Goal: Task Accomplishment & Management: Complete application form

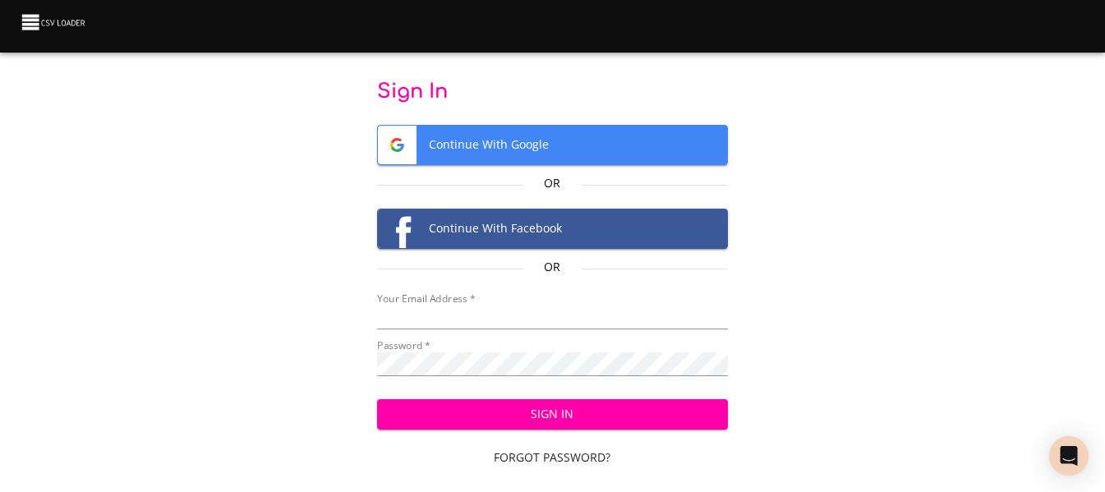
type input "[EMAIL_ADDRESS][DOMAIN_NAME]"
click at [517, 407] on span "Sign In" at bounding box center [552, 414] width 324 height 21
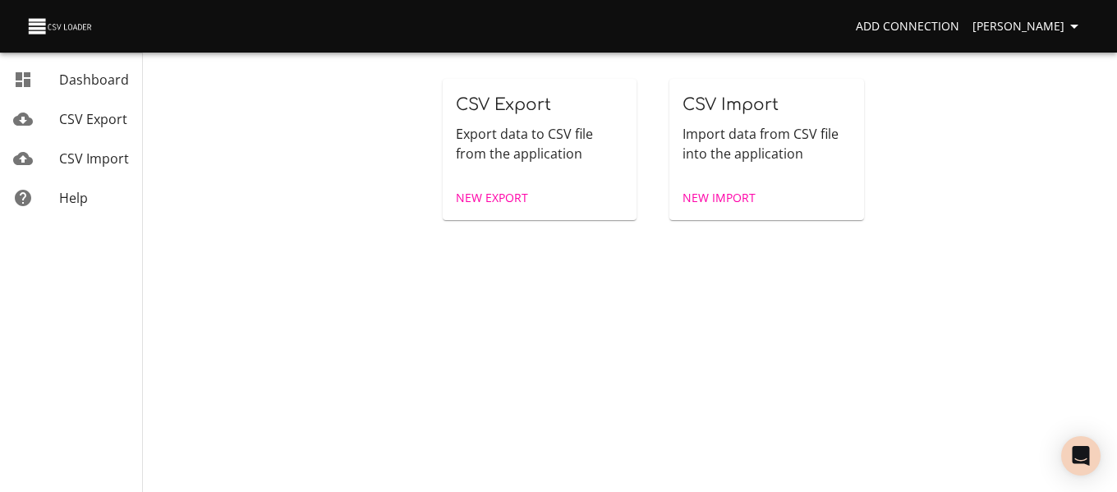
click at [735, 196] on span "New Import" at bounding box center [719, 198] width 73 height 21
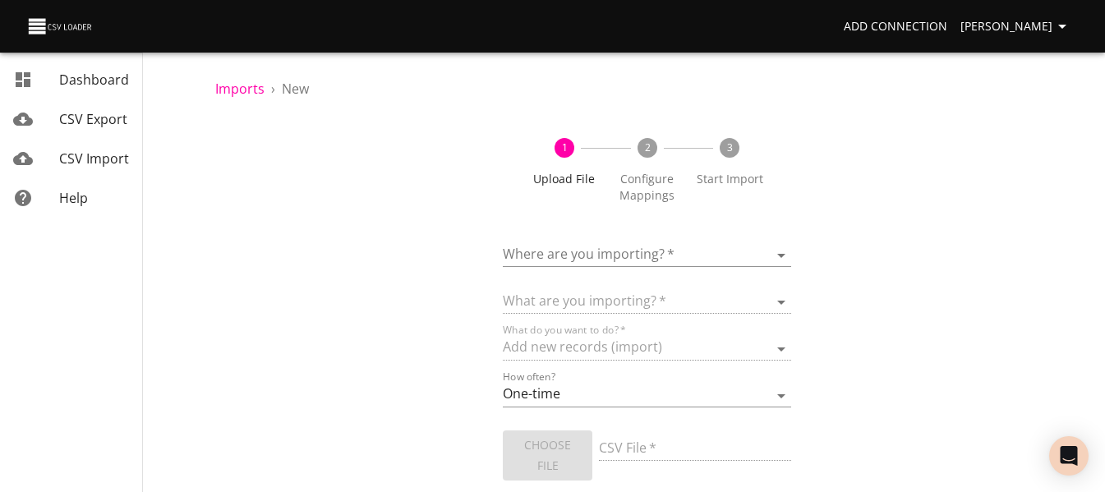
click at [675, 253] on body "Add Connection [PERSON_NAME] Dashboard CSV Export CSV Import Help Imports › New…" at bounding box center [552, 246] width 1105 height 492
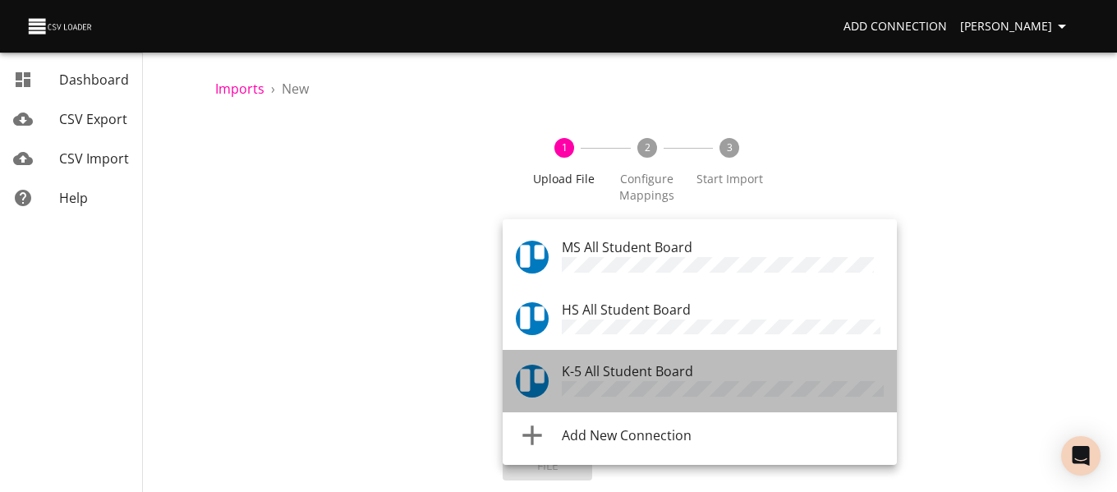
click at [638, 362] on span "K-5 All Student Board" at bounding box center [627, 371] width 131 height 18
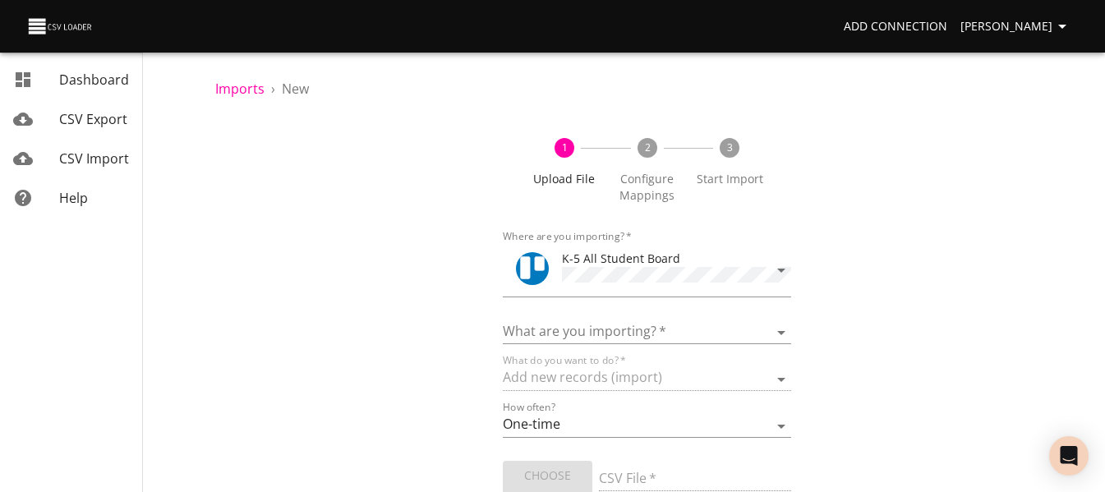
click at [639, 312] on div "What are you importing?   * Boards Cards Checkitems Checklists" at bounding box center [647, 325] width 288 height 37
click at [640, 328] on select "Boards Cards Checkitems Checklists" at bounding box center [647, 332] width 288 height 24
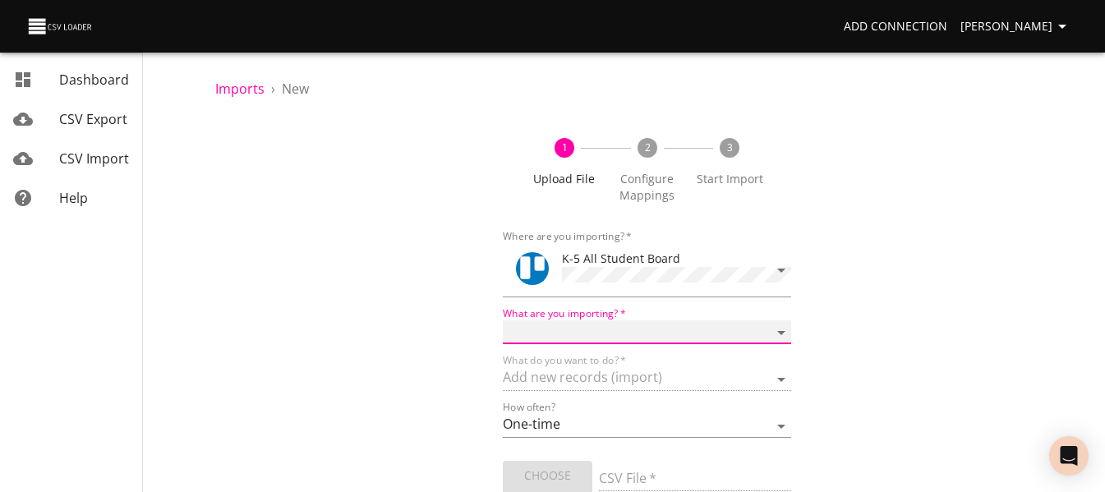
select select "cards"
click at [503, 320] on select "Boards Cards Checkitems Checklists" at bounding box center [647, 332] width 288 height 24
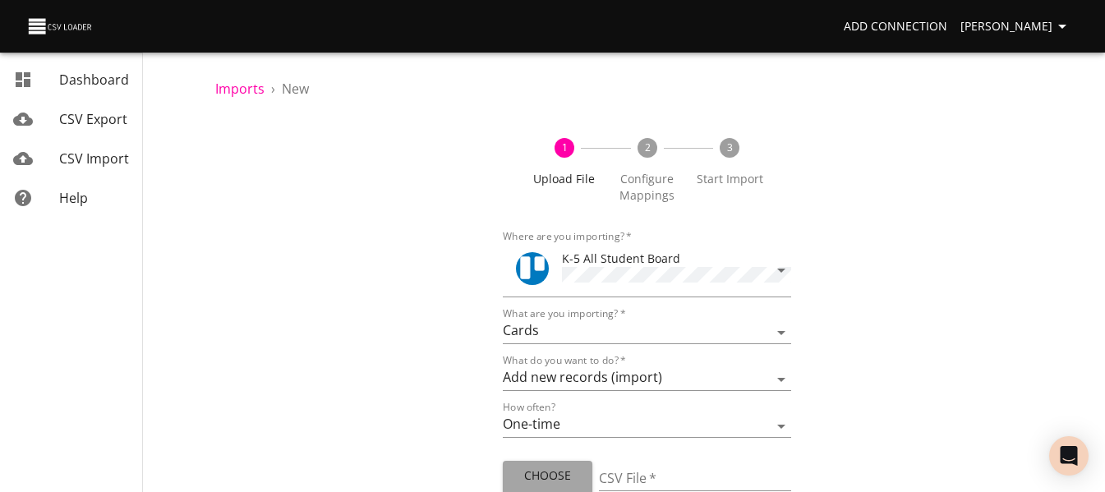
click at [564, 476] on span "Choose File" at bounding box center [547, 486] width 63 height 40
type input "ES 09192025.csv"
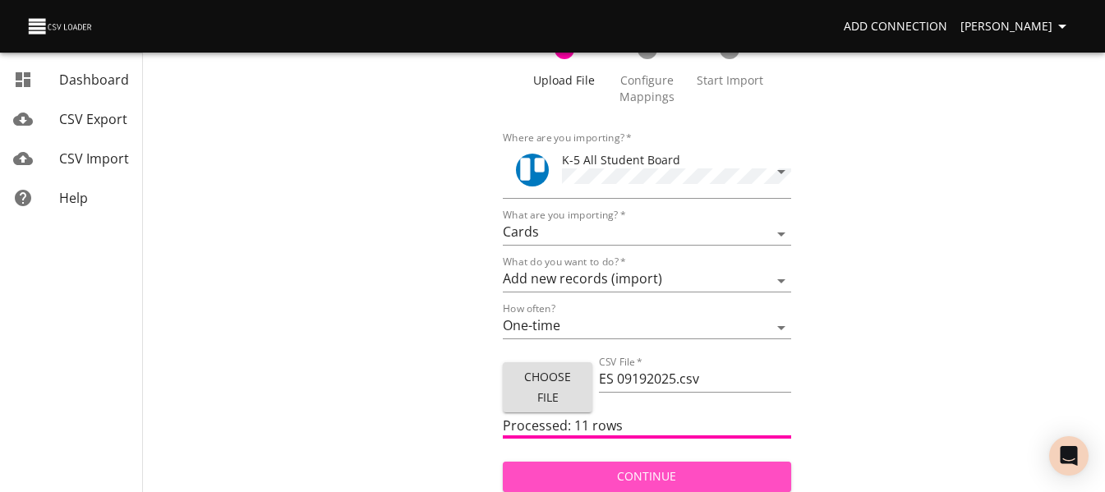
click at [587, 467] on span "Continue" at bounding box center [646, 477] width 261 height 21
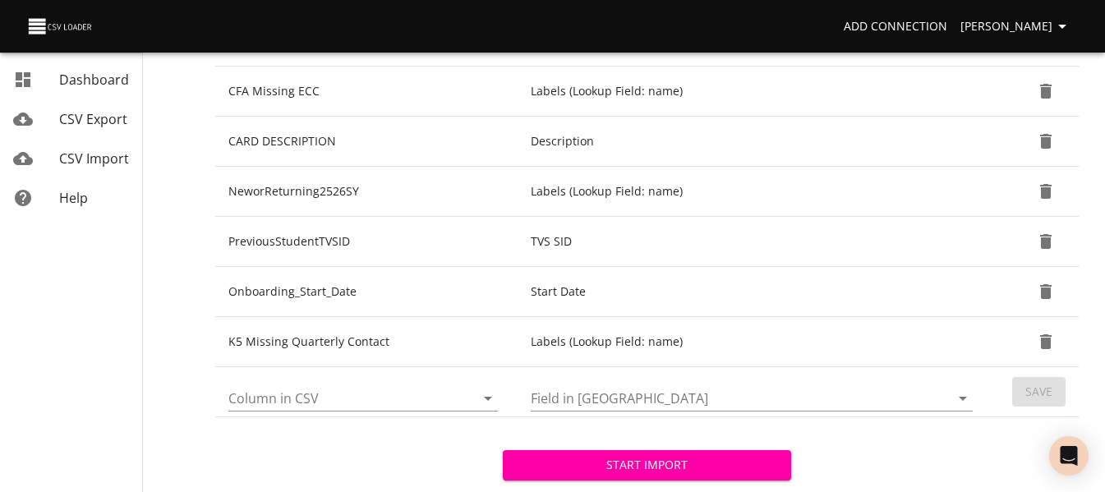
scroll to position [589, 0]
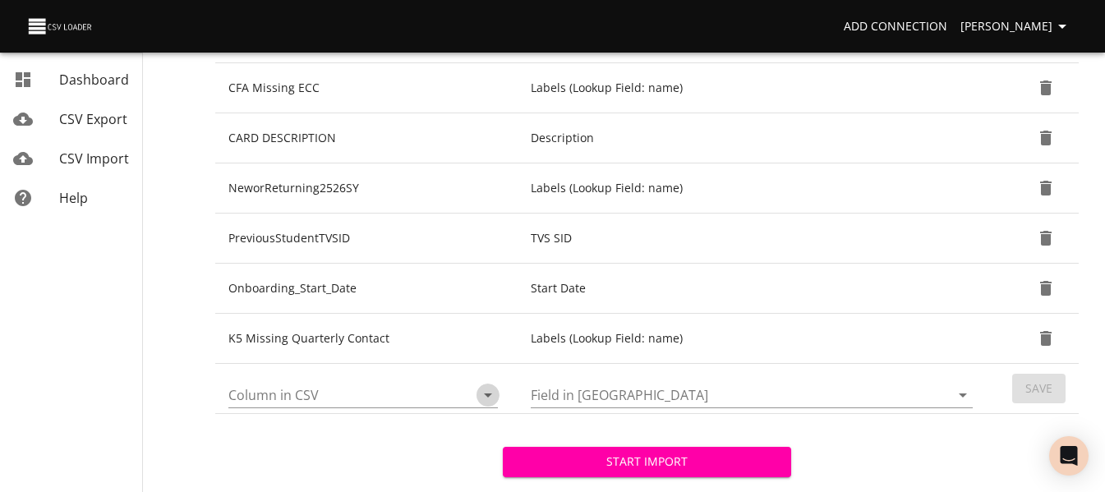
click at [485, 392] on icon "Open" at bounding box center [488, 395] width 20 height 20
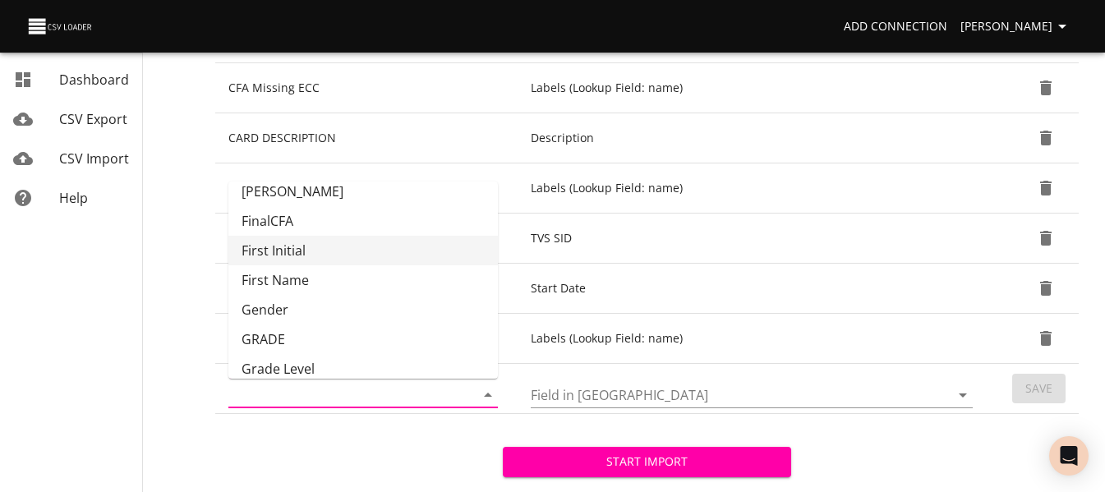
scroll to position [136, 0]
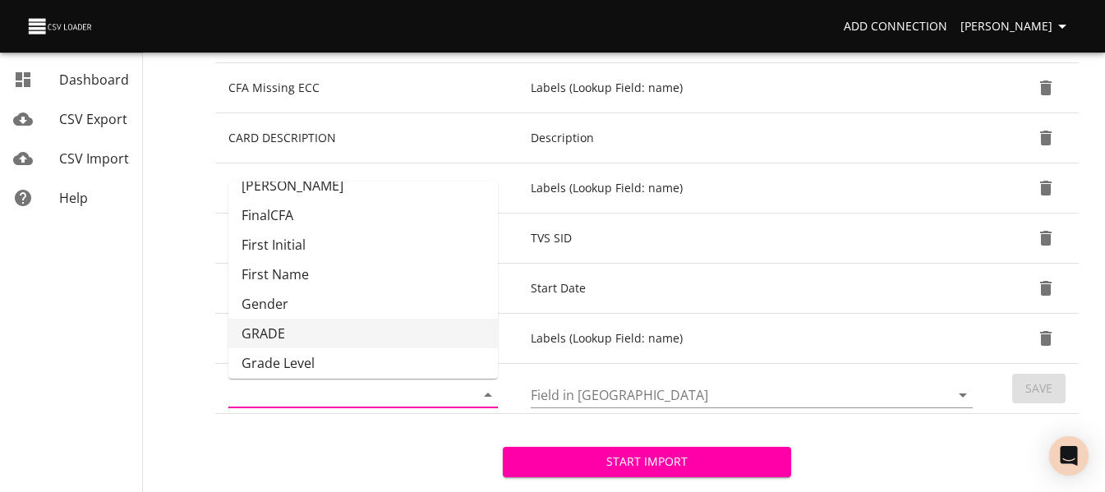
click at [398, 332] on li "GRADE" at bounding box center [362, 334] width 269 height 30
type input "GRADE"
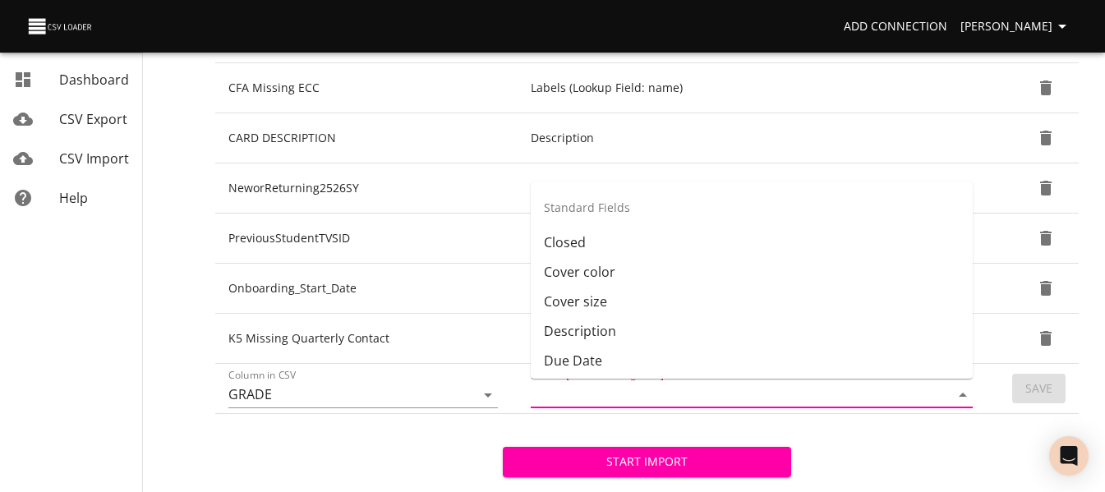
click at [678, 401] on input "Field in Trello" at bounding box center [726, 394] width 391 height 25
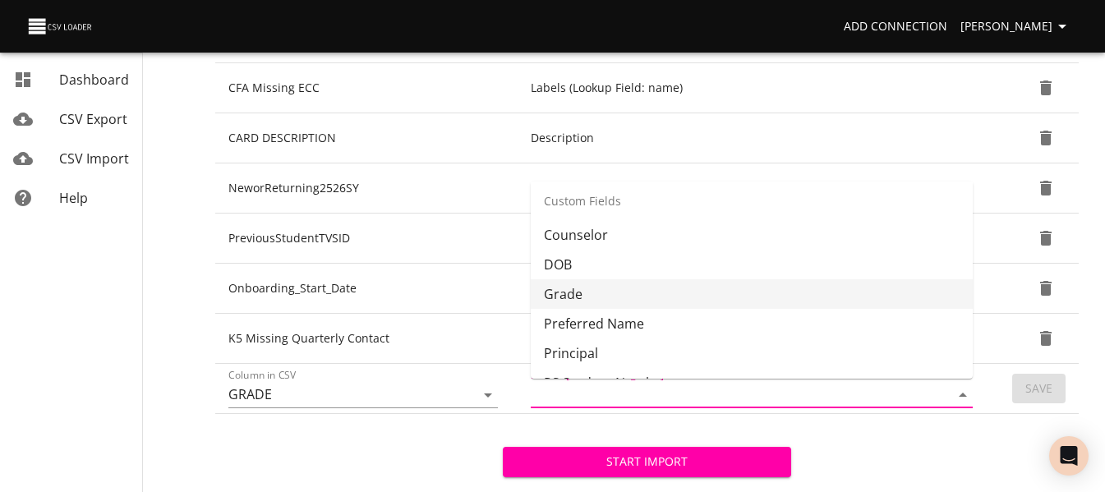
click at [698, 306] on li "Grade" at bounding box center [752, 294] width 442 height 30
type input "Grade"
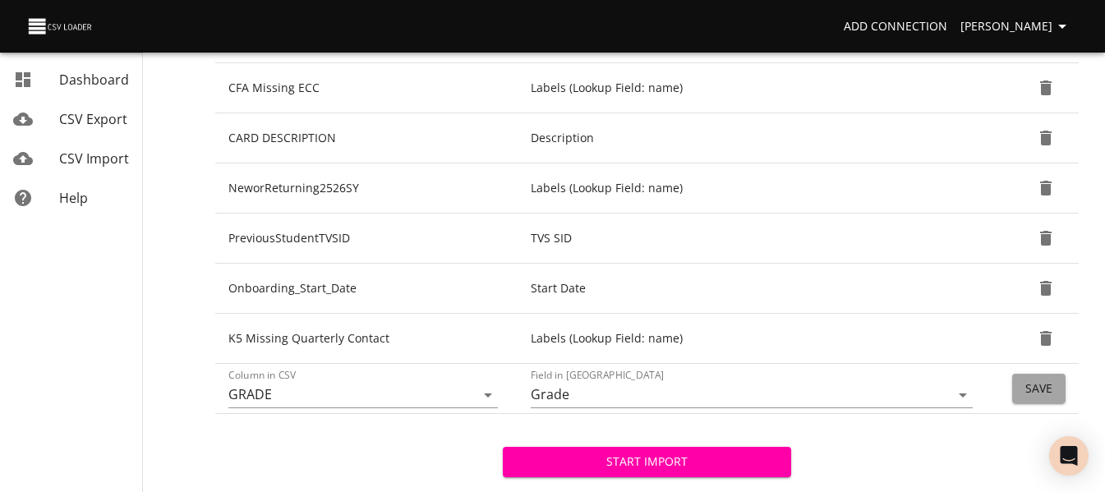
click at [1024, 397] on button "Save" at bounding box center [1038, 389] width 53 height 30
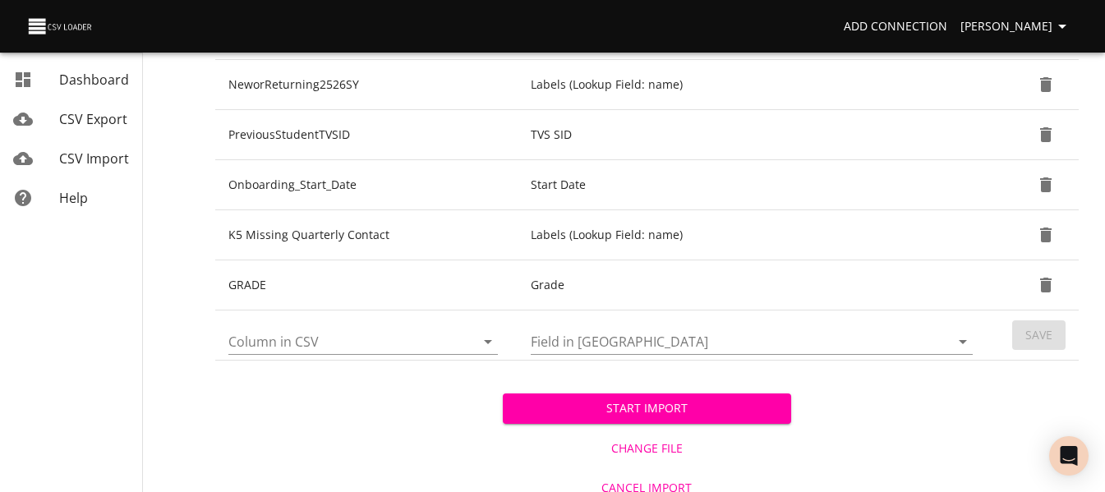
scroll to position [704, 0]
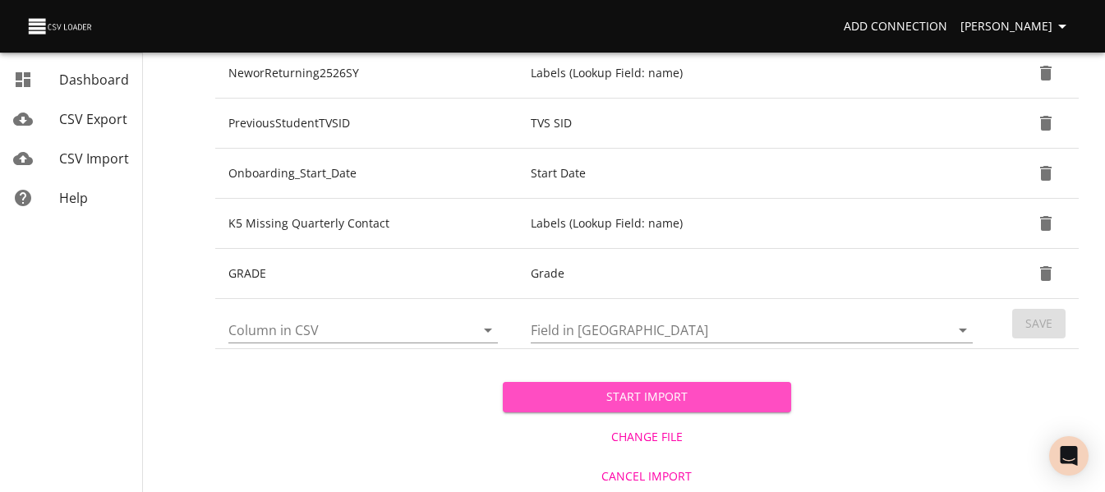
click at [746, 400] on span "Start Import" at bounding box center [646, 397] width 261 height 21
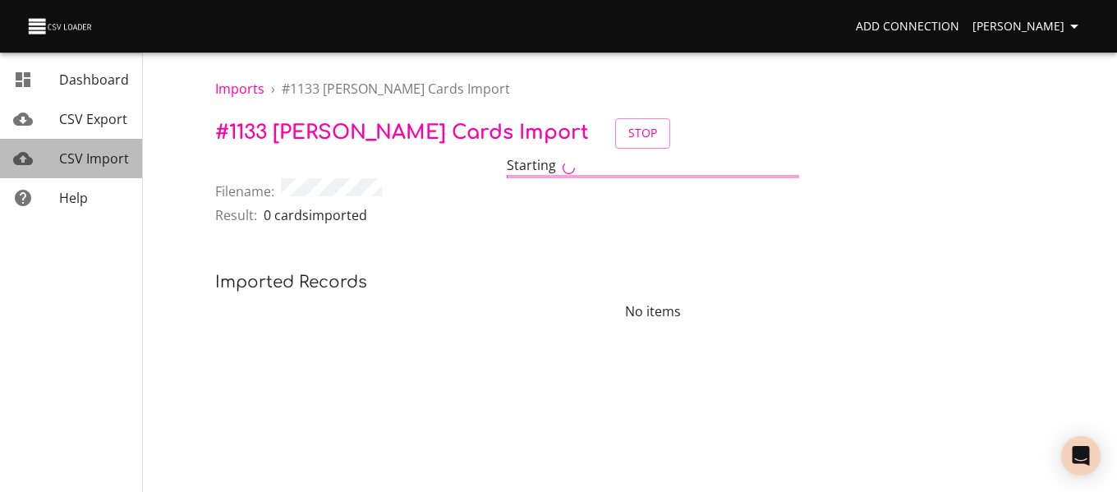
click at [116, 162] on span "CSV Import" at bounding box center [94, 159] width 70 height 18
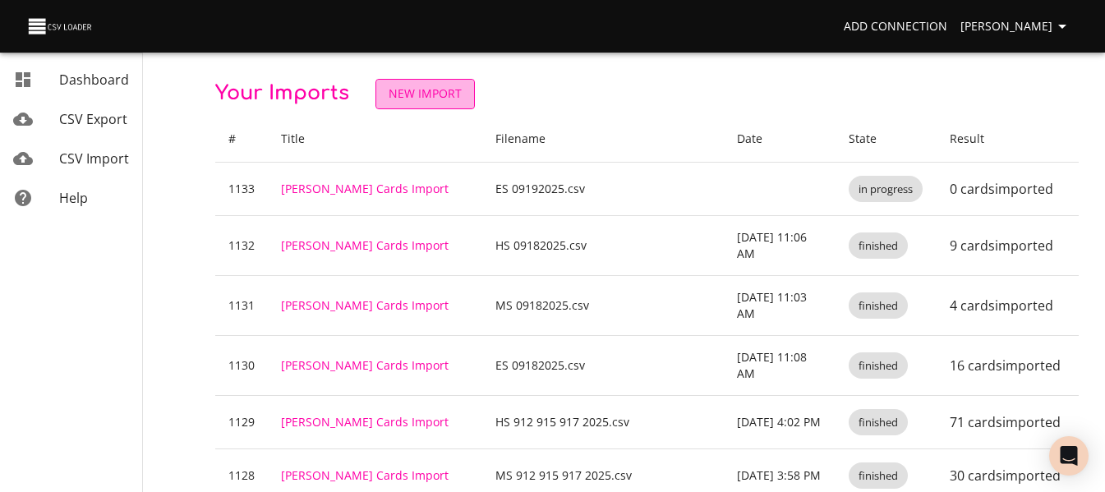
click at [429, 104] on span "New Import" at bounding box center [425, 94] width 73 height 21
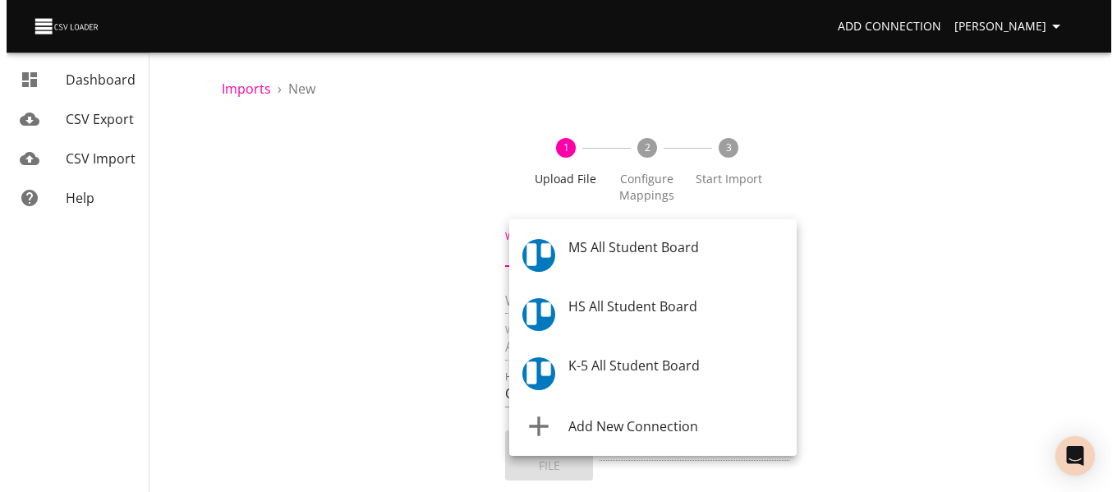
click at [595, 246] on body "Add Connection Celeste Claggett Dashboard CSV Export CSV Import Help Imports › …" at bounding box center [552, 246] width 1105 height 492
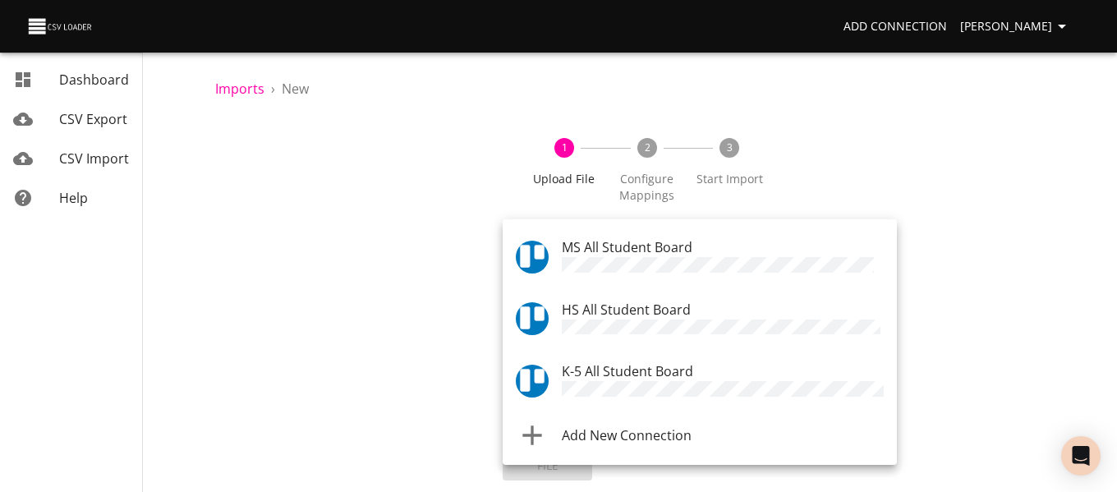
click at [626, 249] on span "MS All Student Board" at bounding box center [627, 247] width 131 height 18
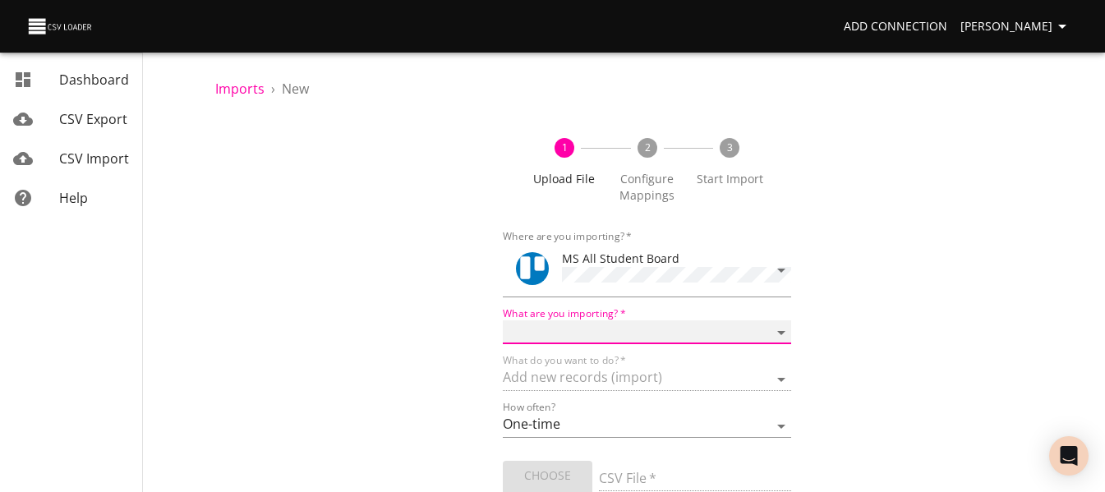
click at [586, 322] on select "Boards Cards Checkitems Checklists" at bounding box center [647, 332] width 288 height 24
select select "cards"
click at [503, 320] on select "Boards Cards Checkitems Checklists" at bounding box center [647, 332] width 288 height 24
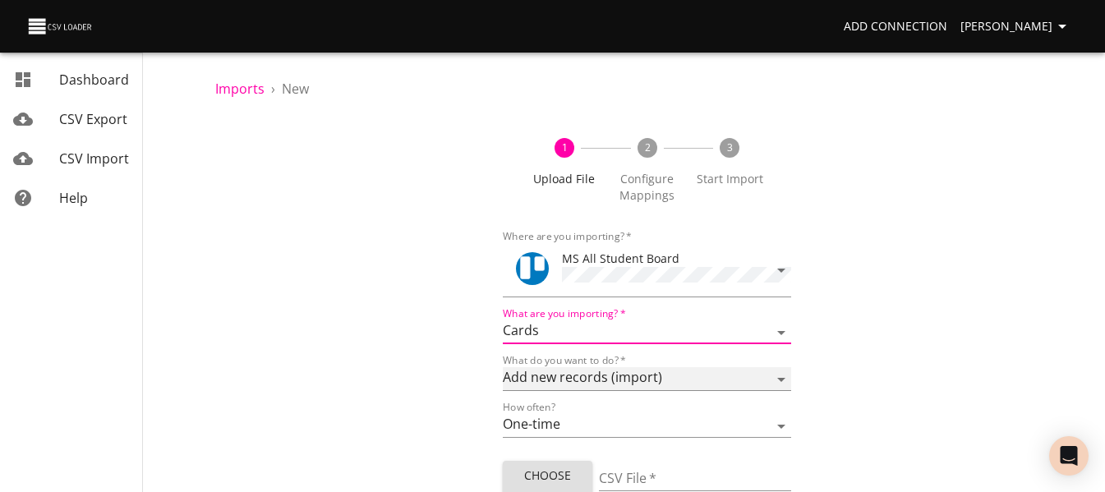
click at [580, 383] on select "Add new records (import) Update existing records (update) Add new and update ex…" at bounding box center [647, 379] width 288 height 24
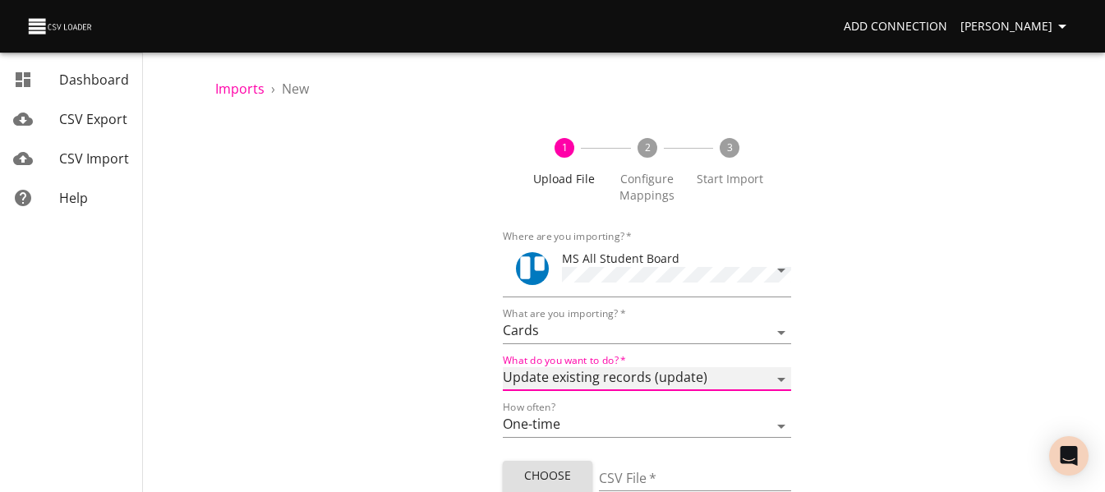
click at [503, 367] on select "Add new records (import) Update existing records (update) Add new and update ex…" at bounding box center [647, 379] width 288 height 24
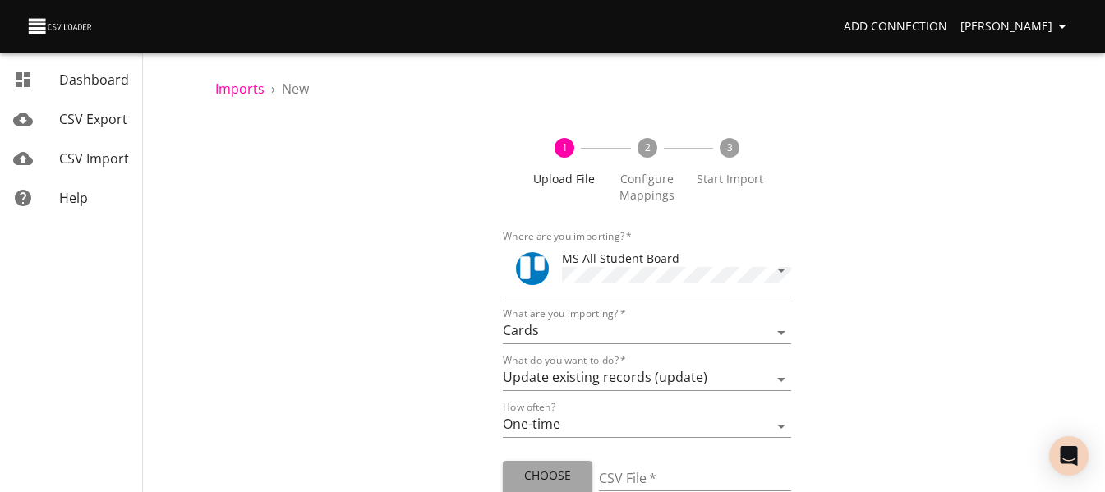
click at [555, 467] on span "Choose File" at bounding box center [547, 486] width 63 height 40
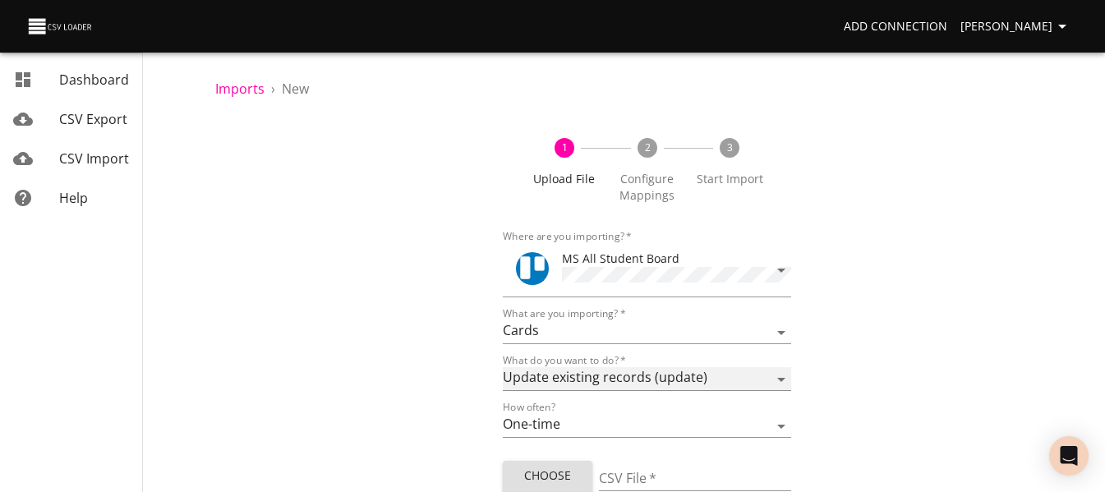
click at [568, 380] on select "Add new records (import) Update existing records (update) Add new and update ex…" at bounding box center [647, 379] width 288 height 24
select select "create"
click at [503, 367] on select "Add new records (import) Update existing records (update) Add new and update ex…" at bounding box center [647, 379] width 288 height 24
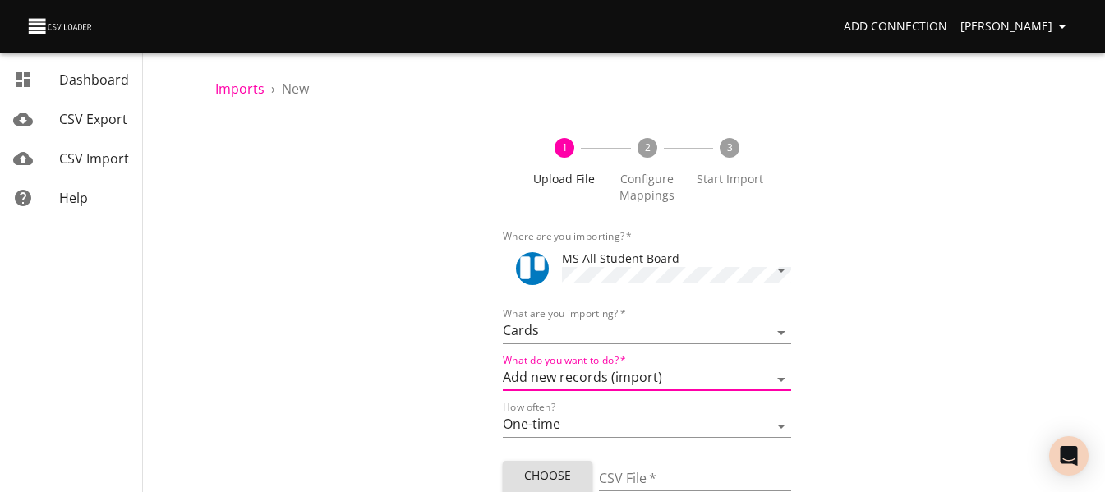
click at [546, 466] on span "Choose File" at bounding box center [547, 486] width 63 height 40
type input "MS 09192025.csv"
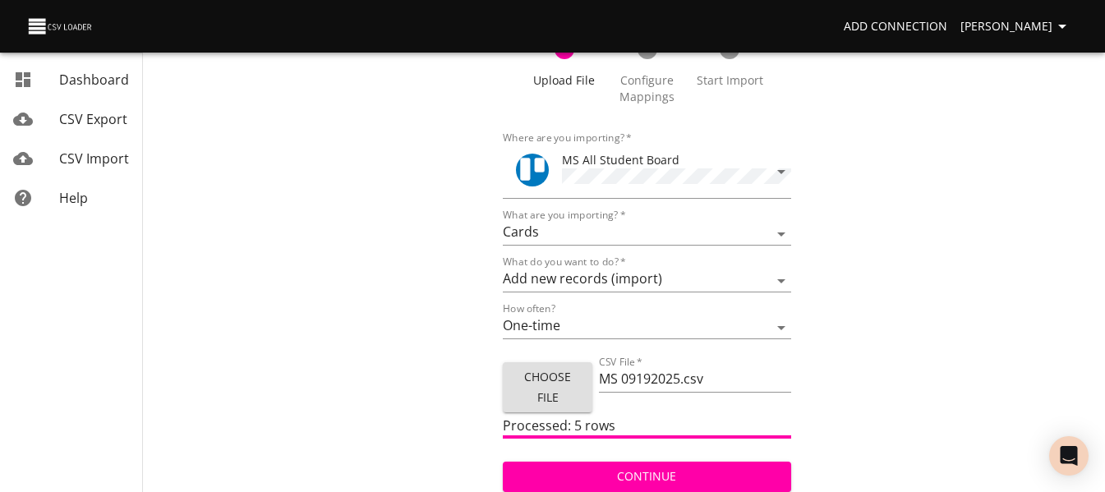
click at [679, 467] on span "Continue" at bounding box center [646, 477] width 261 height 21
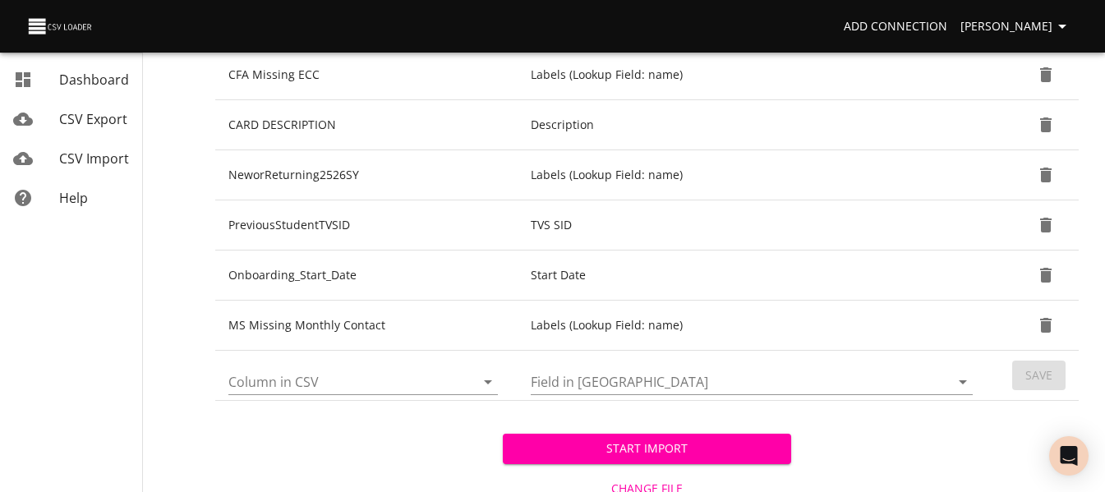
scroll to position [614, 0]
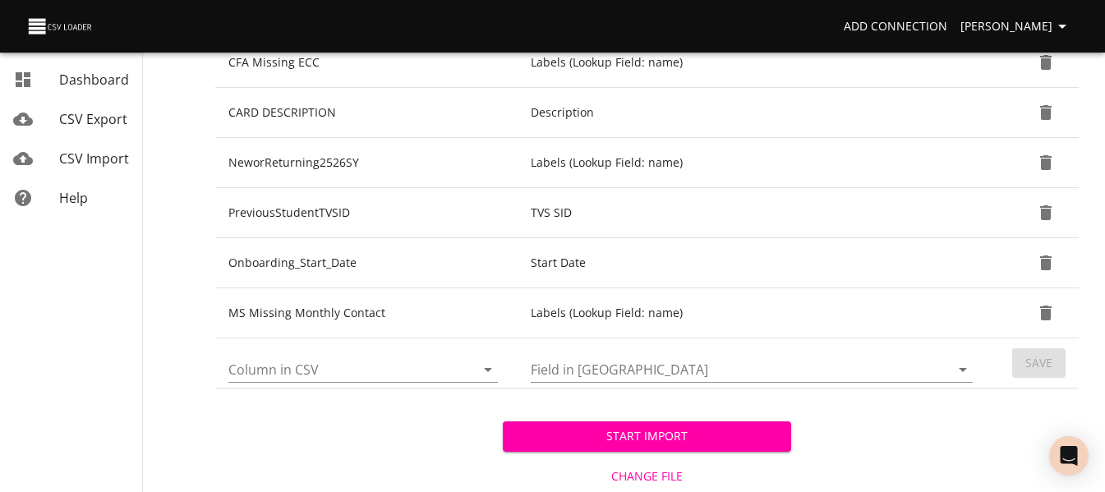
click at [482, 370] on icon "Open" at bounding box center [488, 370] width 20 height 20
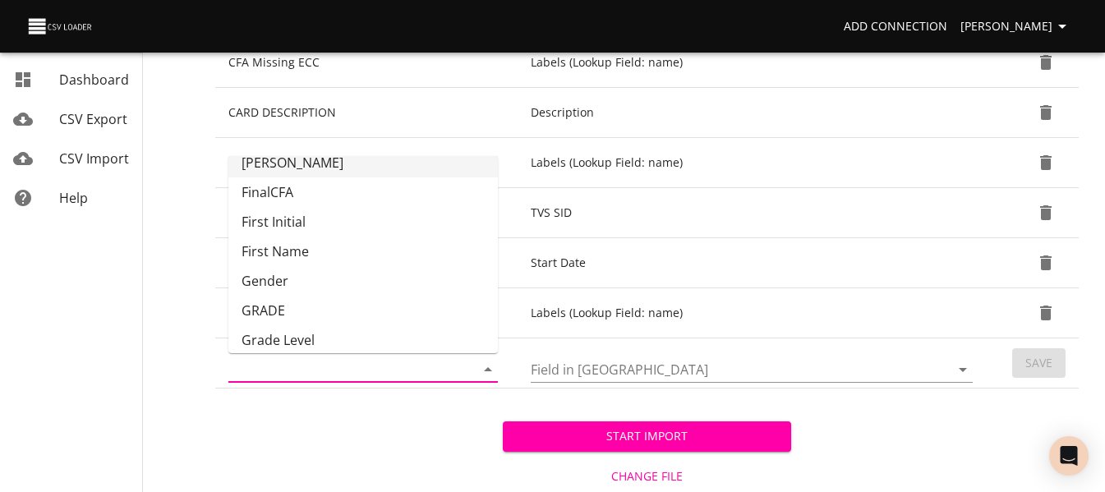
scroll to position [138, 0]
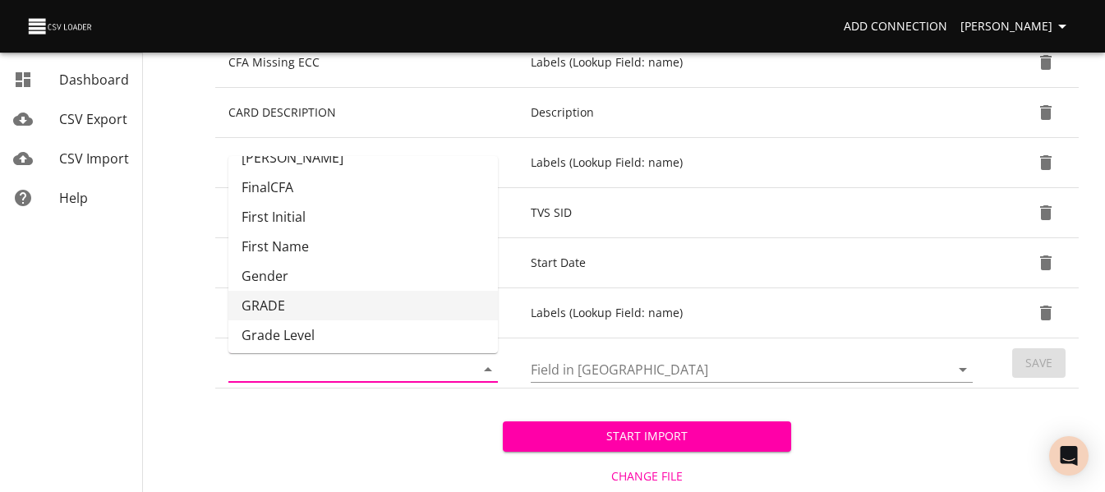
click at [412, 309] on li "GRADE" at bounding box center [362, 306] width 269 height 30
type input "GRADE"
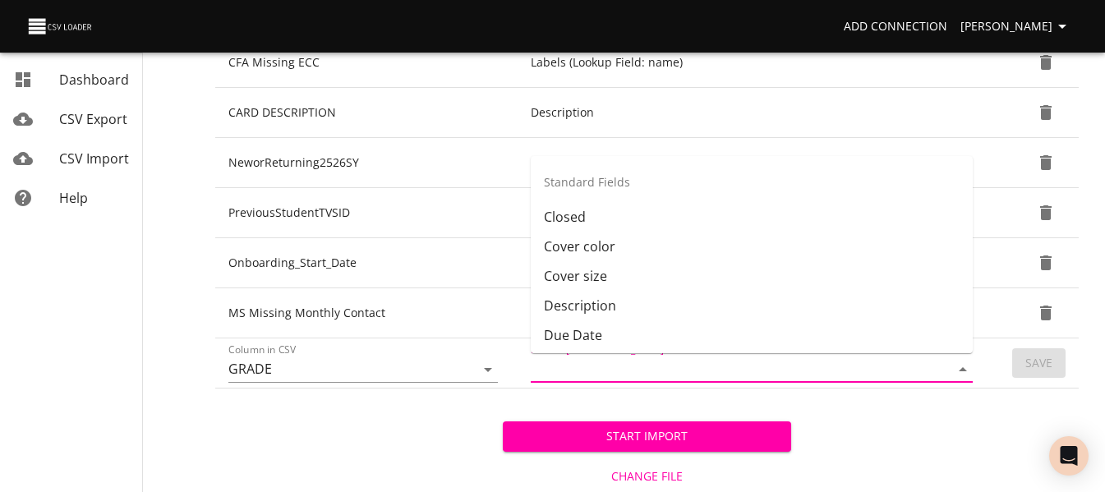
click at [656, 366] on input "Field in Trello" at bounding box center [726, 369] width 391 height 25
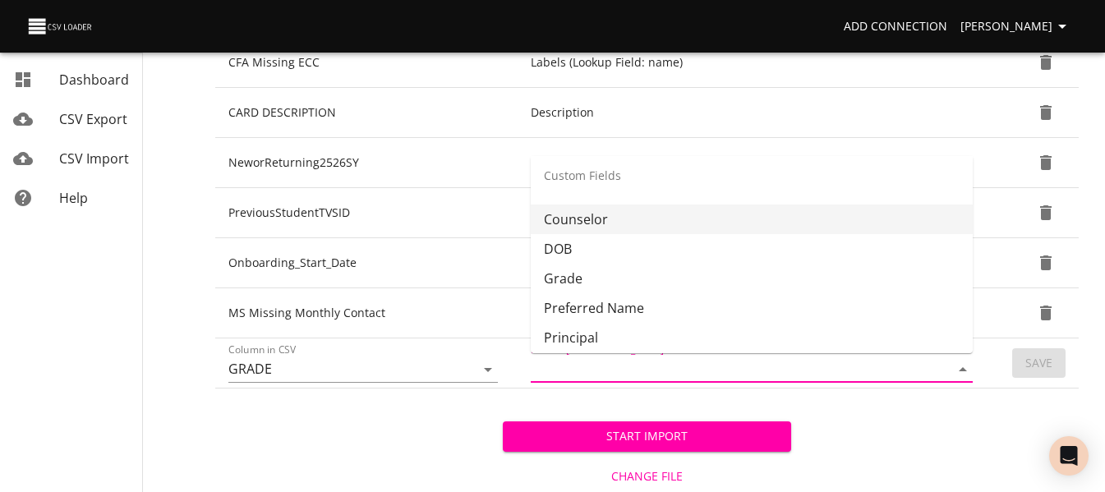
scroll to position [433, 0]
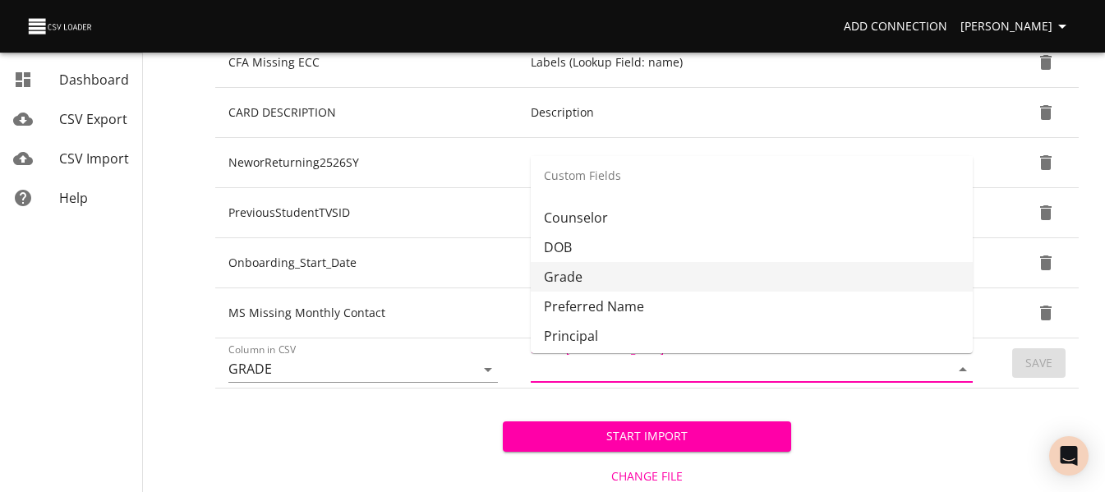
click at [683, 269] on li "Grade" at bounding box center [752, 277] width 442 height 30
type input "Grade"
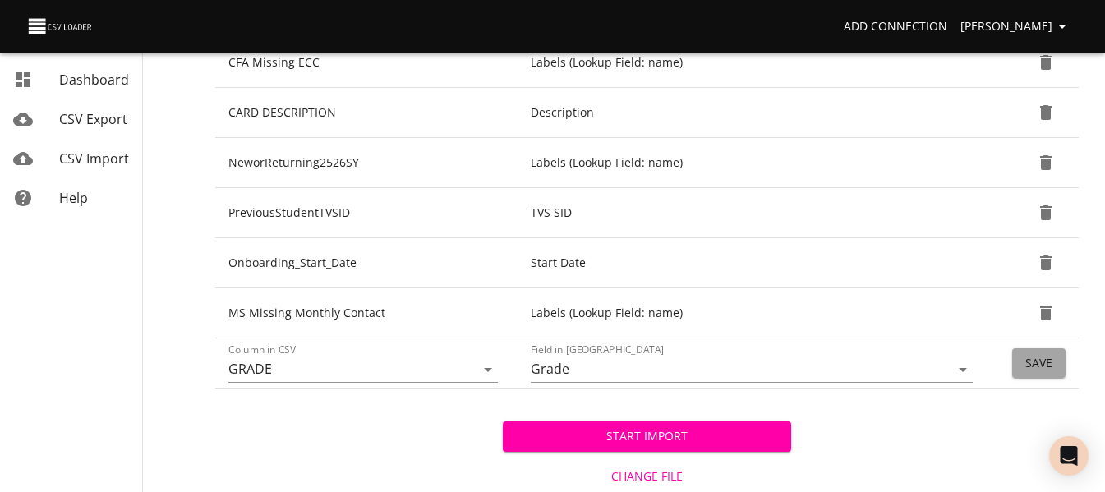
click at [1015, 361] on button "Save" at bounding box center [1038, 363] width 53 height 30
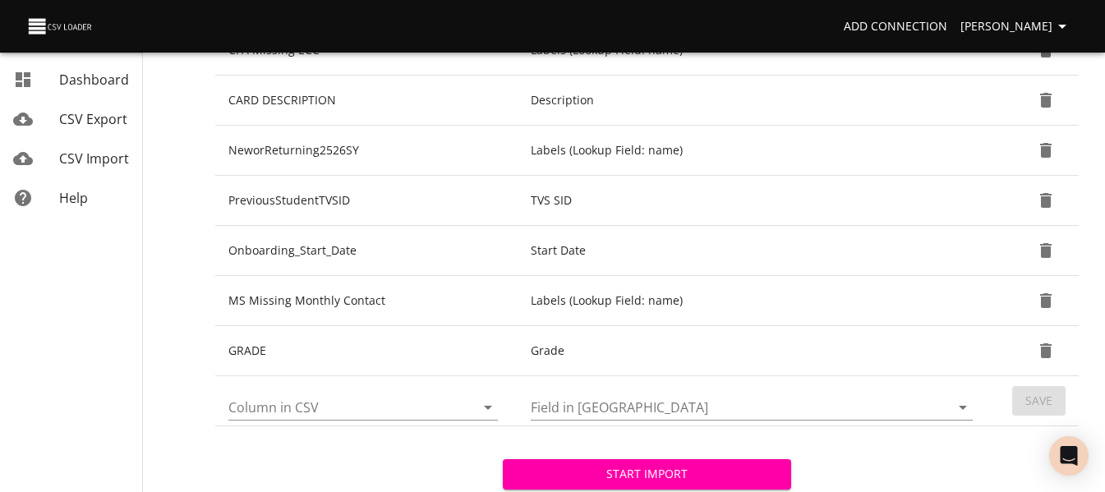
scroll to position [707, 0]
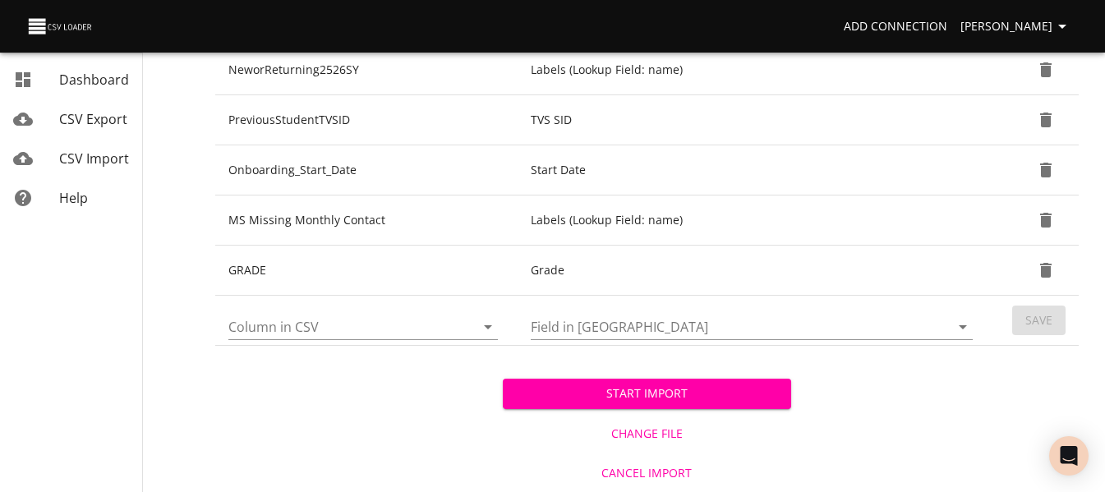
click at [600, 397] on span "Start Import" at bounding box center [646, 394] width 261 height 21
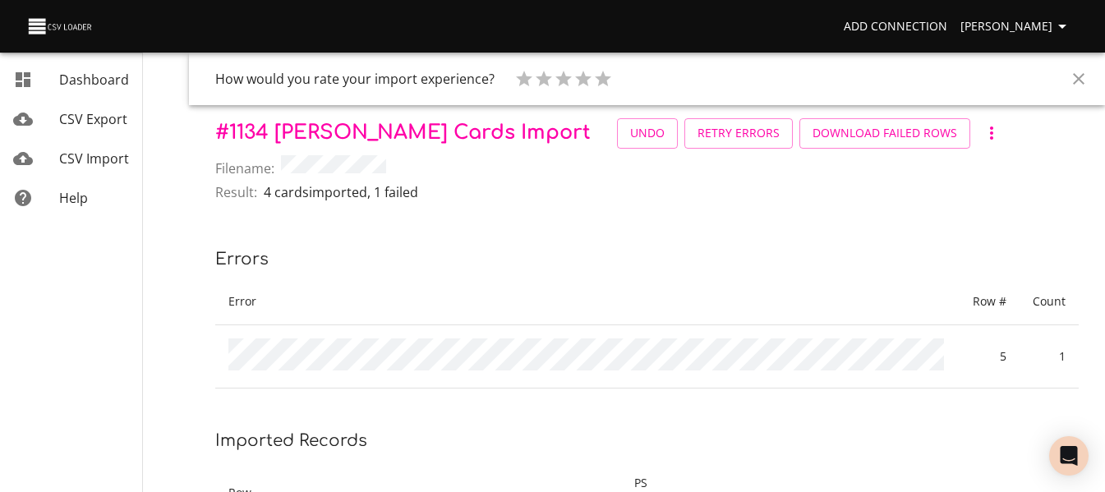
click at [119, 163] on span "CSV Import" at bounding box center [94, 159] width 70 height 18
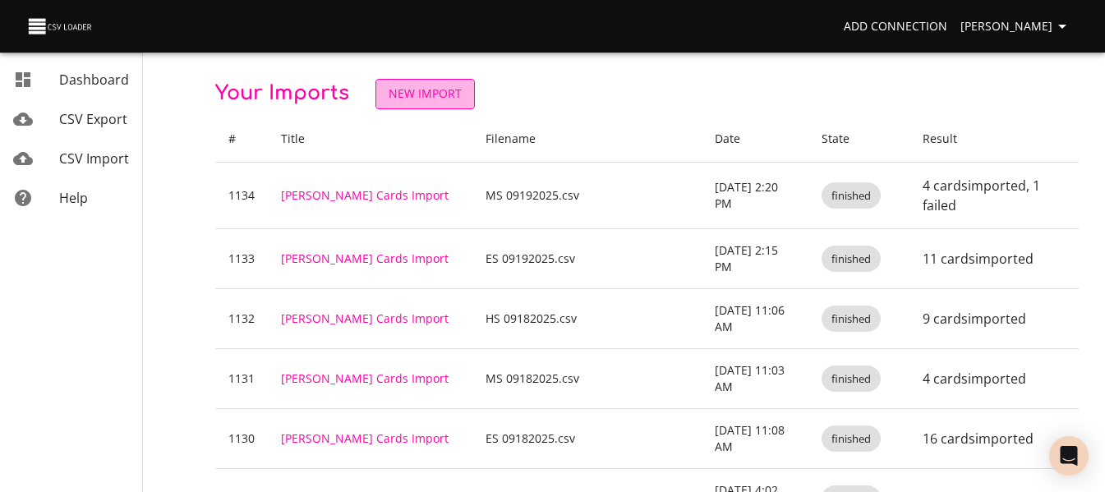
click at [449, 94] on span "New Import" at bounding box center [425, 94] width 73 height 21
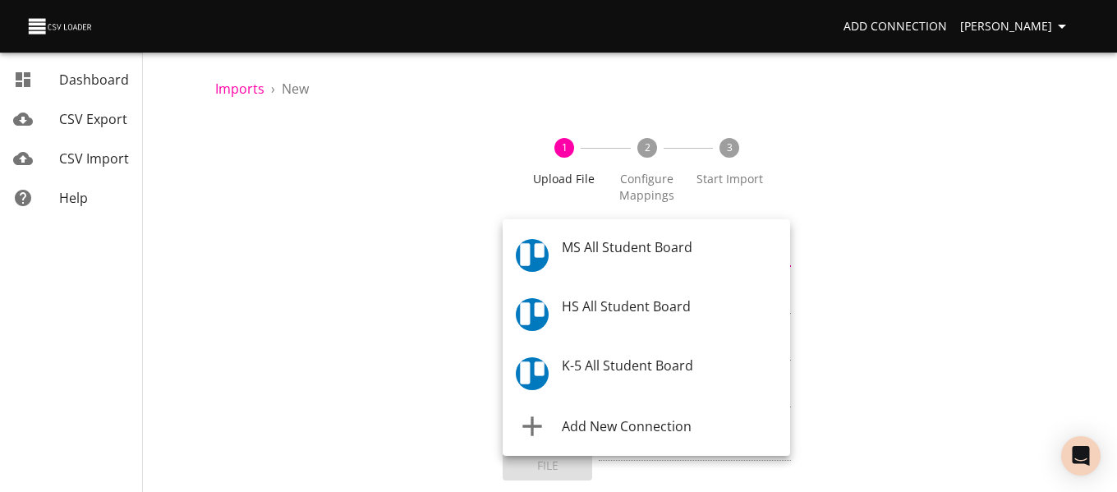
click at [576, 266] on body "Add Connection Celeste Claggett Dashboard CSV Export CSV Import Help Imports › …" at bounding box center [558, 246] width 1117 height 492
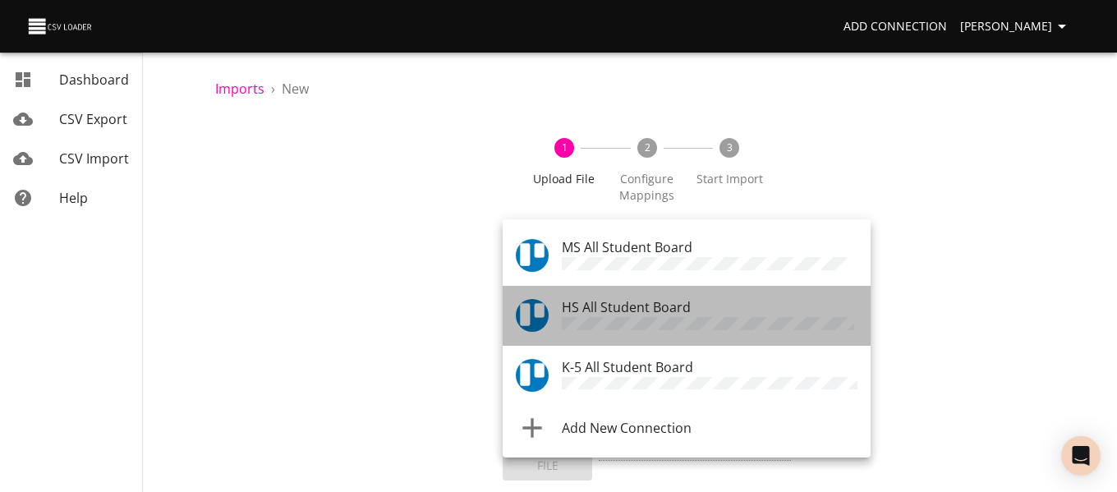
click at [578, 302] on span "HS All Student Board" at bounding box center [626, 307] width 129 height 18
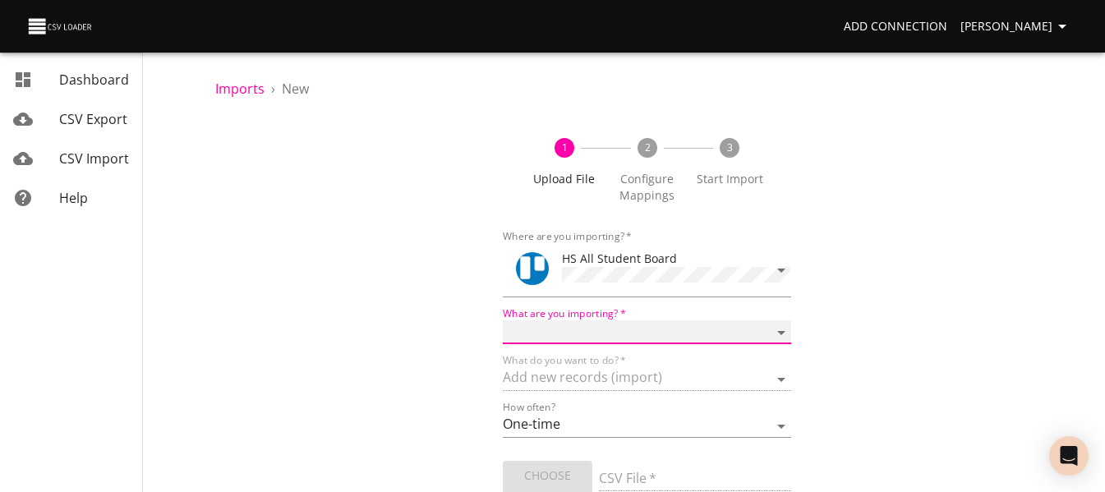
click at [568, 329] on select "Boards Cards Checkitems Checklists" at bounding box center [647, 332] width 288 height 24
select select "cards"
click at [503, 320] on select "Boards Cards Checkitems Checklists" at bounding box center [647, 332] width 288 height 24
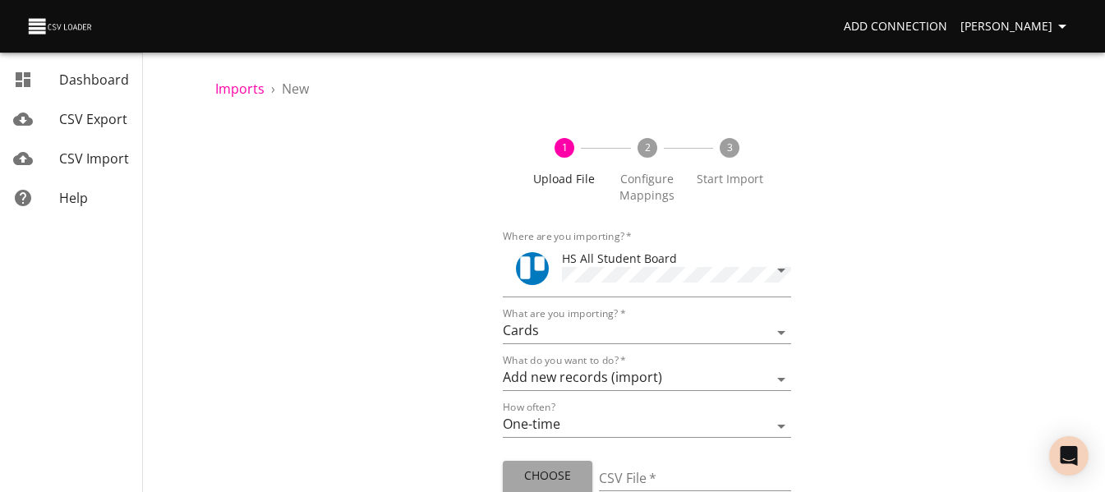
click at [541, 461] on button "Choose File" at bounding box center [548, 486] width 90 height 50
type input "HS 09192025.csv"
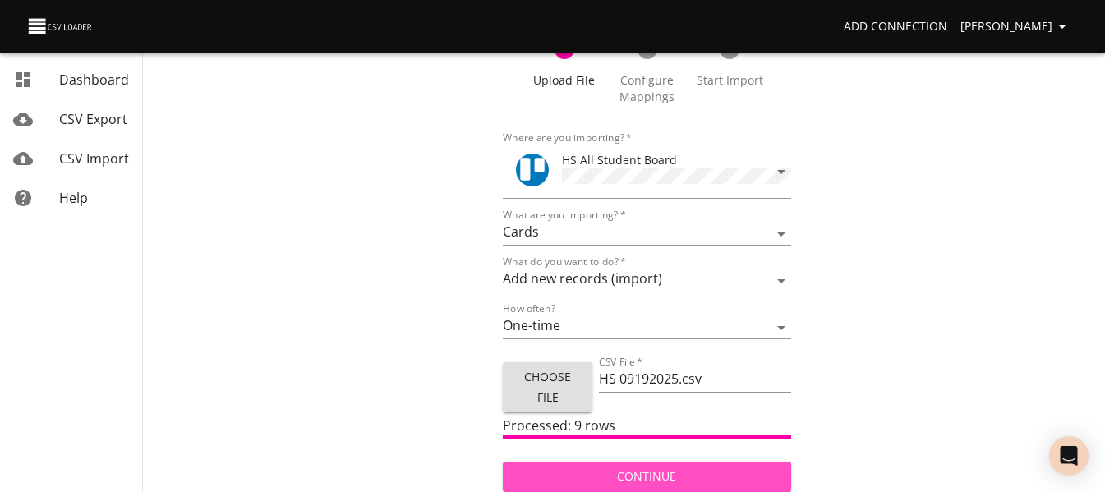
click at [640, 473] on span "Continue" at bounding box center [646, 477] width 261 height 21
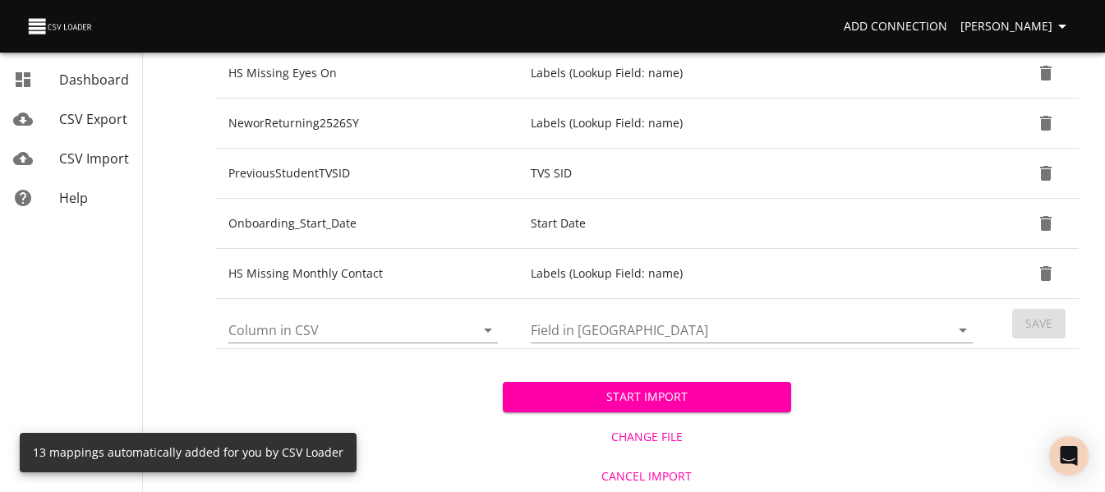
scroll to position [705, 0]
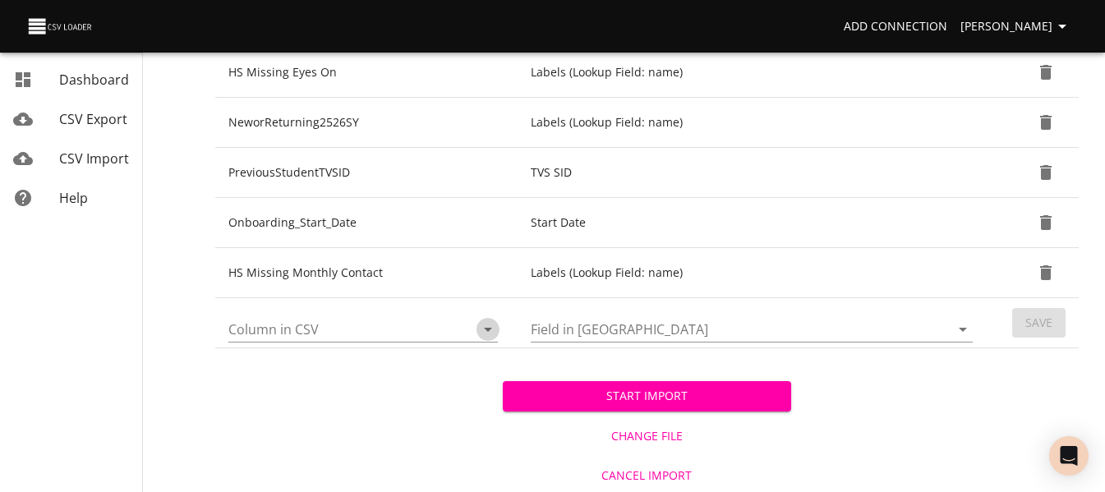
click at [493, 339] on icon "Open" at bounding box center [488, 330] width 20 height 20
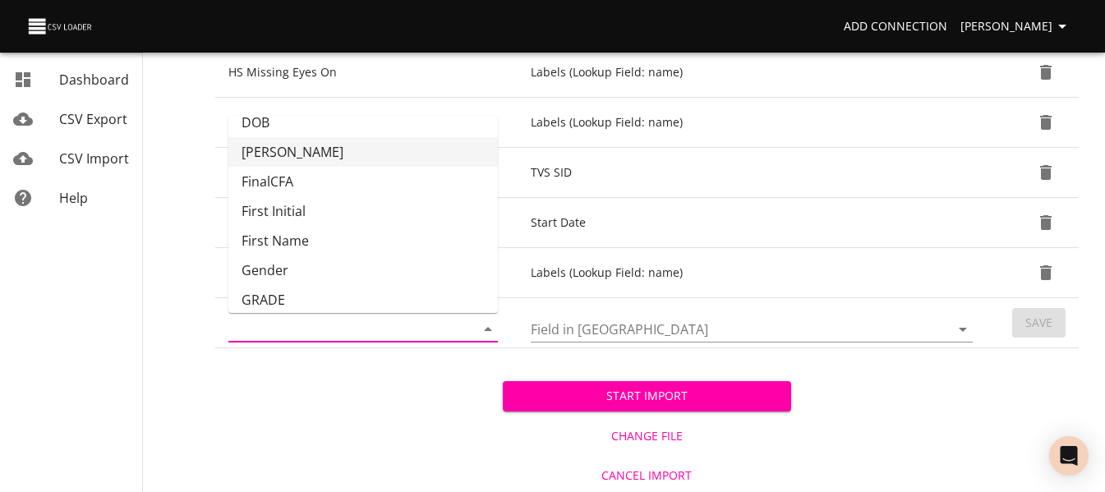
scroll to position [104, 0]
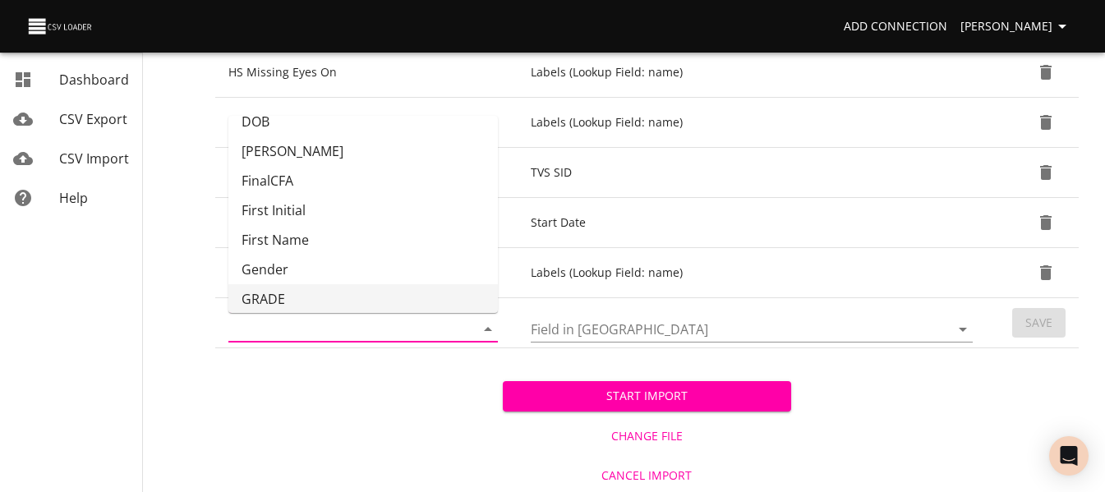
click at [424, 288] on li "GRADE" at bounding box center [362, 299] width 269 height 30
type input "GRADE"
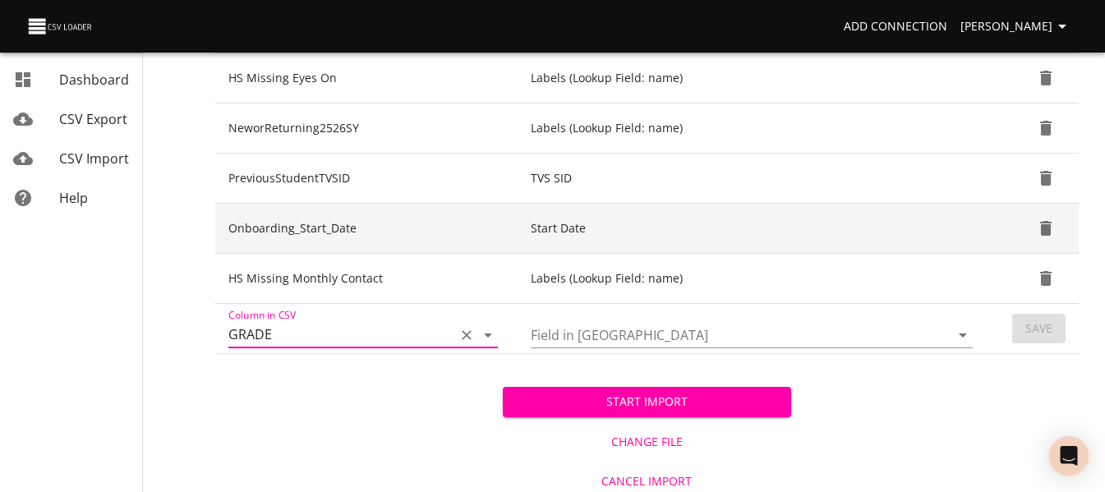
scroll to position [700, 0]
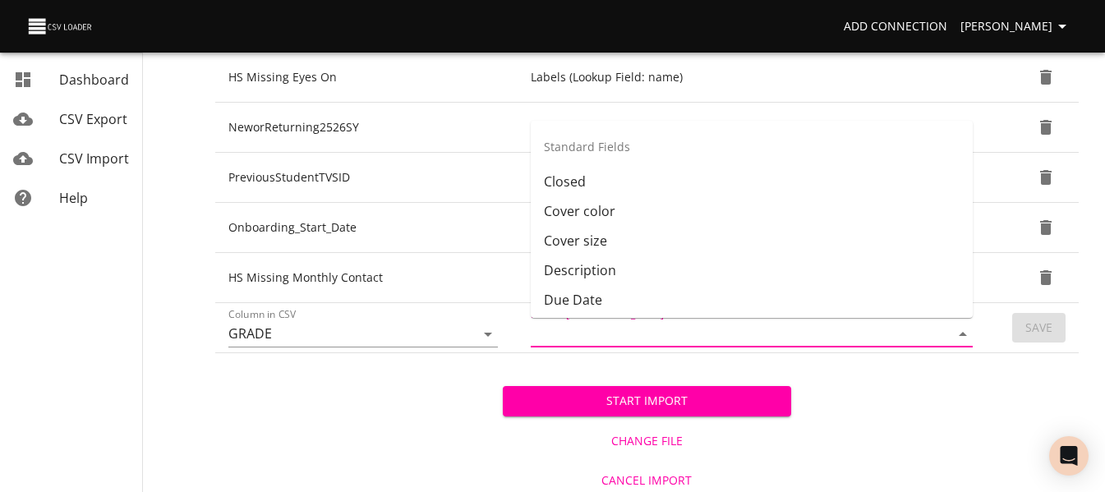
click at [621, 328] on input "Field in Trello" at bounding box center [726, 333] width 391 height 25
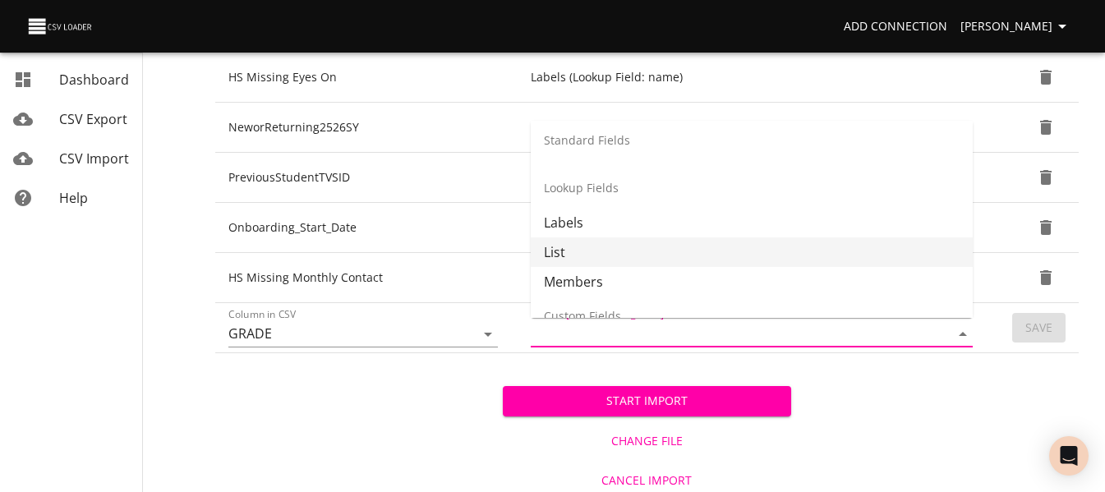
click at [638, 250] on li "List" at bounding box center [752, 252] width 442 height 30
type input "List"
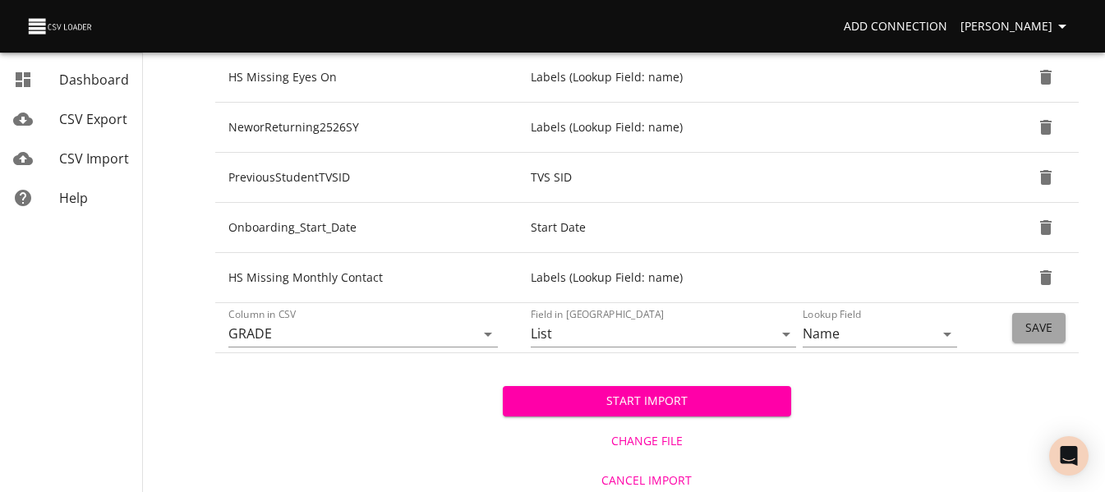
click at [1039, 320] on span "Save" at bounding box center [1038, 328] width 27 height 21
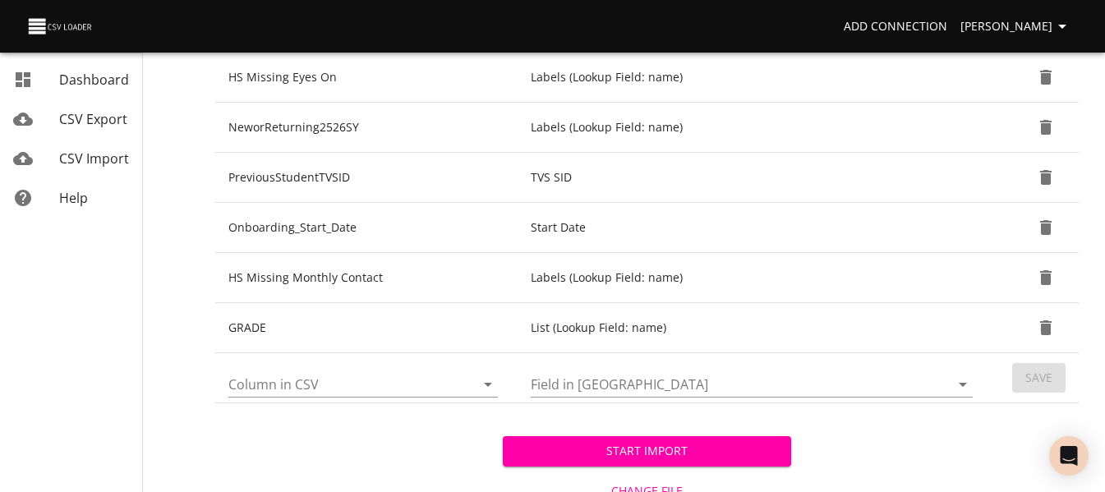
scroll to position [757, 0]
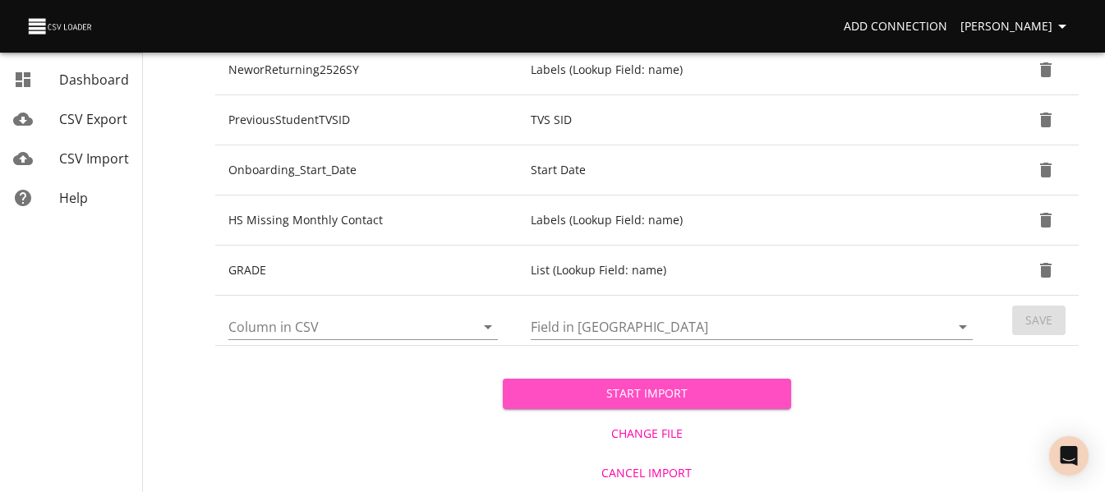
click at [770, 382] on button "Start Import" at bounding box center [647, 394] width 288 height 30
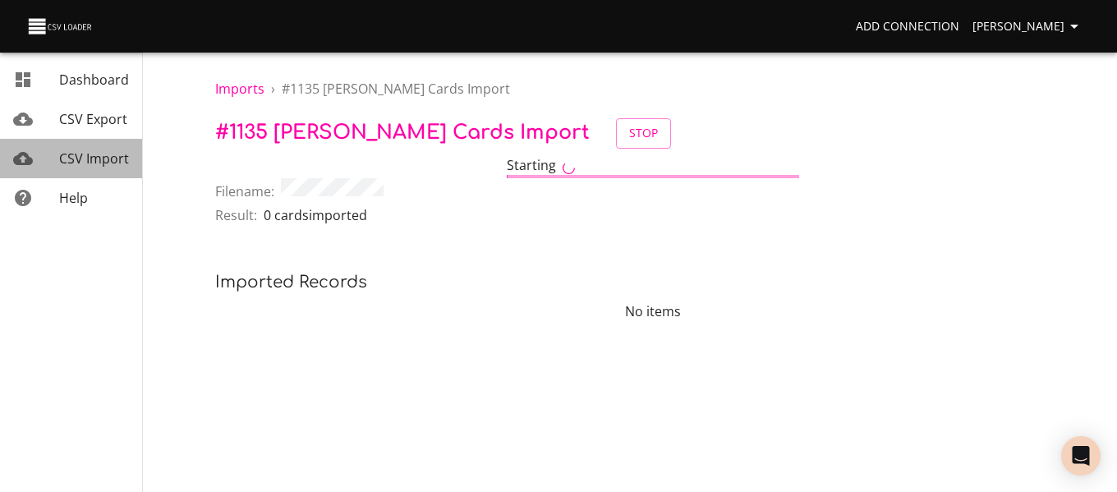
click at [100, 153] on span "CSV Import" at bounding box center [94, 159] width 70 height 18
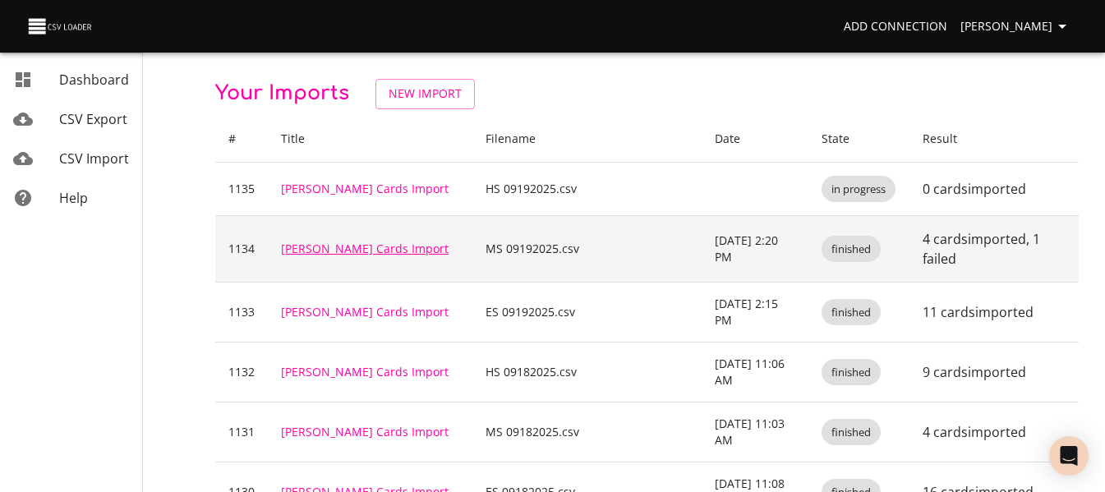
click at [347, 241] on link "[PERSON_NAME] Cards Import" at bounding box center [365, 249] width 168 height 16
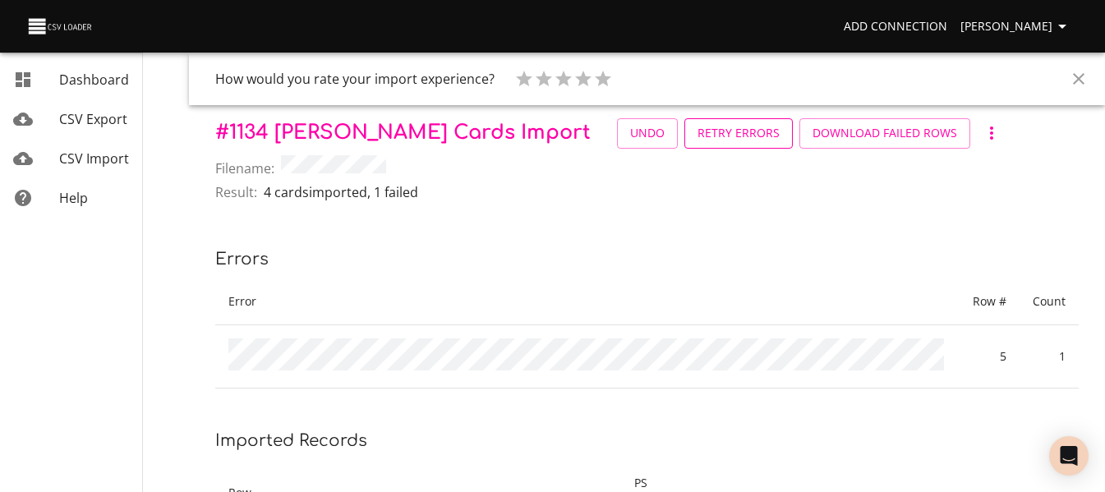
click at [697, 132] on span "Retry Errors" at bounding box center [738, 133] width 82 height 21
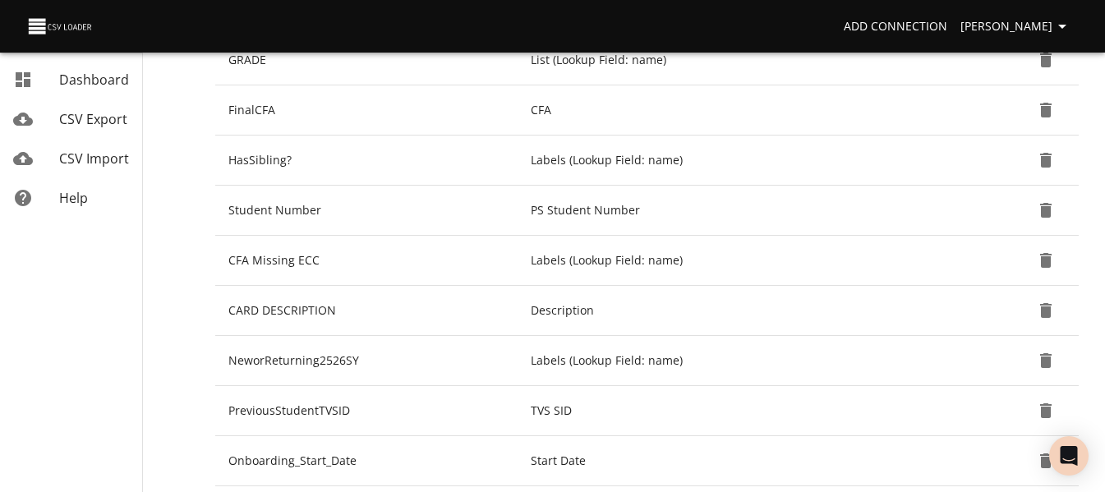
scroll to position [628, 0]
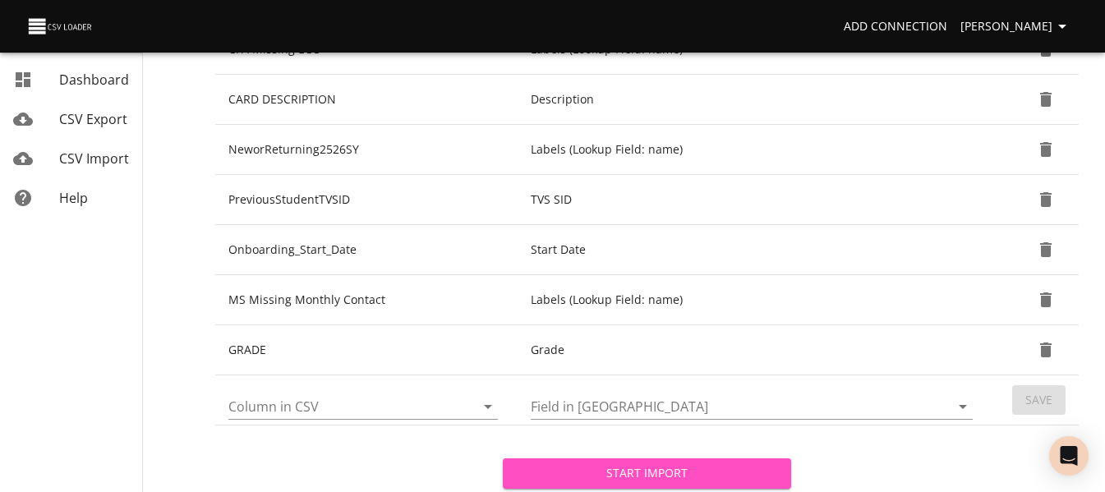
click at [553, 479] on span "Start Import" at bounding box center [646, 473] width 261 height 21
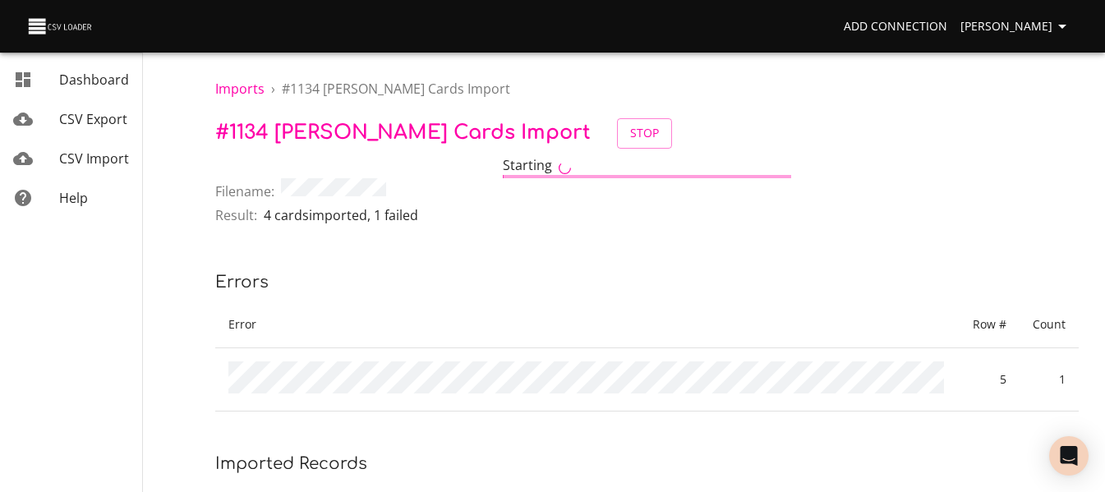
click at [101, 159] on span "CSV Import" at bounding box center [94, 159] width 70 height 18
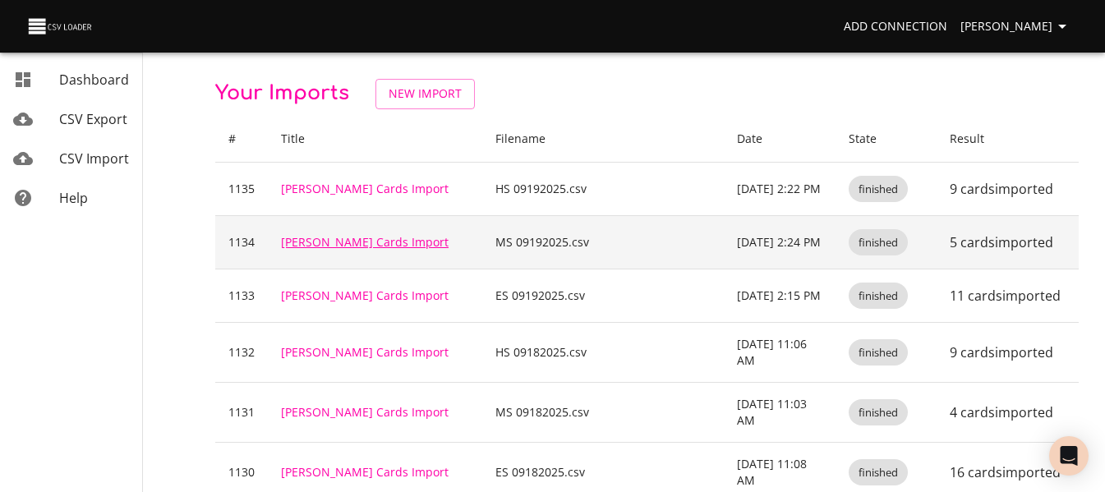
click at [364, 245] on link "[PERSON_NAME] Cards Import" at bounding box center [365, 242] width 168 height 16
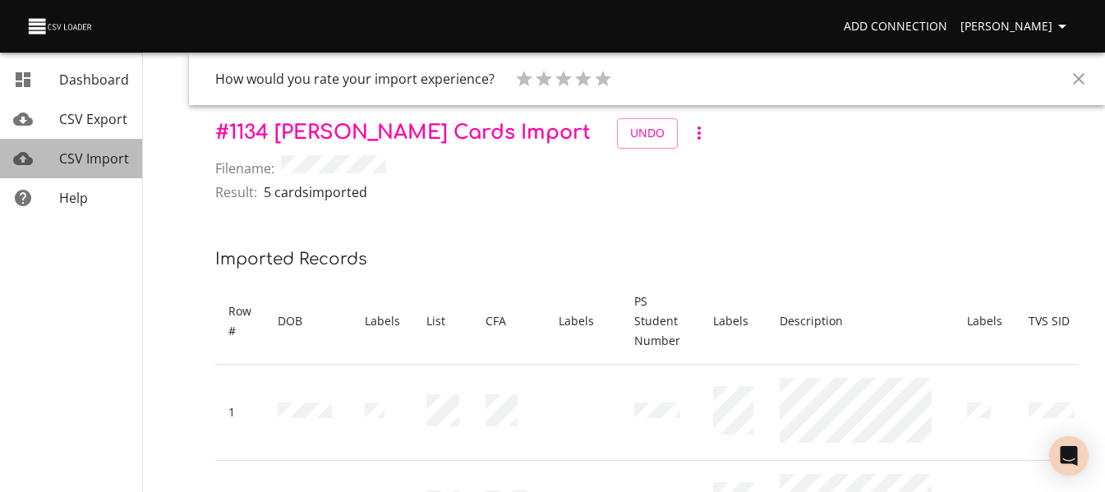
click at [92, 155] on span "CSV Import" at bounding box center [94, 159] width 70 height 18
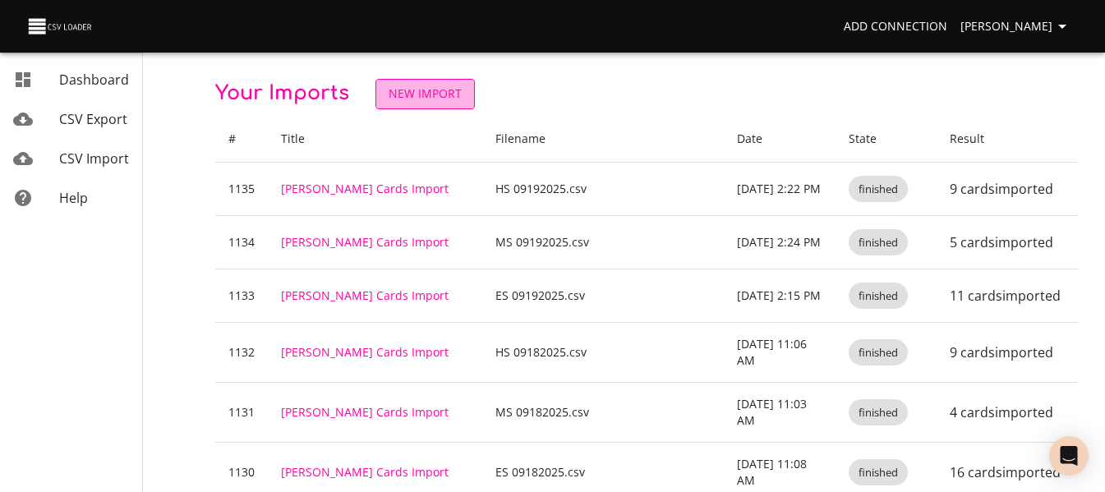
click at [444, 94] on span "New Import" at bounding box center [425, 94] width 73 height 21
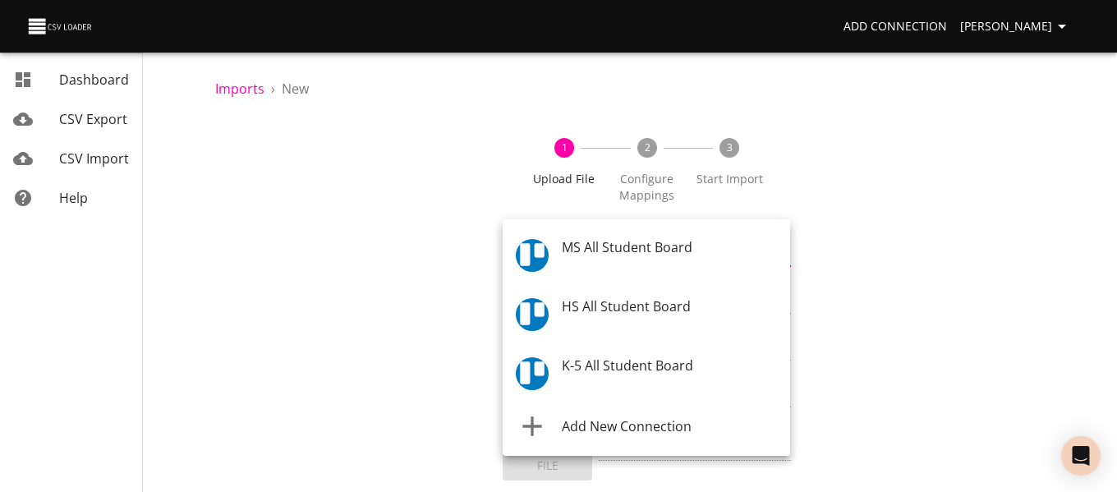
click at [595, 265] on body "Add Connection Celeste Claggett Dashboard CSV Export CSV Import Help Imports › …" at bounding box center [558, 246] width 1117 height 492
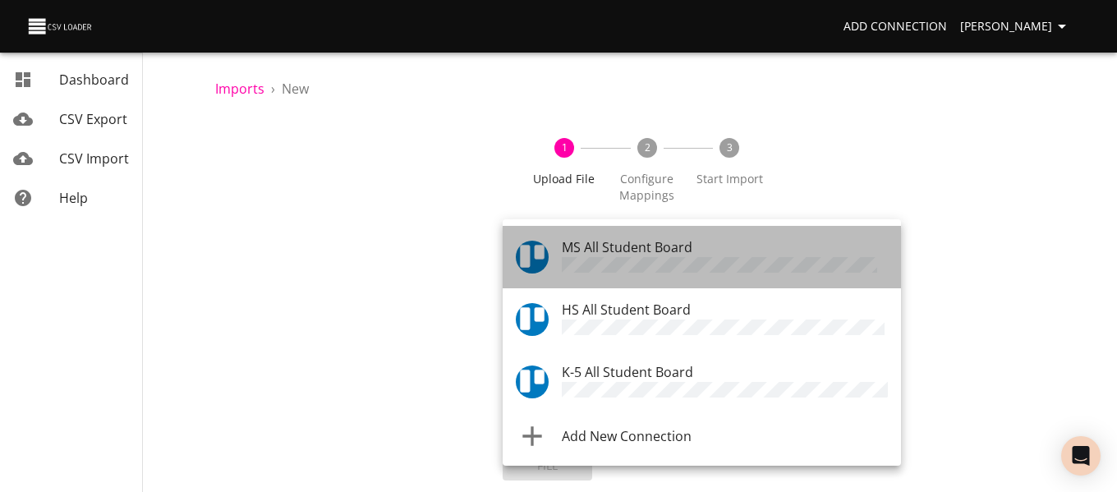
click at [595, 275] on li "MS All Student Board" at bounding box center [702, 257] width 398 height 62
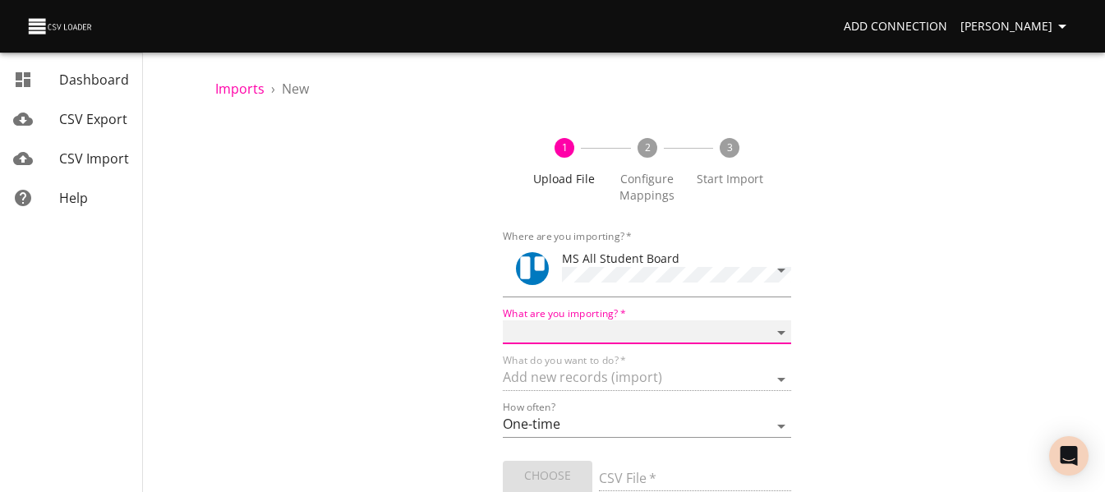
click at [585, 338] on select "Boards Cards Checkitems Checklists" at bounding box center [647, 332] width 288 height 24
select select "cards"
click at [503, 320] on select "Boards Cards Checkitems Checklists" at bounding box center [647, 332] width 288 height 24
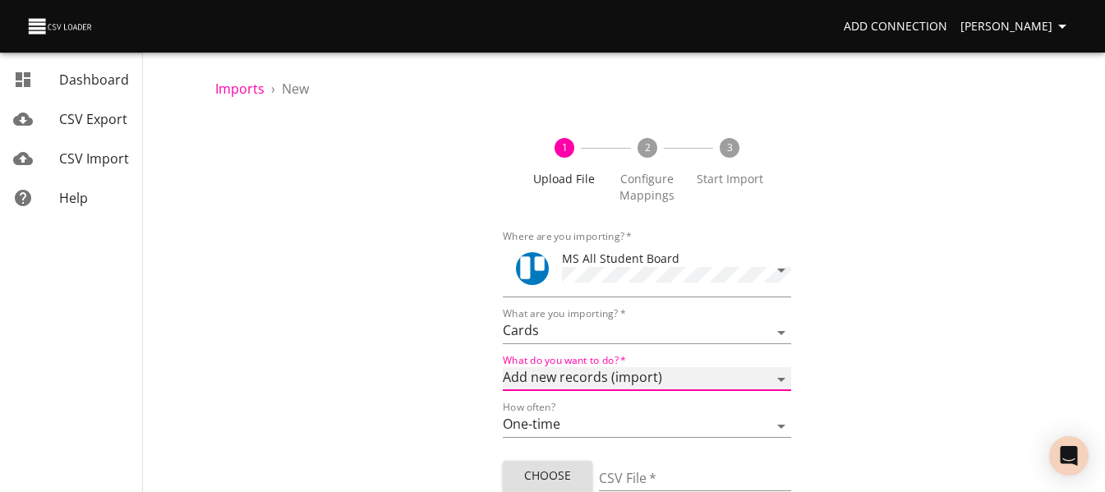
click at [577, 380] on select "Add new records (import) Update existing records (update) Add new and update ex…" at bounding box center [647, 379] width 288 height 24
select select "update"
click at [503, 367] on select "Add new records (import) Update existing records (update) Add new and update ex…" at bounding box center [647, 379] width 288 height 24
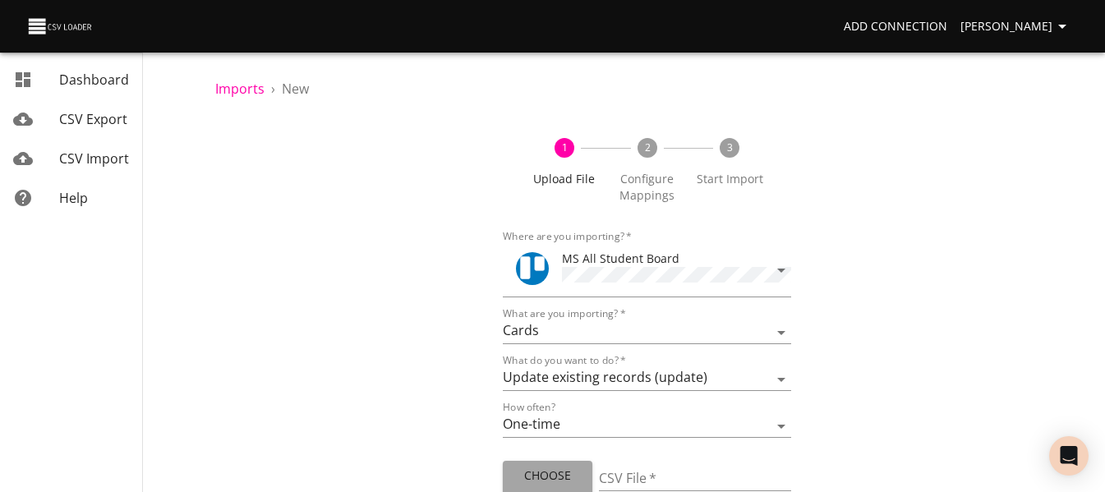
click at [549, 468] on span "Choose File" at bounding box center [547, 486] width 63 height 40
type input "MS 09192025.csv"
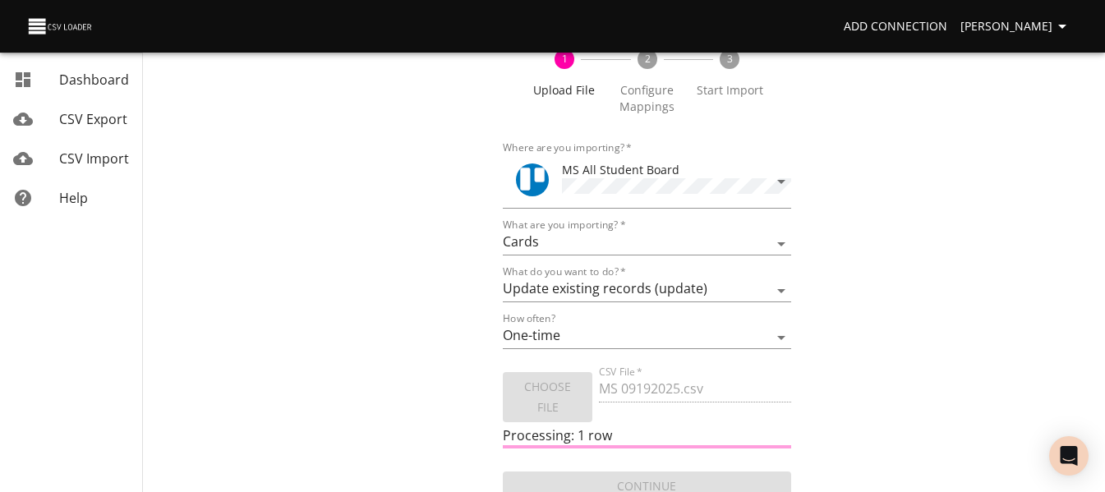
scroll to position [99, 0]
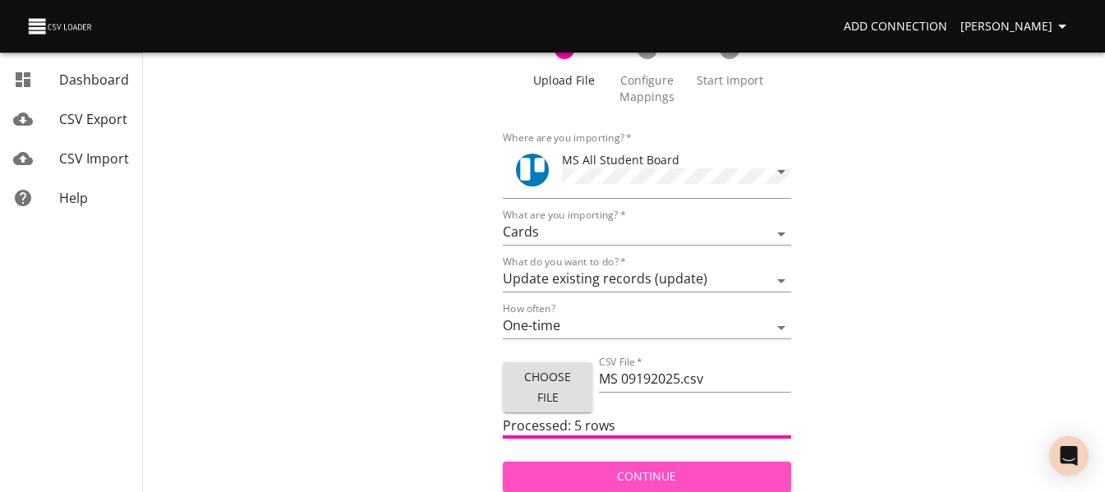
click at [621, 462] on button "Continue" at bounding box center [647, 477] width 288 height 30
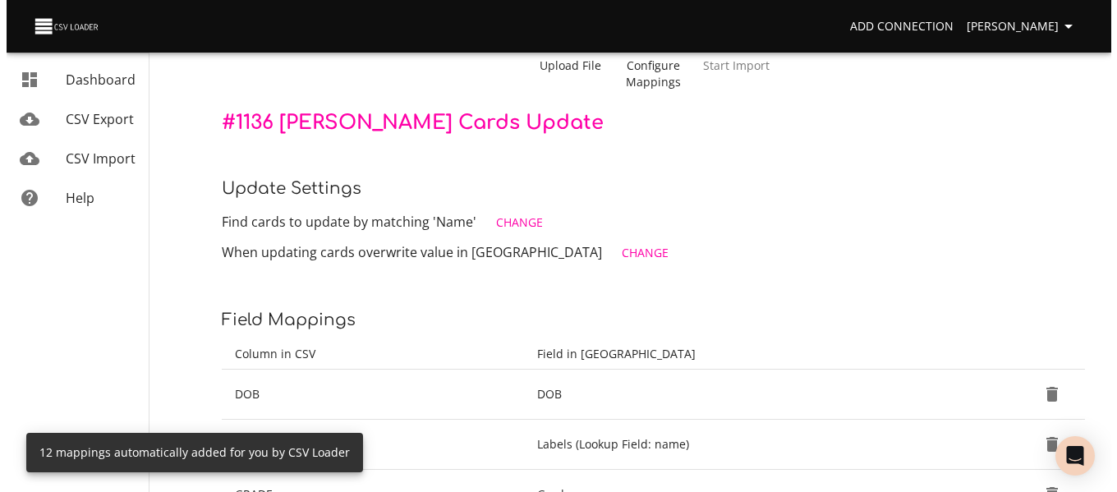
scroll to position [114, 0]
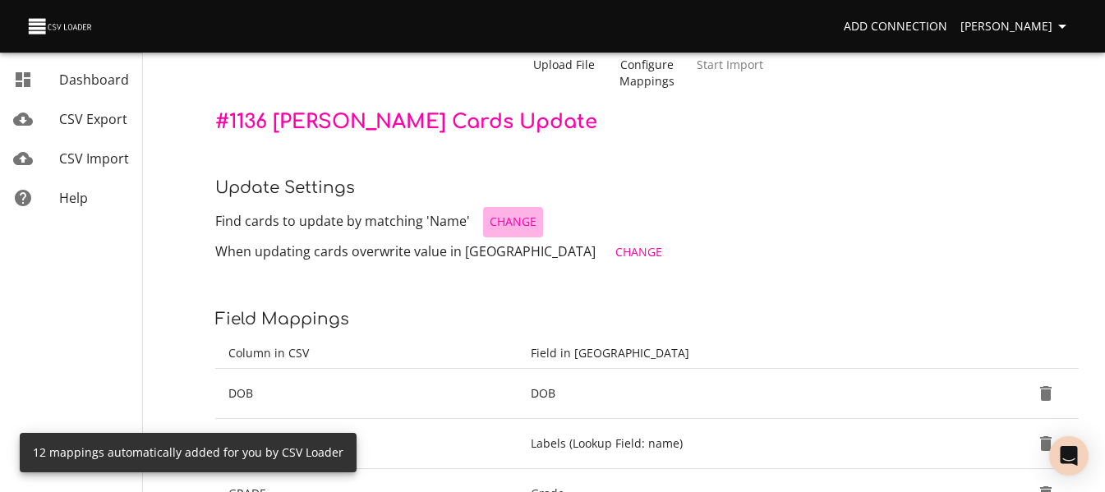
click at [504, 220] on span "Change" at bounding box center [513, 222] width 47 height 21
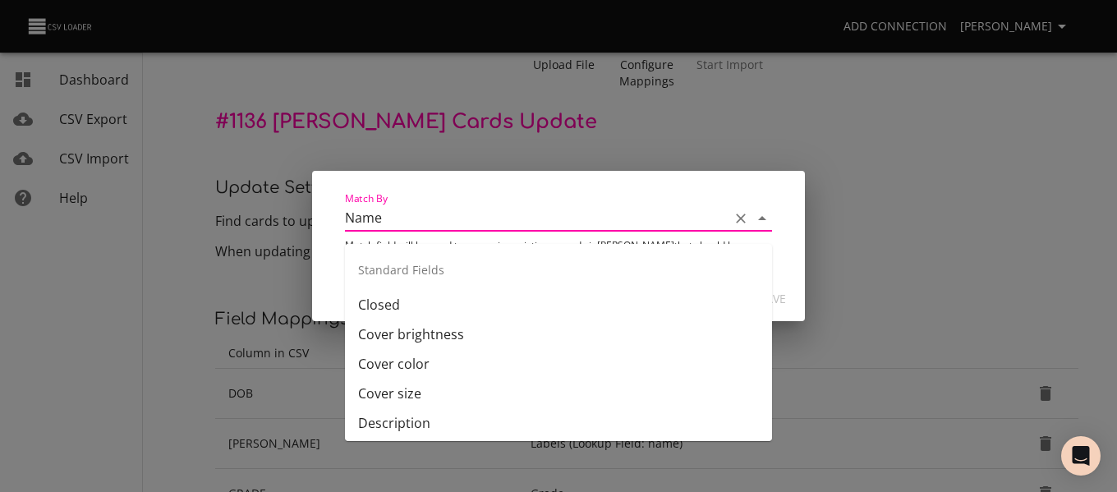
click at [447, 231] on input "Name" at bounding box center [533, 217] width 376 height 25
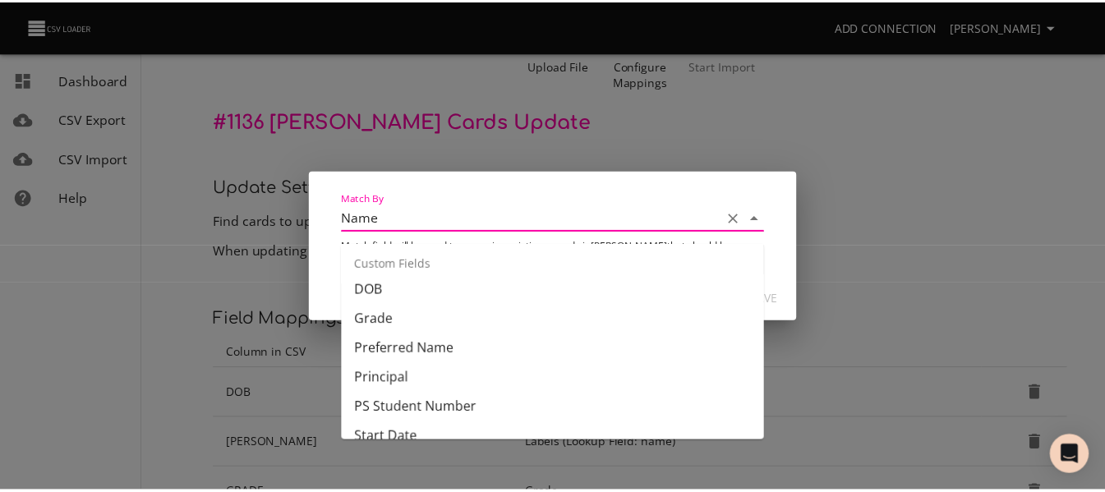
scroll to position [588, 0]
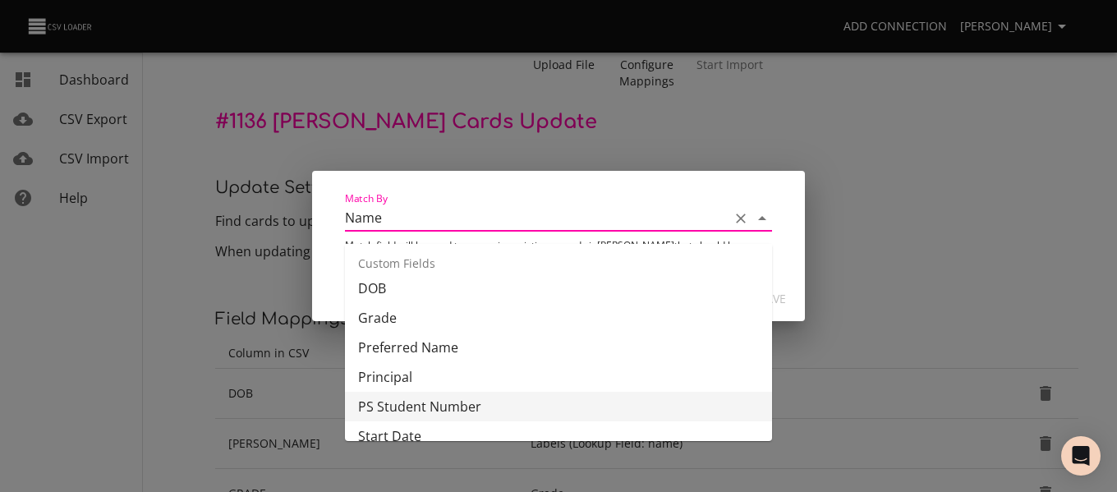
click at [488, 402] on li "PS Student Number" at bounding box center [558, 407] width 427 height 30
type input "PS Student Number"
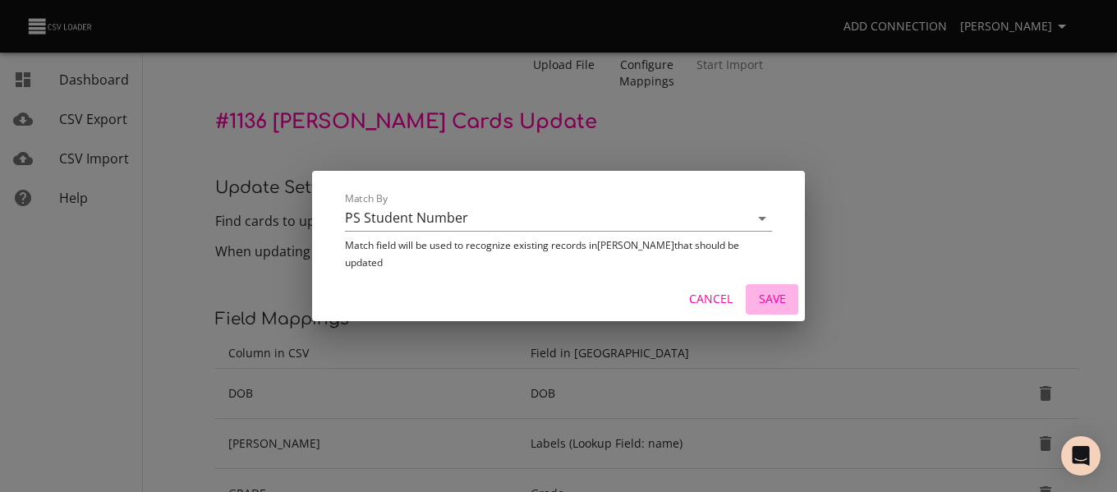
click at [771, 284] on button "Save" at bounding box center [772, 299] width 53 height 30
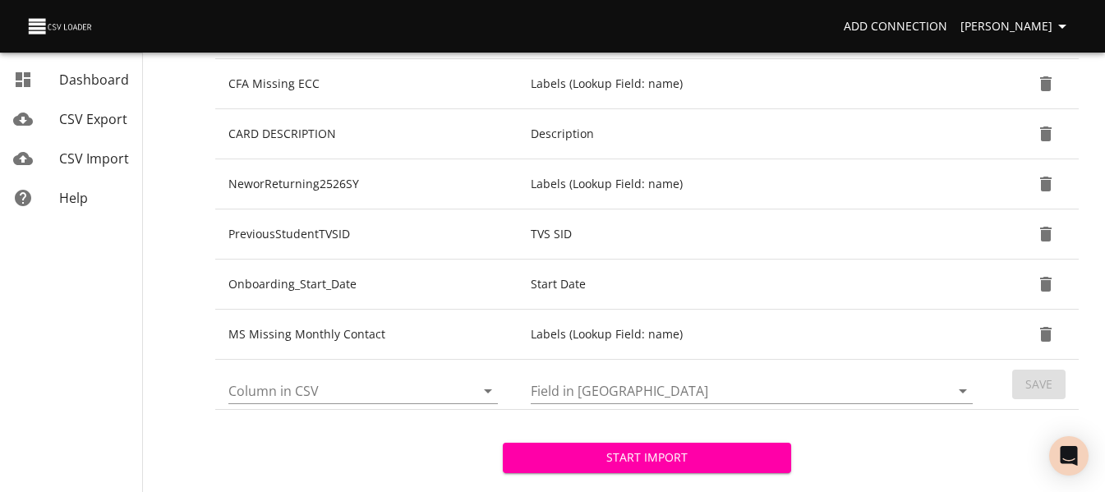
scroll to position [725, 0]
click at [493, 385] on icon "Open" at bounding box center [488, 390] width 20 height 20
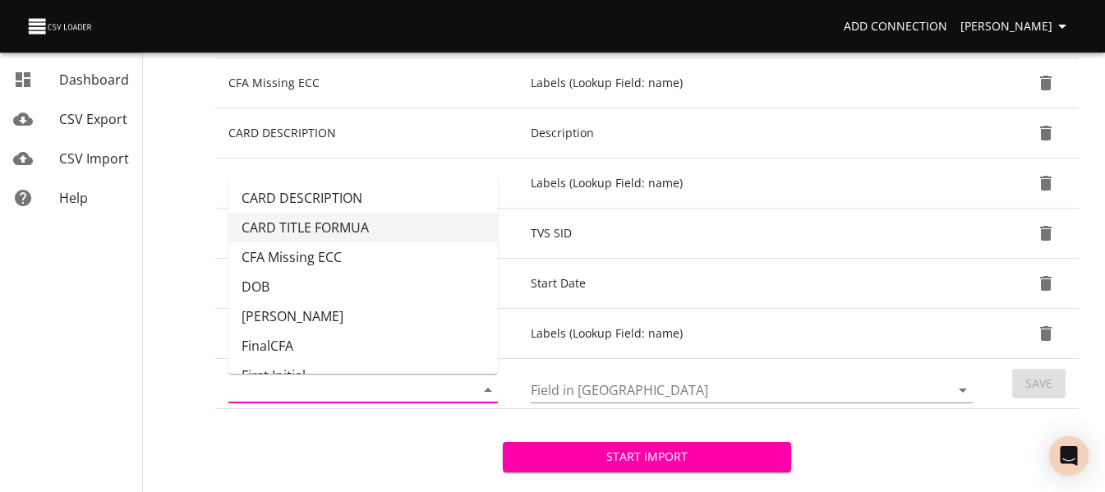
click at [417, 219] on li "CARD TITLE FORMUA" at bounding box center [362, 228] width 269 height 30
type input "CARD TITLE FORMUA"
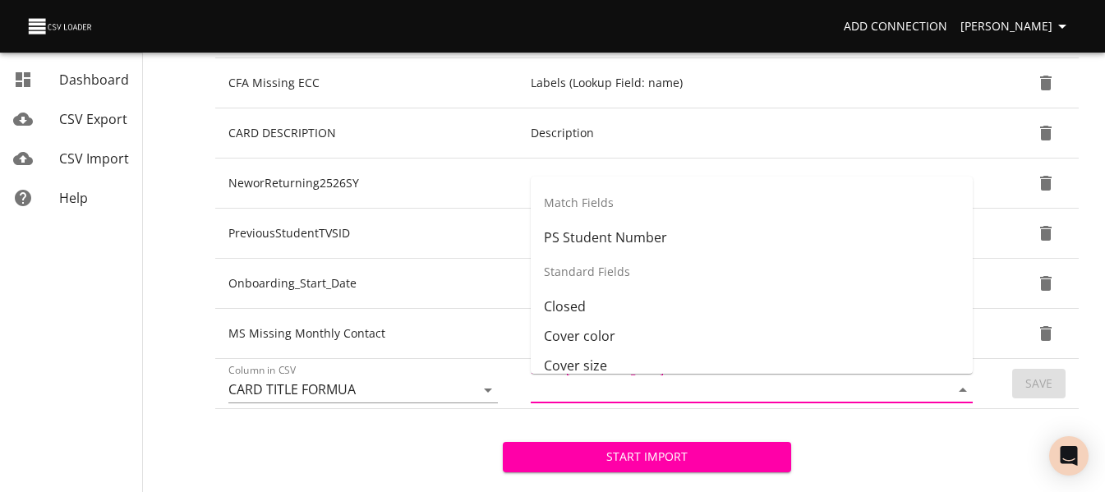
click at [752, 383] on input "Field in Trello" at bounding box center [726, 389] width 391 height 25
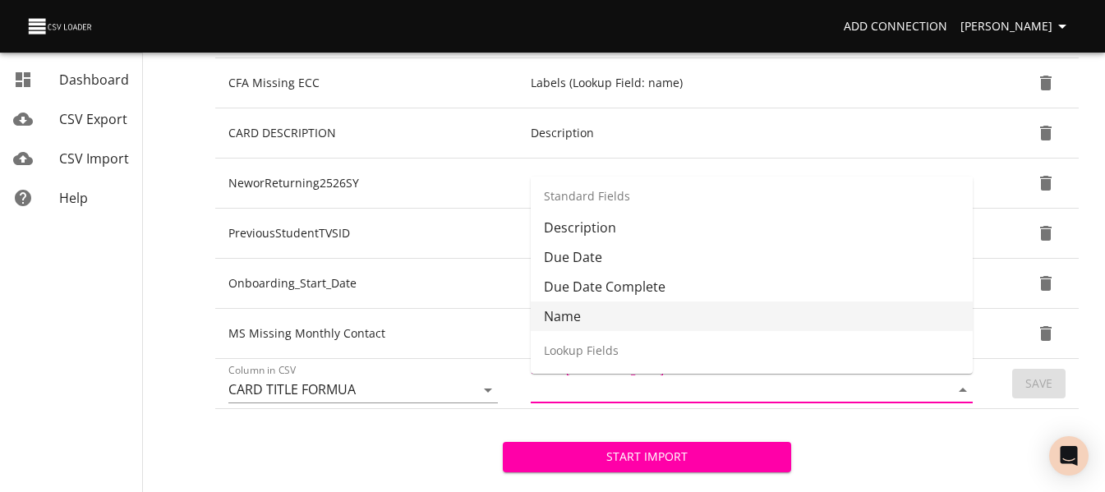
scroll to position [168, 0]
click at [757, 314] on li "Name" at bounding box center [752, 316] width 442 height 30
type input "Name"
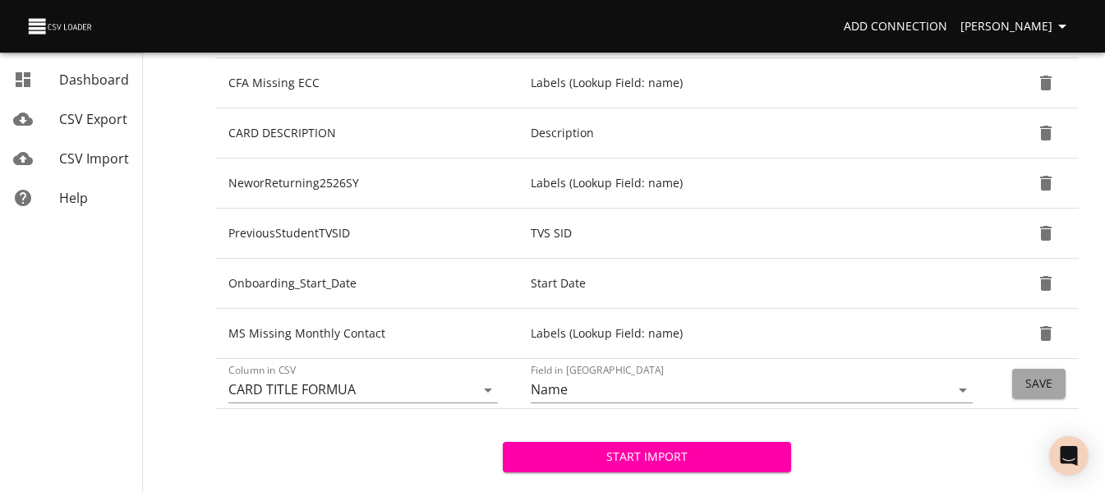
click at [1041, 381] on span "Save" at bounding box center [1038, 384] width 27 height 21
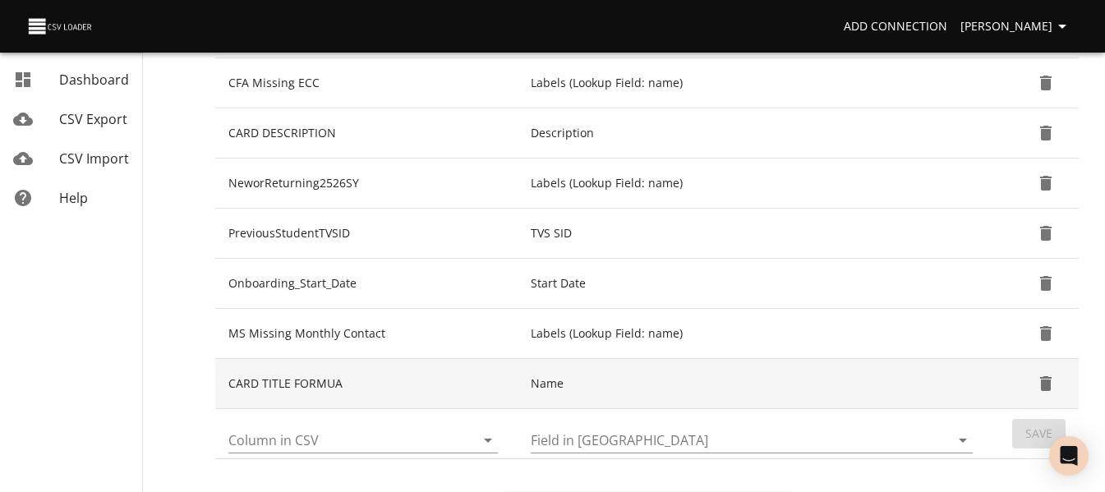
scroll to position [839, 0]
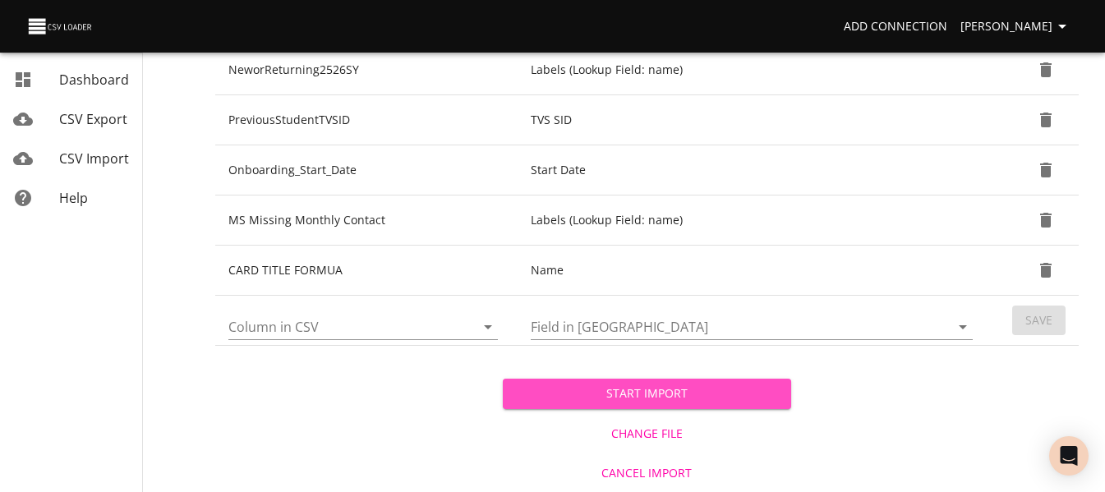
click at [666, 387] on span "Start Import" at bounding box center [646, 394] width 261 height 21
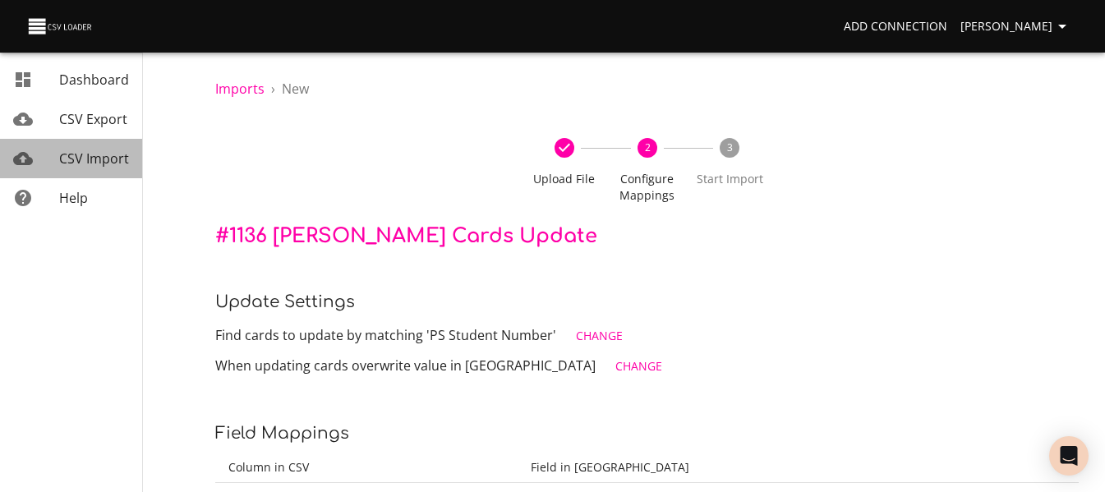
click at [116, 162] on span "CSV Import" at bounding box center [94, 159] width 70 height 18
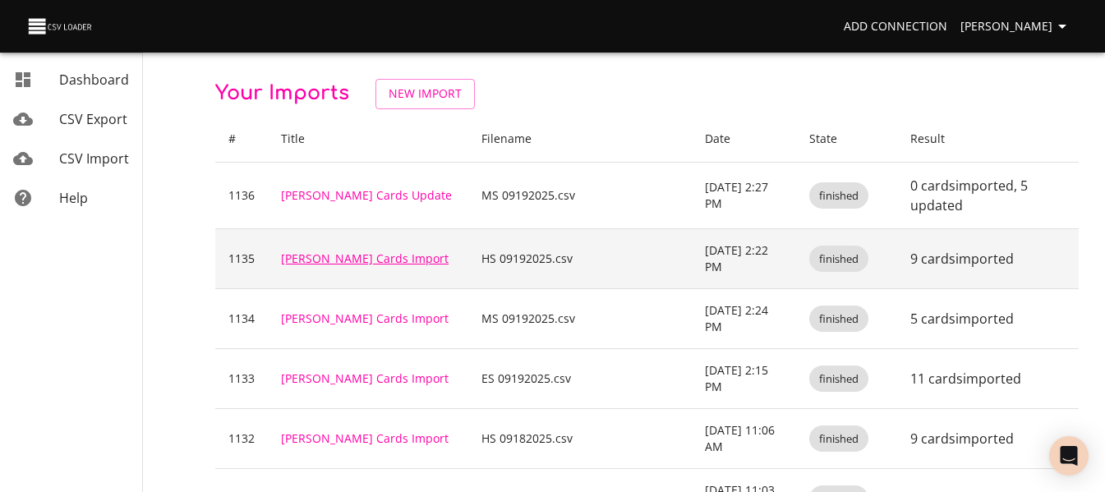
click at [363, 251] on link "[PERSON_NAME] Cards Import" at bounding box center [365, 259] width 168 height 16
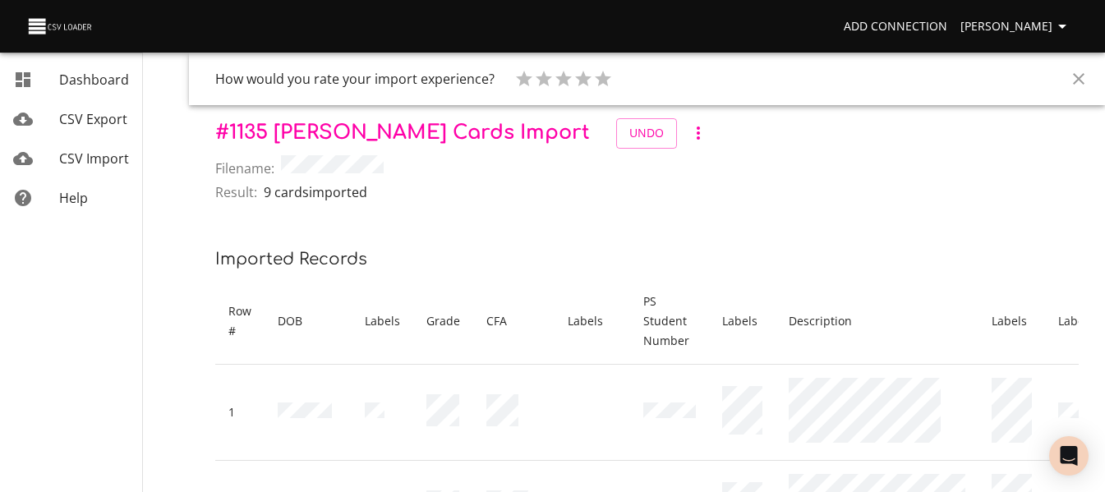
click at [81, 145] on link "CSV Import" at bounding box center [71, 158] width 142 height 39
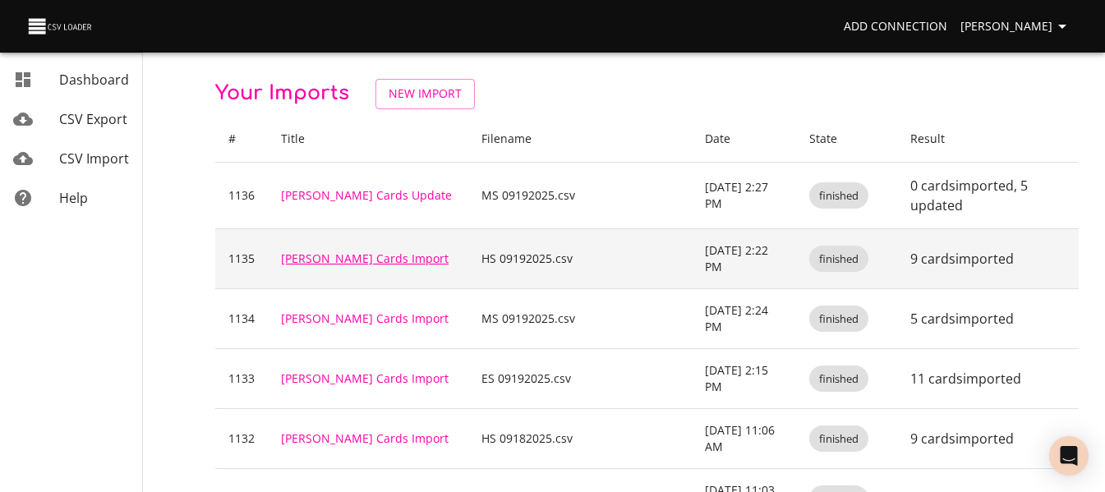
click at [342, 251] on link "[PERSON_NAME] Cards Import" at bounding box center [365, 259] width 168 height 16
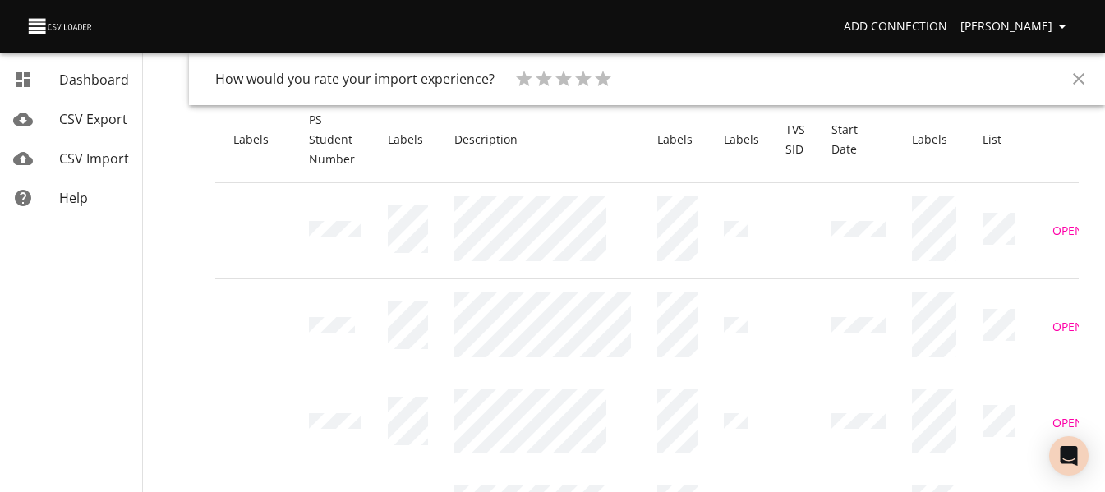
scroll to position [0, 361]
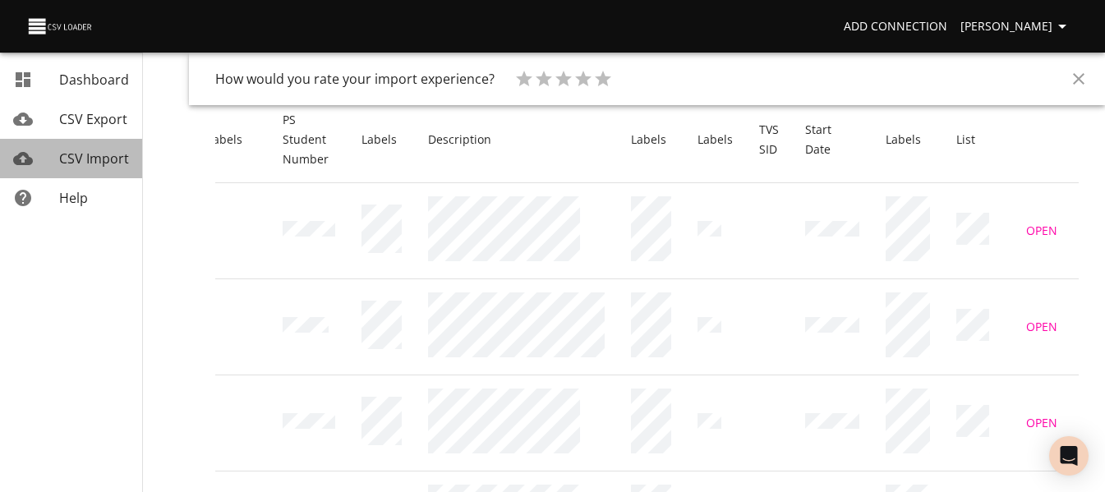
click at [90, 162] on span "CSV Import" at bounding box center [94, 159] width 70 height 18
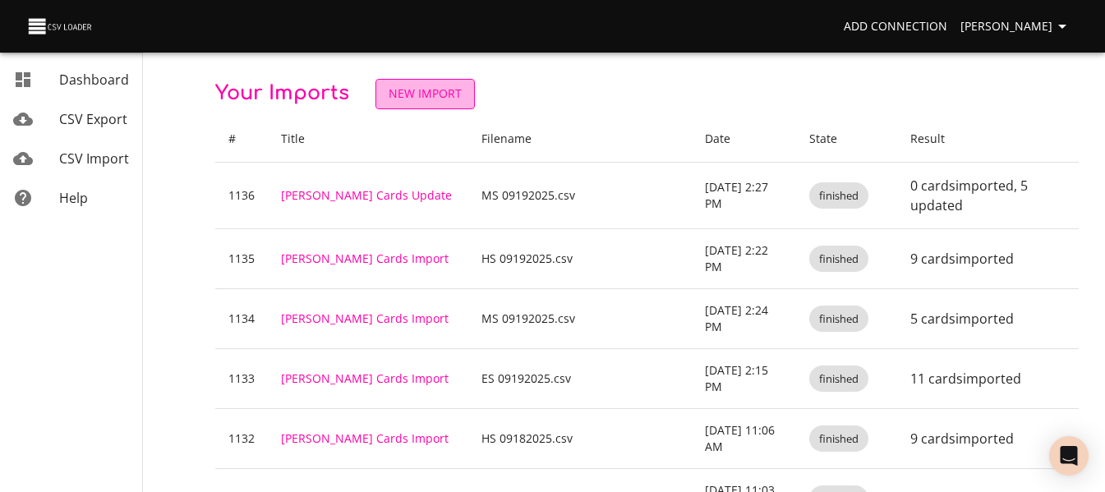
click at [441, 90] on span "New Import" at bounding box center [425, 94] width 73 height 21
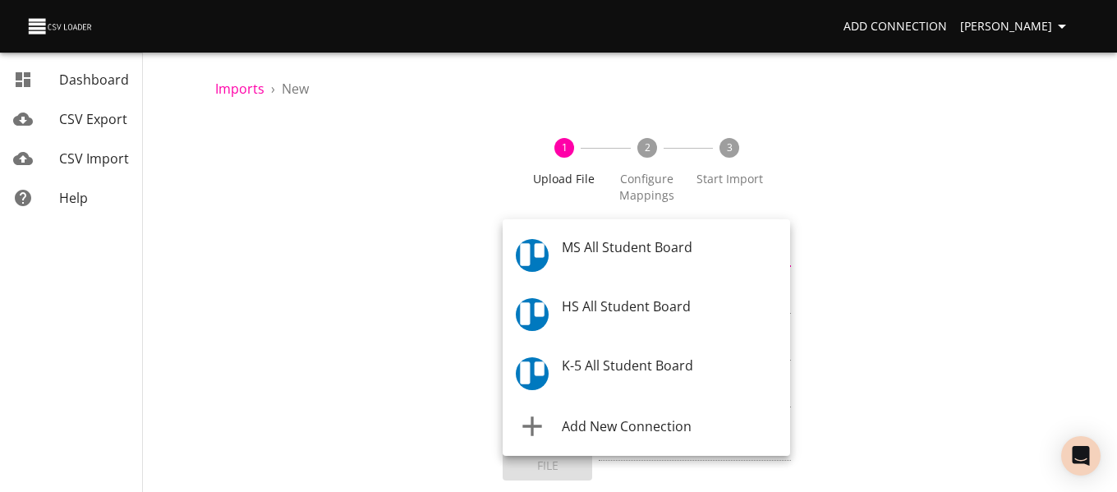
click at [591, 254] on body "Add Connection Celeste Claggett Dashboard CSV Export CSV Import Help Imports › …" at bounding box center [558, 246] width 1117 height 492
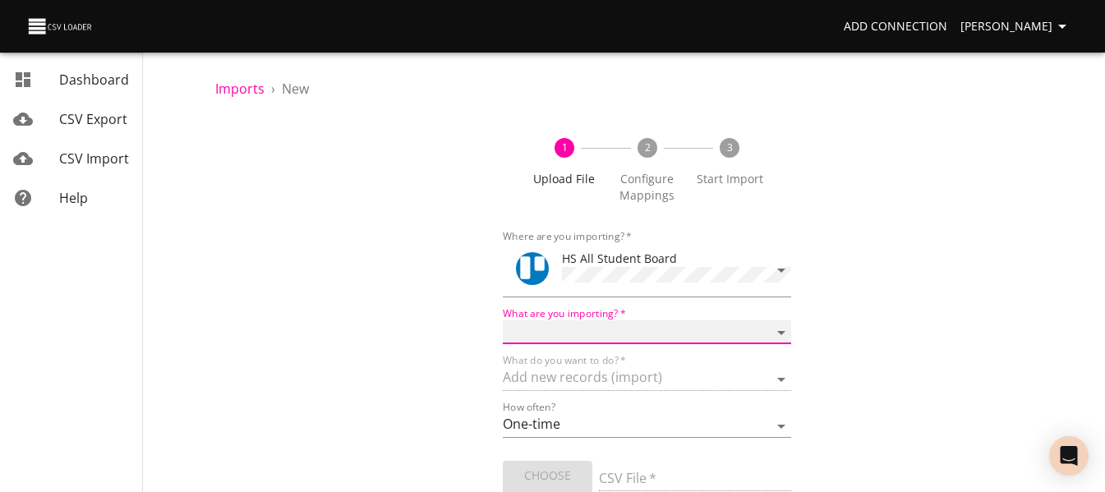
click at [591, 321] on select "Boards Cards Checkitems Checklists" at bounding box center [647, 332] width 288 height 24
select select "cards"
click at [503, 320] on select "Boards Cards Checkitems Checklists" at bounding box center [647, 332] width 288 height 24
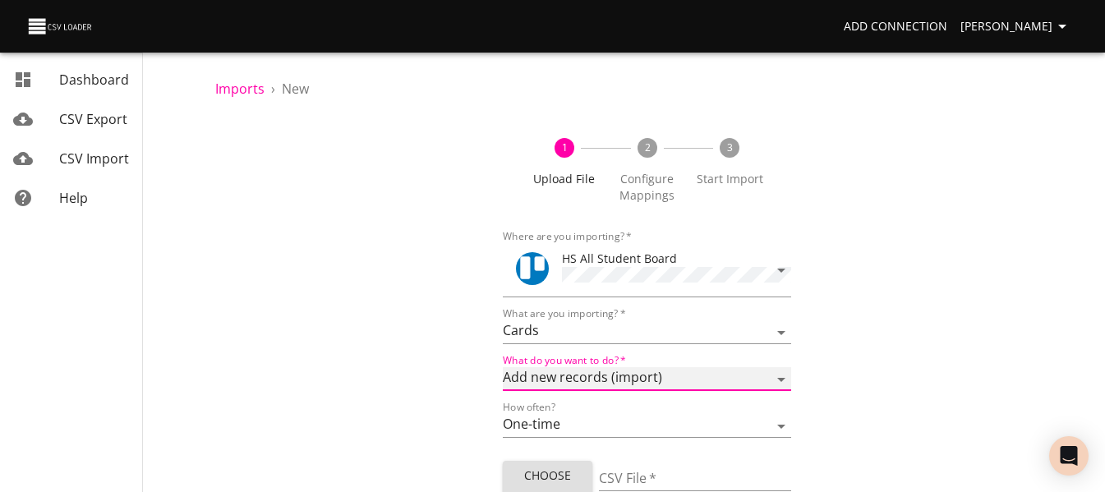
click at [585, 375] on select "Add new records (import) Update existing records (update) Add new and update ex…" at bounding box center [647, 379] width 288 height 24
select select "update"
click at [503, 367] on select "Add new records (import) Update existing records (update) Add new and update ex…" at bounding box center [647, 379] width 288 height 24
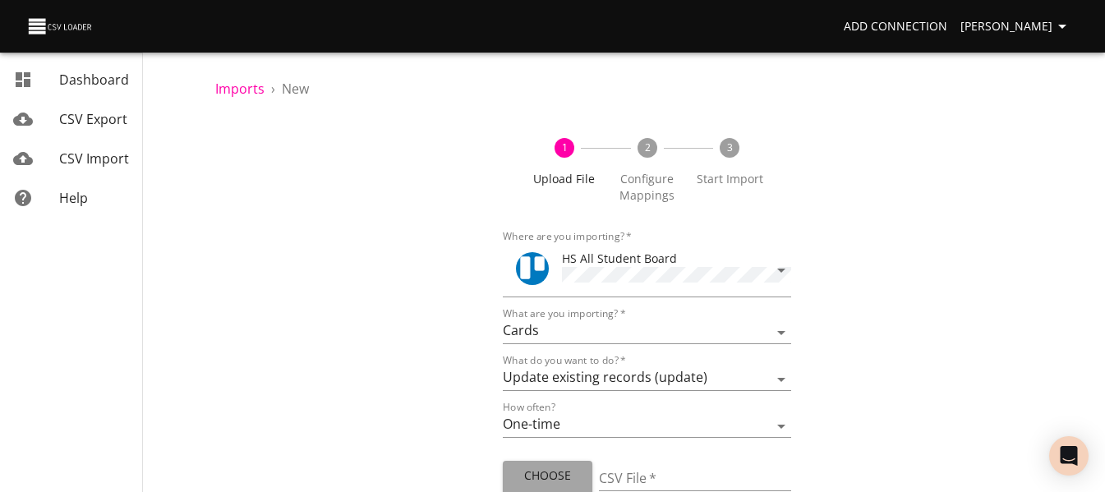
click at [546, 482] on span "Choose File" at bounding box center [547, 486] width 63 height 40
type input "HS 09192025.csv"
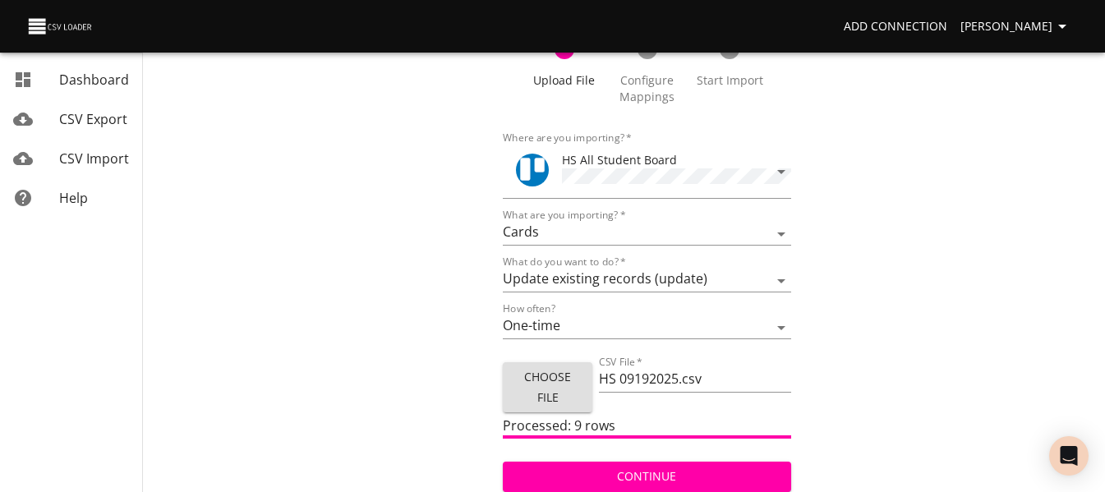
click at [717, 476] on span "Continue" at bounding box center [646, 477] width 261 height 21
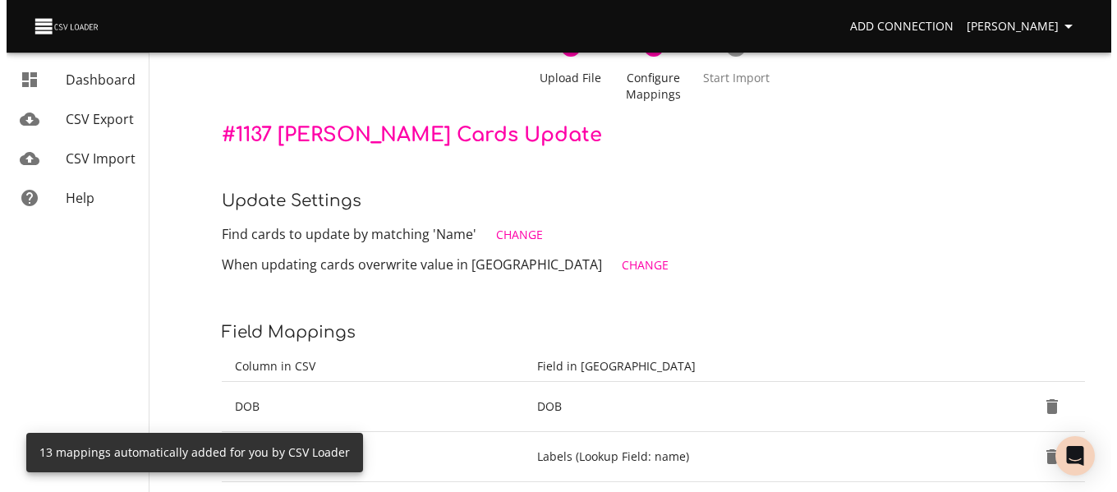
scroll to position [102, 0]
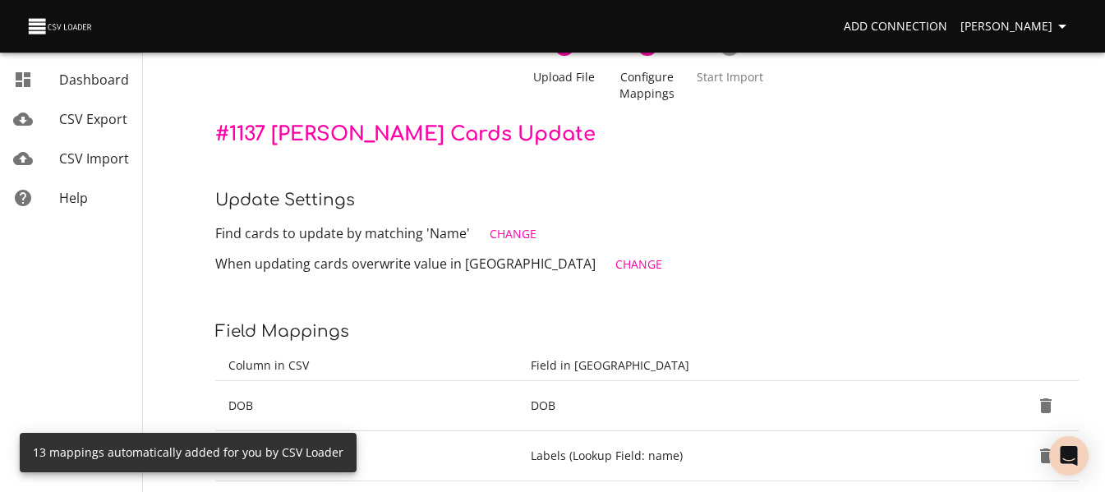
click at [491, 232] on span "Change" at bounding box center [513, 234] width 47 height 21
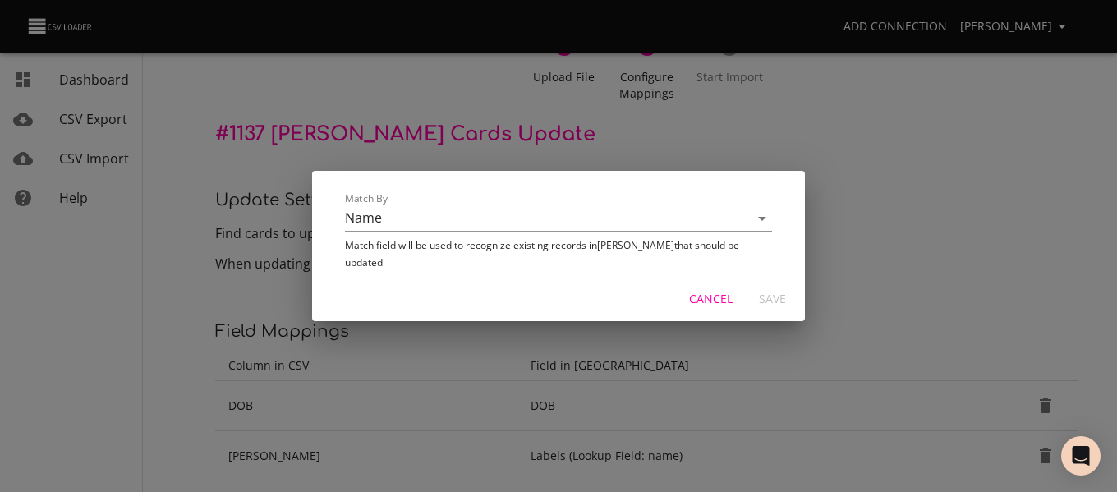
click at [491, 231] on input "Name" at bounding box center [533, 217] width 376 height 25
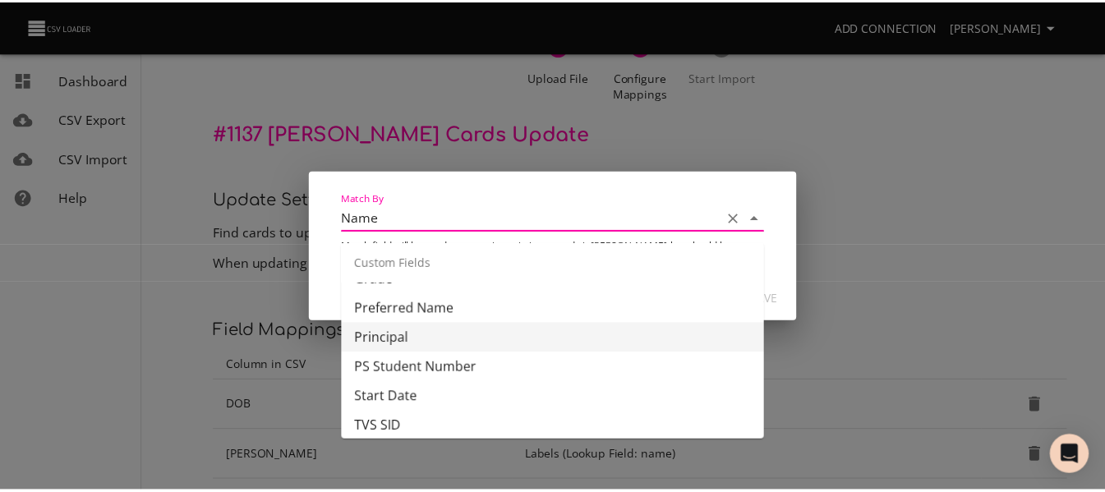
scroll to position [657, 0]
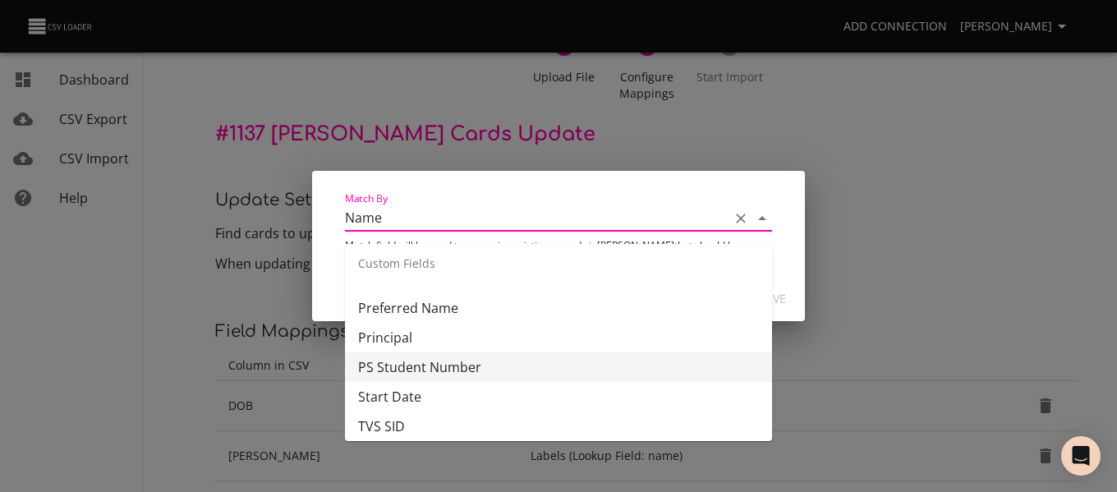
click at [476, 357] on li "PS Student Number" at bounding box center [558, 367] width 427 height 30
type input "PS Student Number"
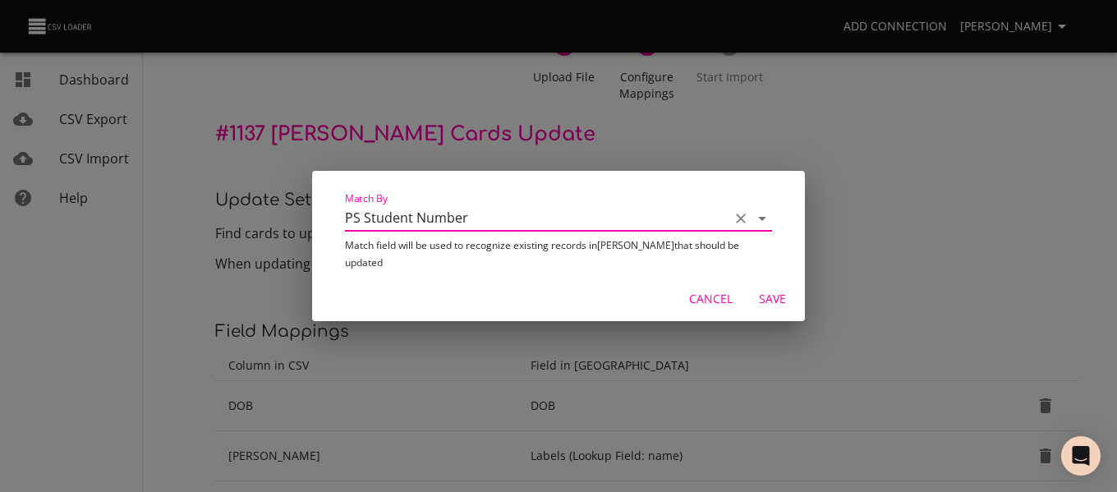
click at [770, 292] on span "Save" at bounding box center [771, 299] width 39 height 21
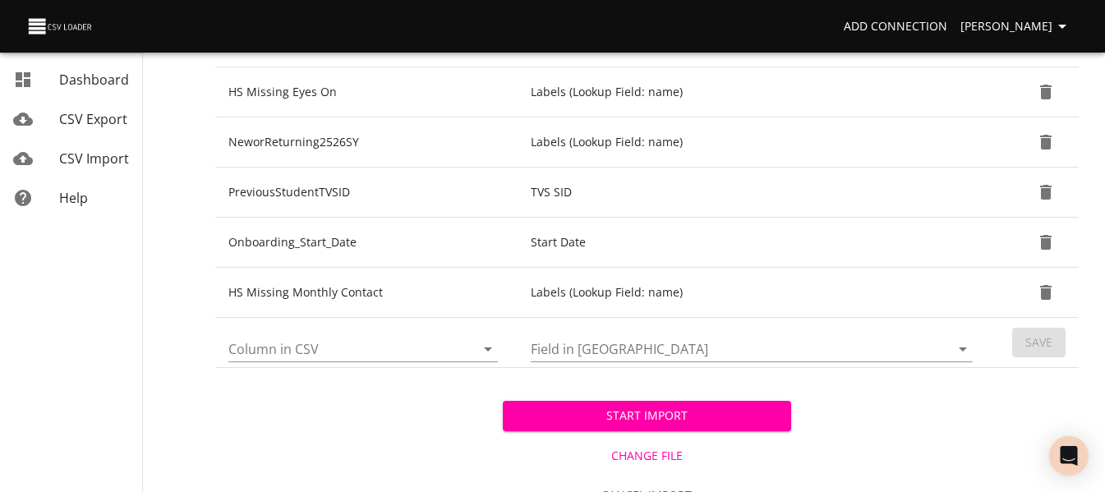
scroll to position [821, 0]
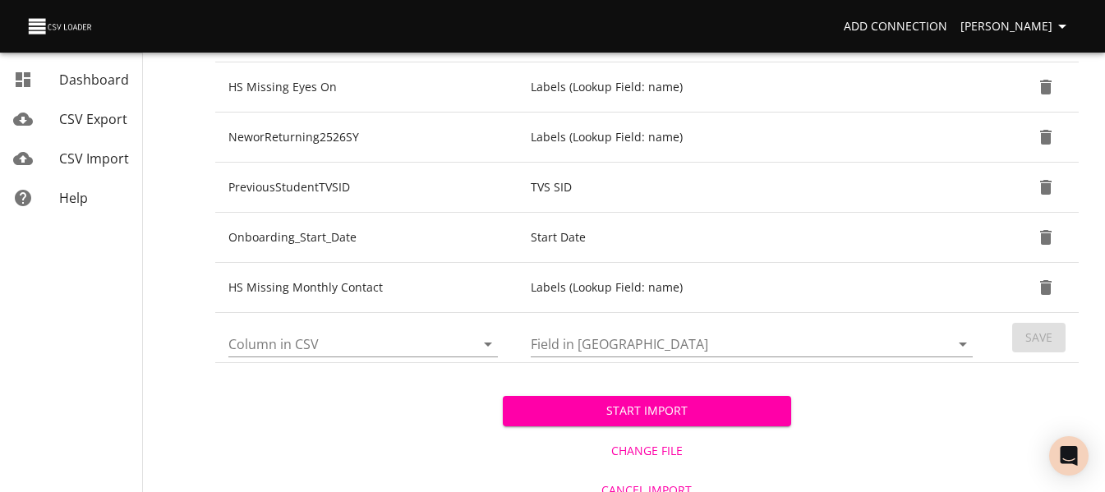
click at [486, 350] on icon "Open" at bounding box center [488, 344] width 20 height 20
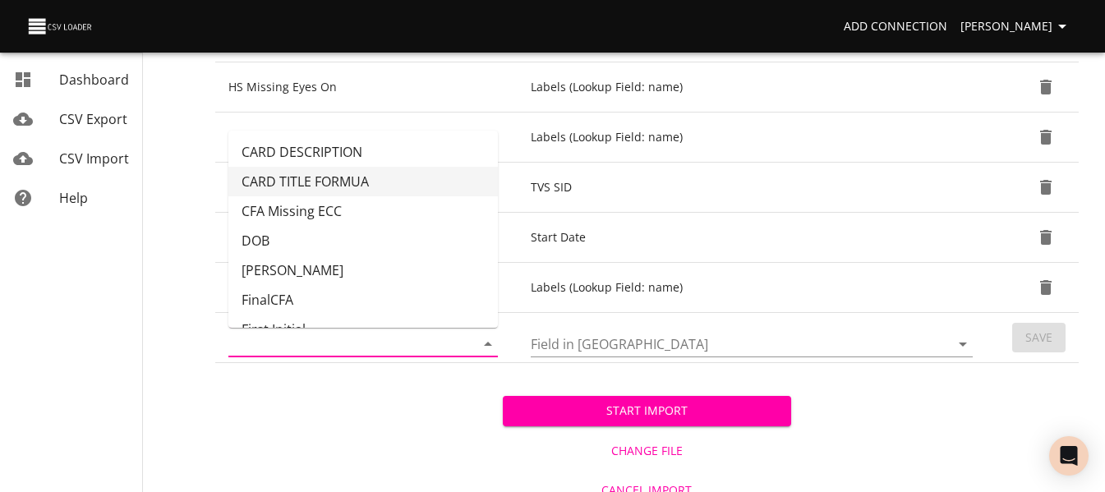
click at [399, 179] on li "CARD TITLE FORMUA" at bounding box center [362, 182] width 269 height 30
type input "CARD TITLE FORMUA"
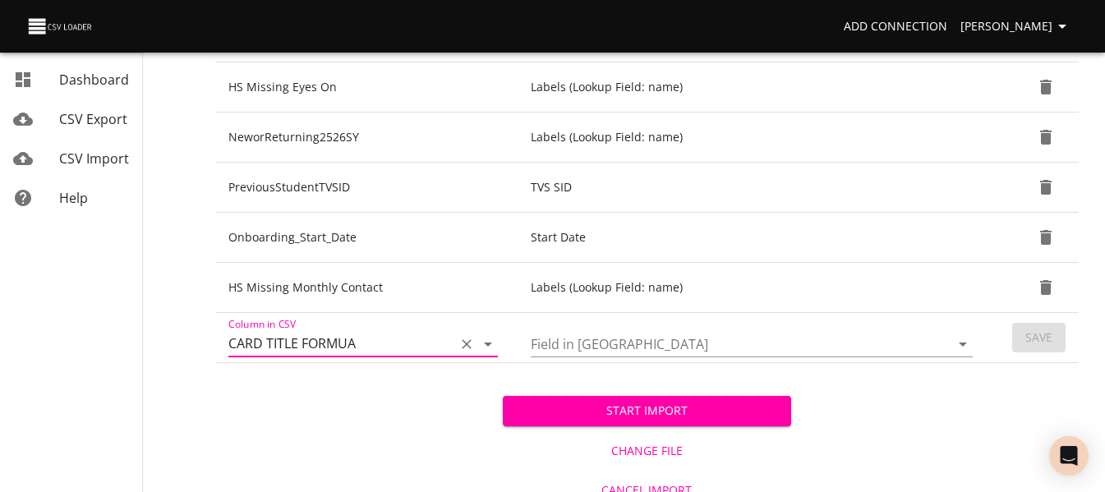
click at [598, 351] on input "Field in Trello" at bounding box center [726, 343] width 391 height 25
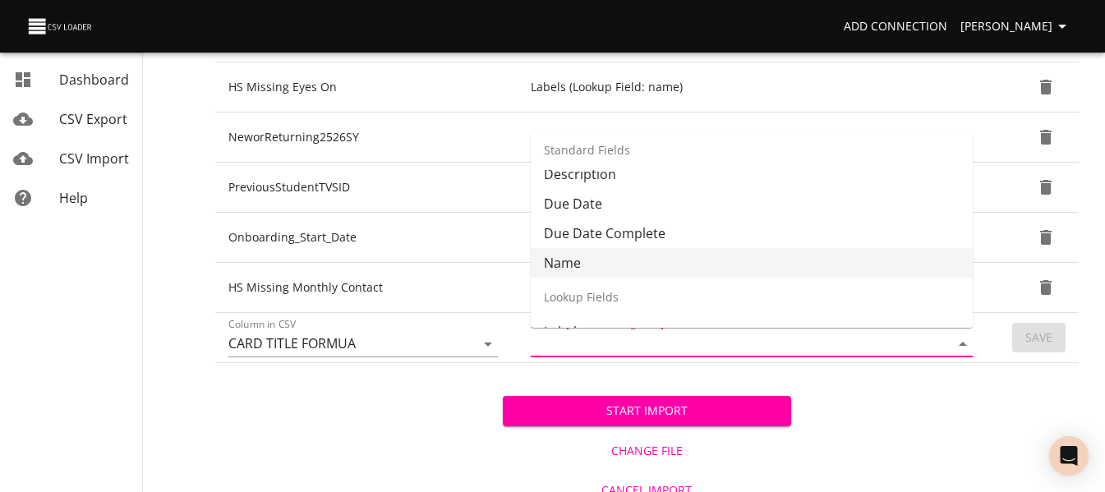
scroll to position [177, 0]
click at [608, 252] on li "Name" at bounding box center [752, 261] width 442 height 30
type input "Name"
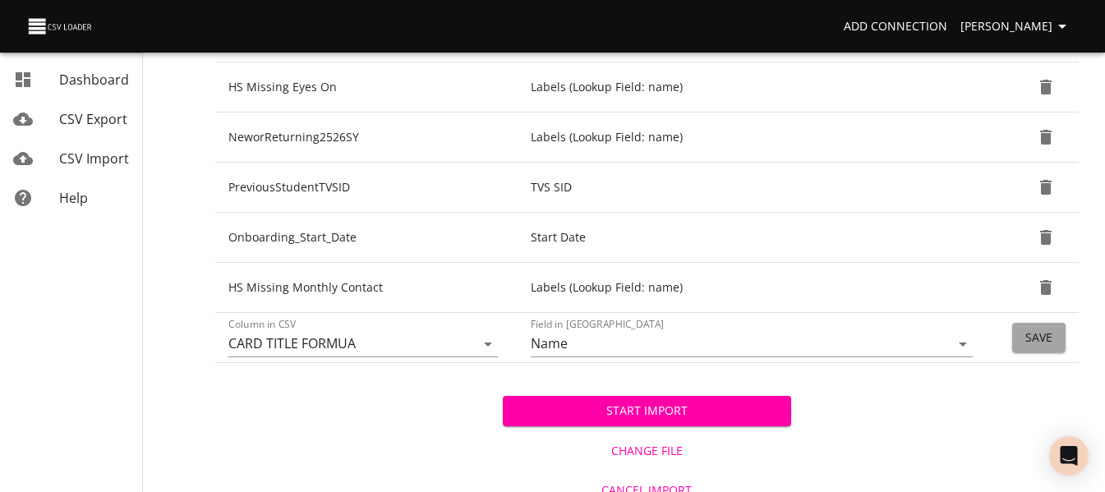
click at [1028, 339] on span "Save" at bounding box center [1038, 338] width 27 height 21
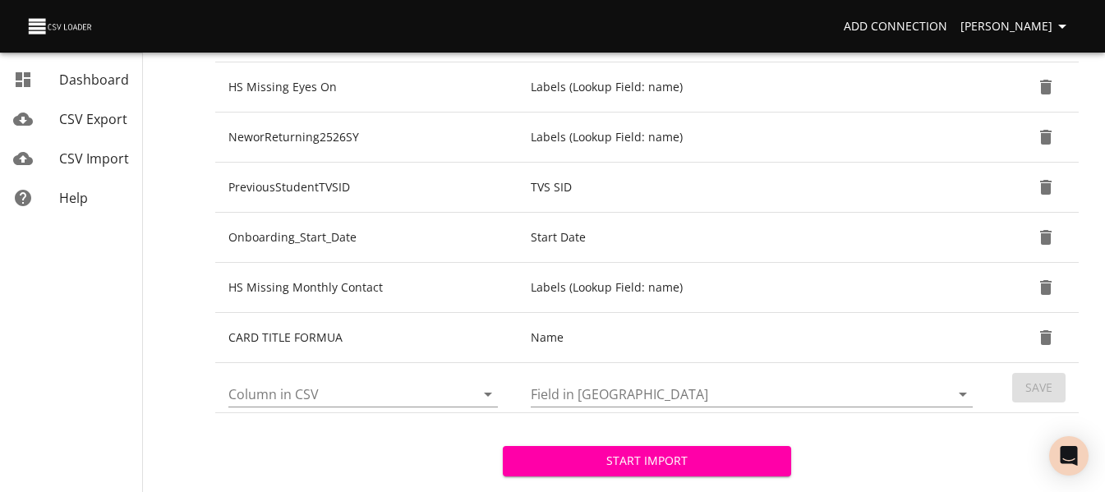
click at [539, 467] on span "Start Import" at bounding box center [646, 461] width 261 height 21
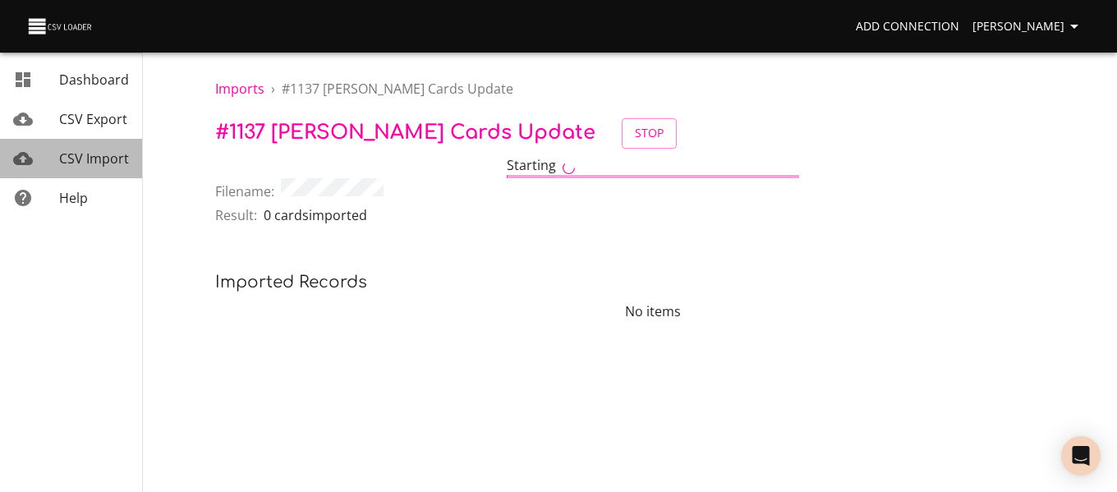
click at [78, 152] on span "CSV Import" at bounding box center [94, 159] width 70 height 18
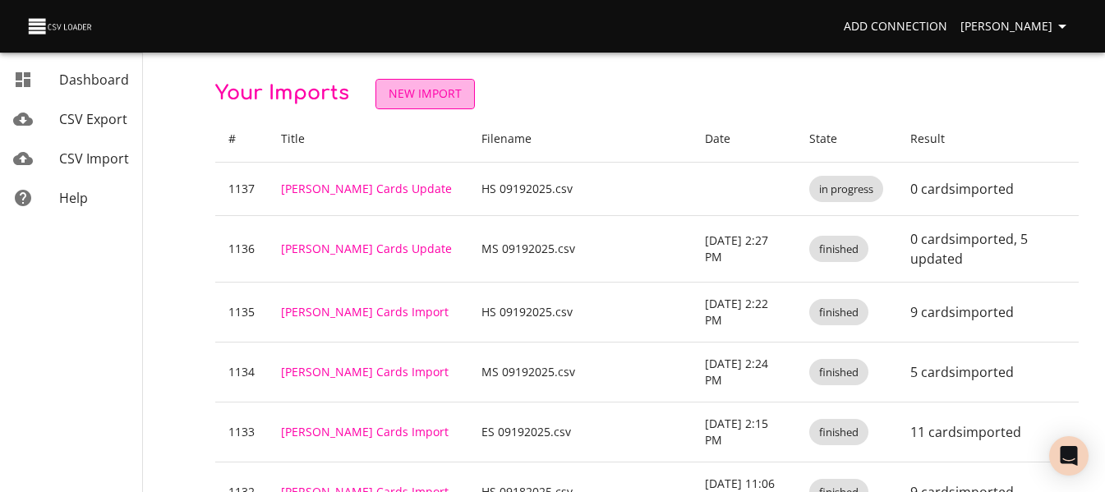
click at [439, 90] on span "New Import" at bounding box center [425, 94] width 73 height 21
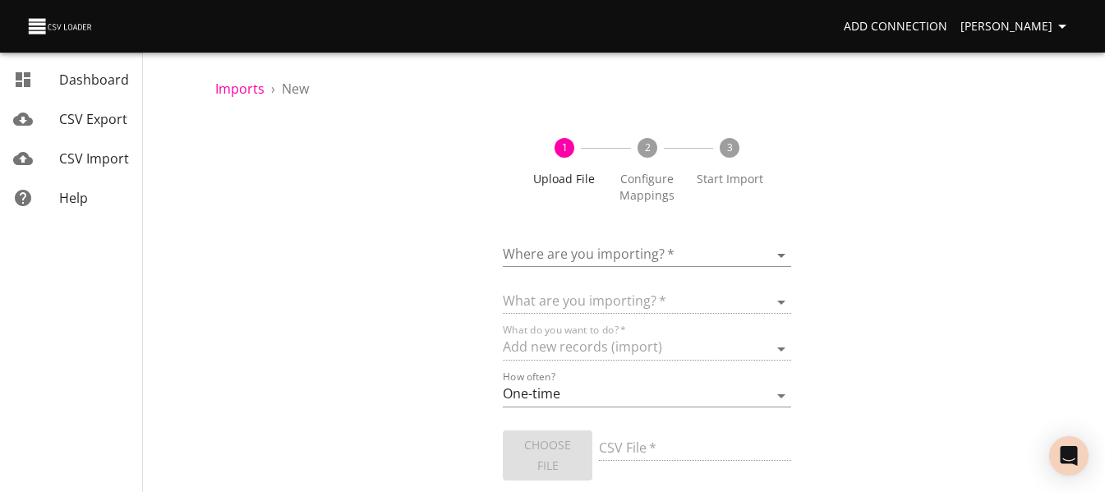
click at [550, 250] on body "Add Connection Celeste Claggett Dashboard CSV Export CSV Import Help Imports › …" at bounding box center [552, 246] width 1105 height 492
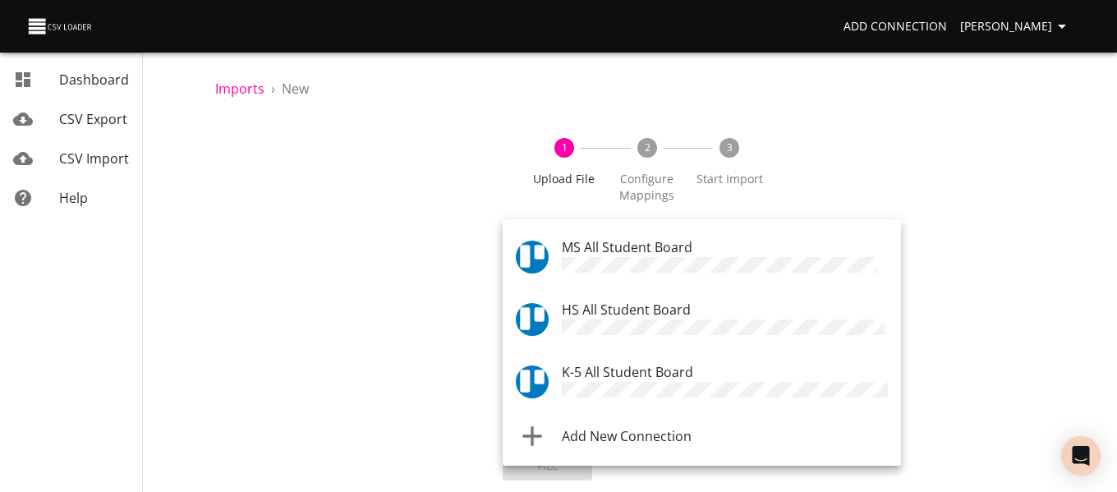
click at [593, 363] on span "K-5 All Student Board" at bounding box center [627, 372] width 131 height 18
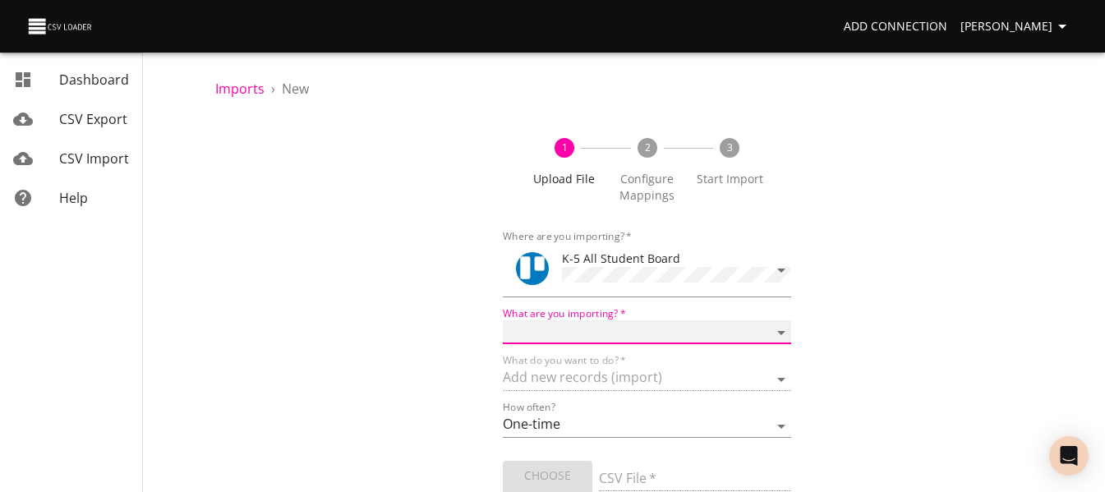
click at [591, 338] on select "Boards Cards Checkitems Checklists" at bounding box center [647, 332] width 288 height 24
select select "cards"
click at [503, 320] on select "Boards Cards Checkitems Checklists" at bounding box center [647, 332] width 288 height 24
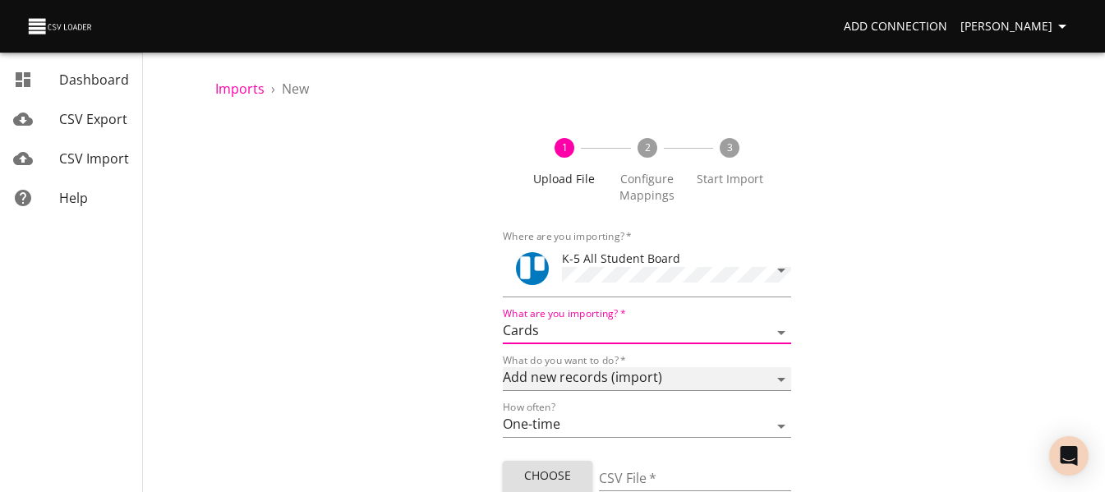
click at [576, 375] on select "Add new records (import) Update existing records (update) Add new and update ex…" at bounding box center [647, 379] width 288 height 24
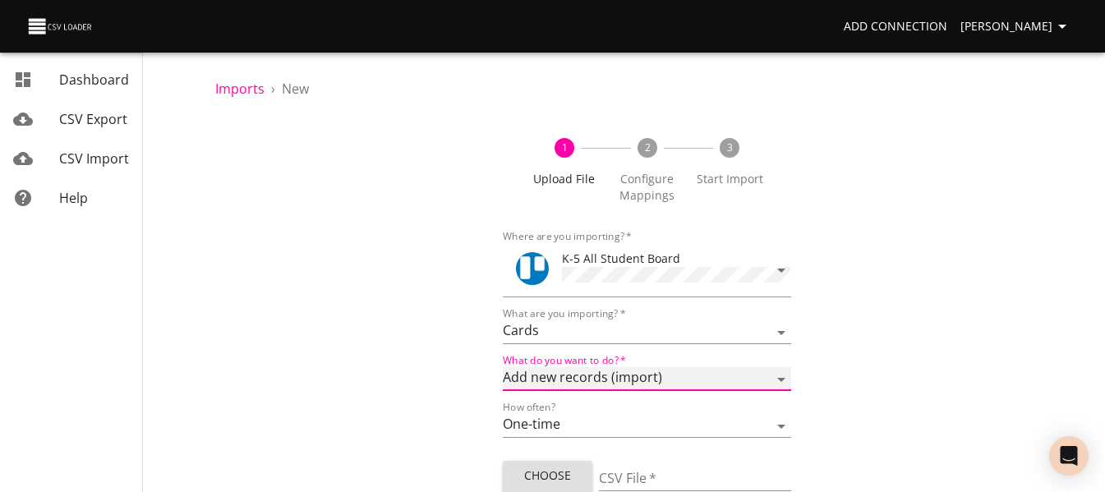
select select "update"
click at [503, 367] on select "Add new records (import) Update existing records (update) Add new and update ex…" at bounding box center [647, 379] width 288 height 24
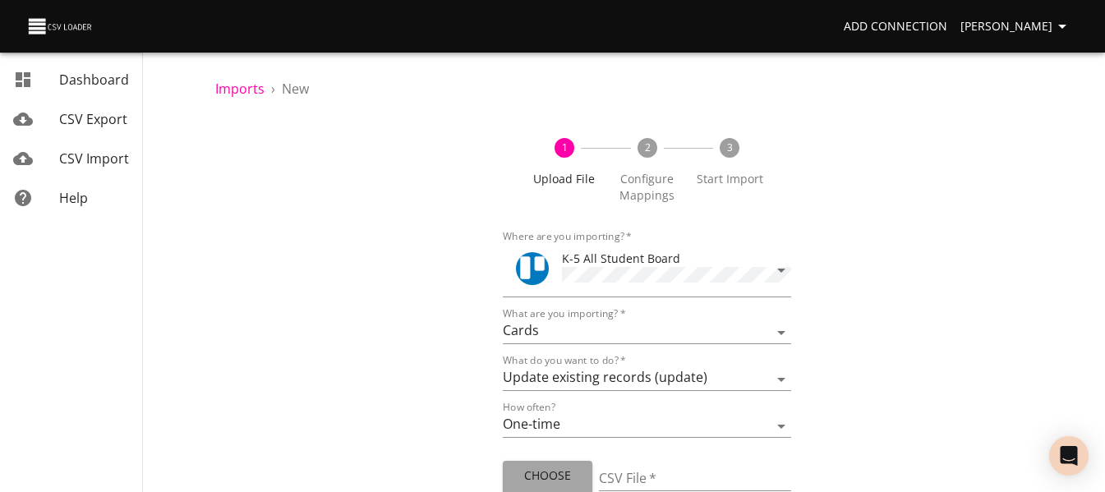
click at [558, 472] on span "Choose File" at bounding box center [547, 486] width 63 height 40
type input "ES 09192025.csv"
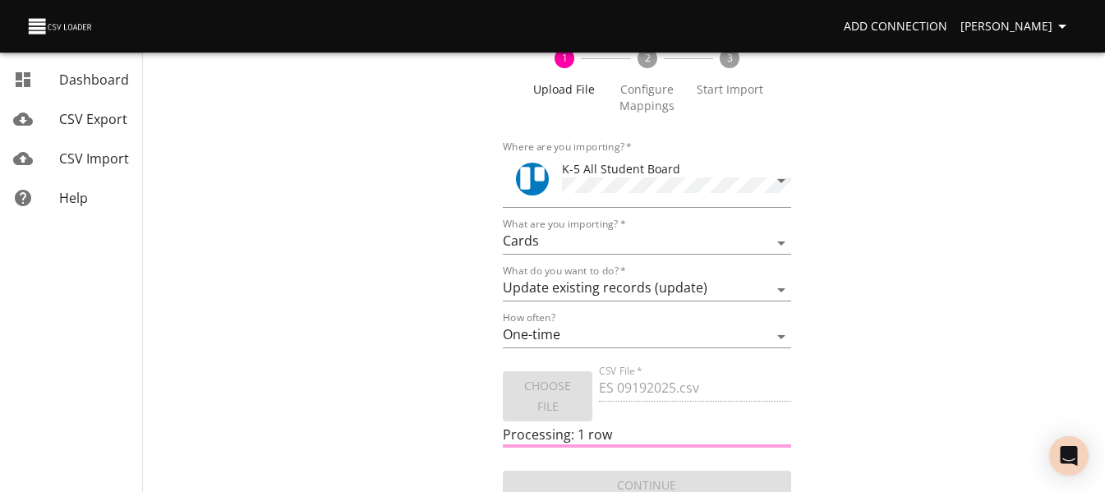
scroll to position [99, 0]
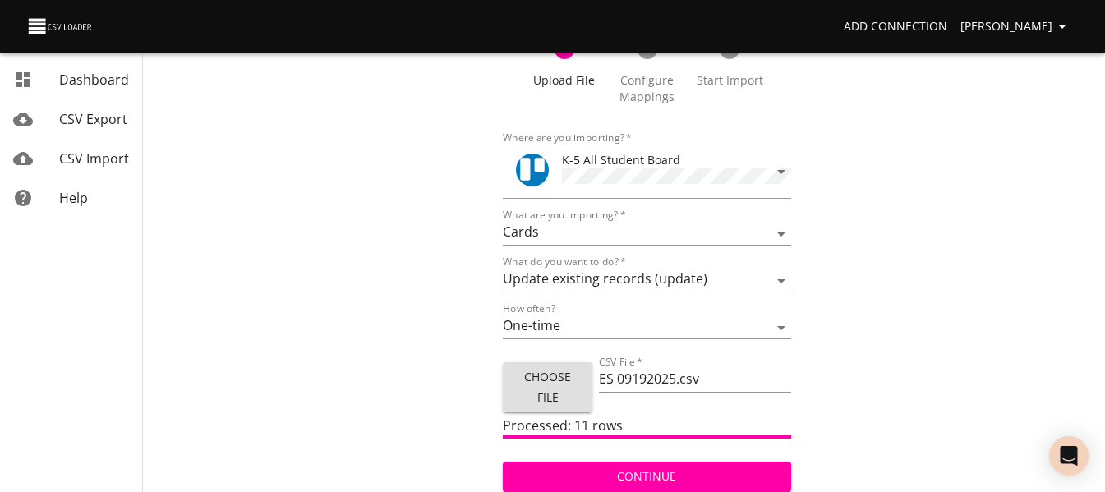
click at [646, 475] on span "Continue" at bounding box center [646, 477] width 261 height 21
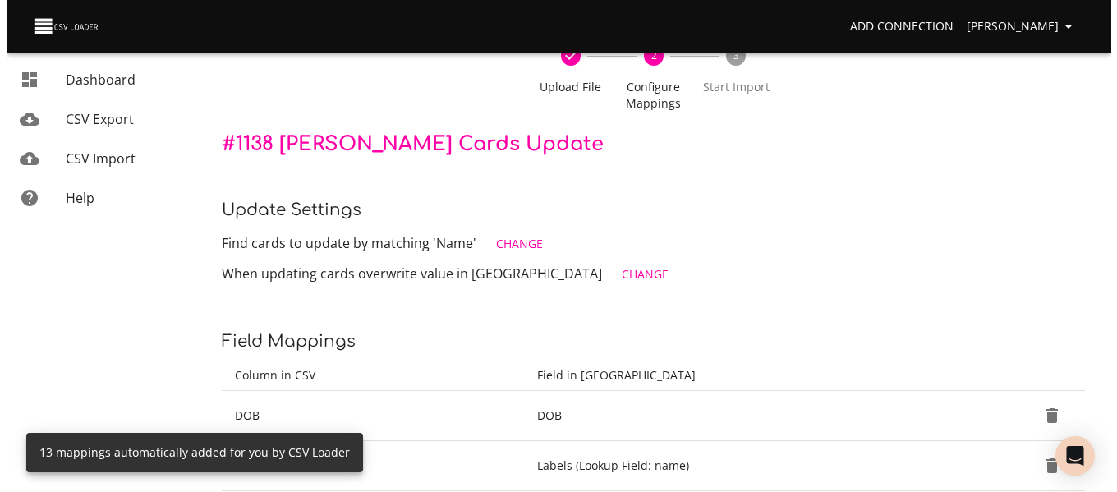
scroll to position [94, 0]
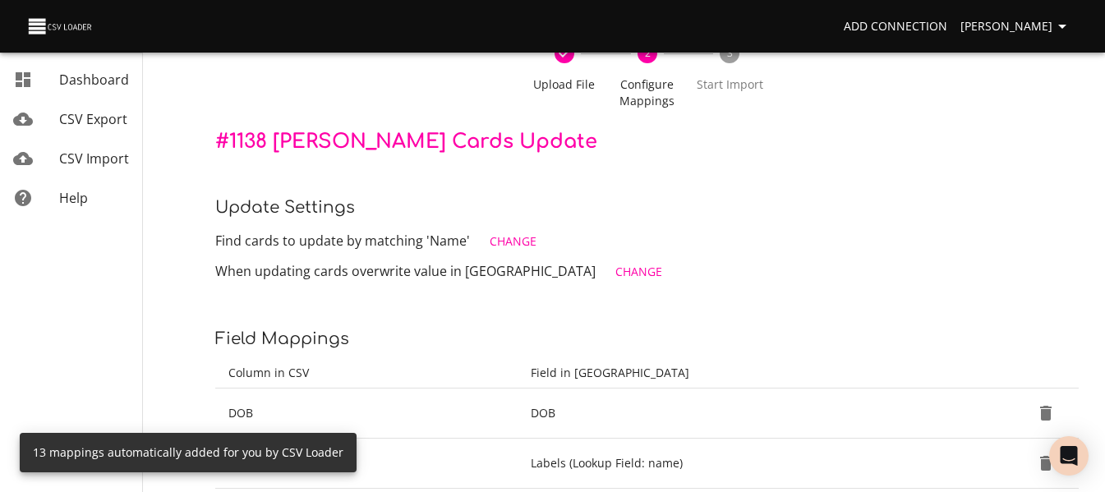
click at [501, 237] on span "Change" at bounding box center [513, 242] width 47 height 21
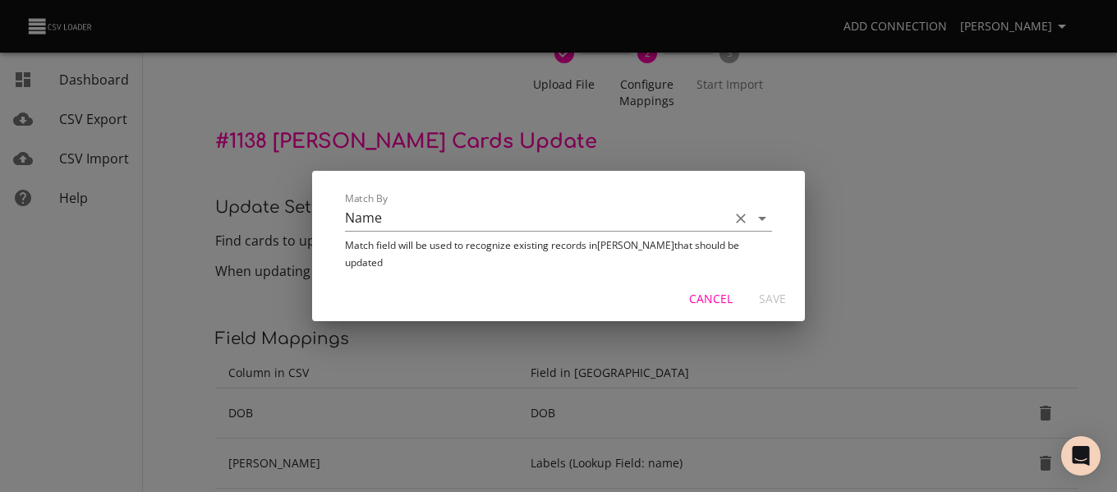
click at [490, 231] on input "Name" at bounding box center [533, 217] width 376 height 25
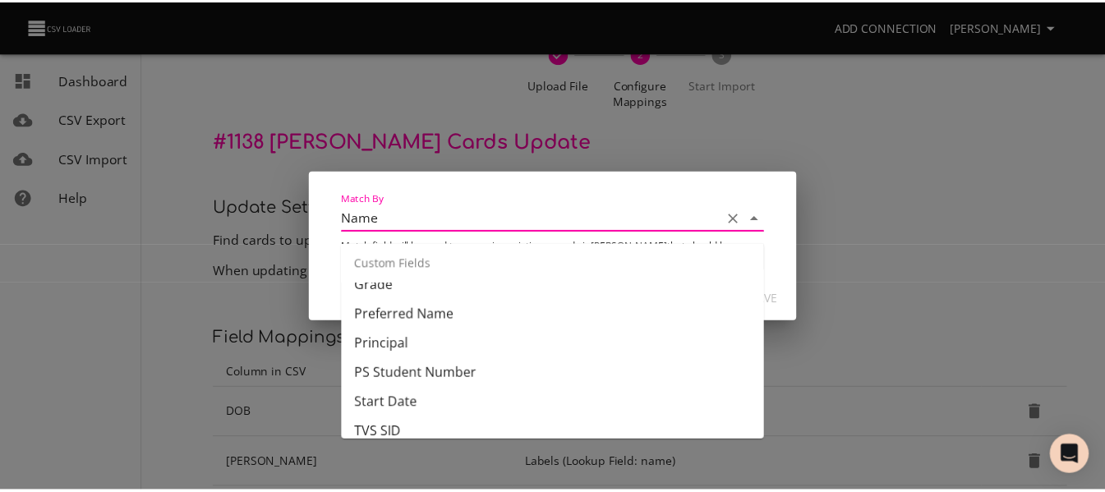
scroll to position [622, 0]
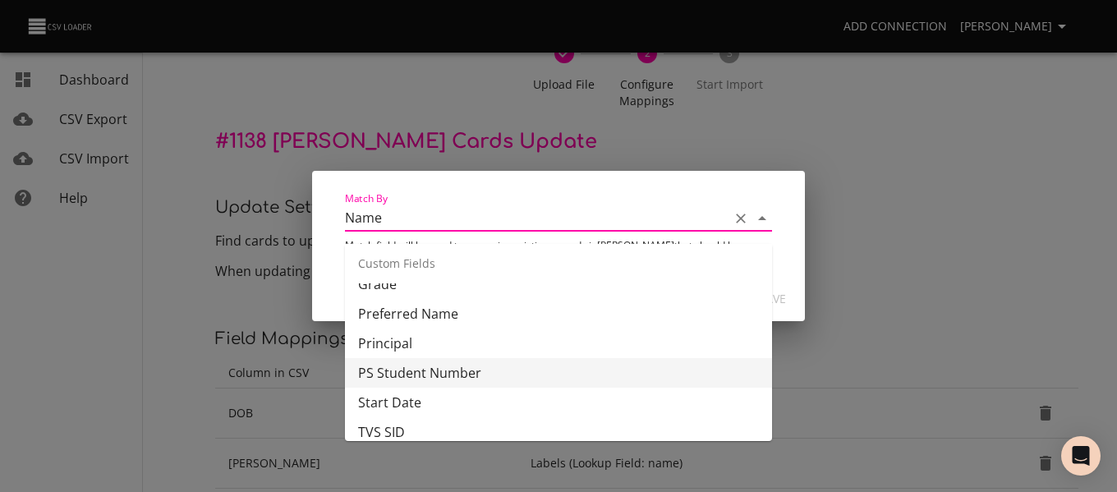
click at [481, 384] on li "PS Student Number" at bounding box center [558, 373] width 427 height 30
type input "PS Student Number"
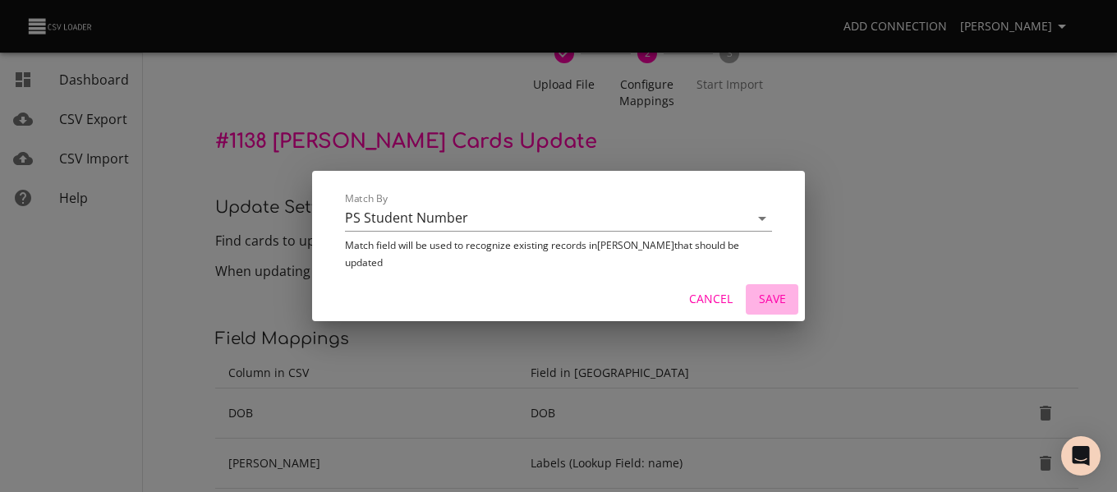
click at [766, 294] on span "Save" at bounding box center [771, 299] width 39 height 21
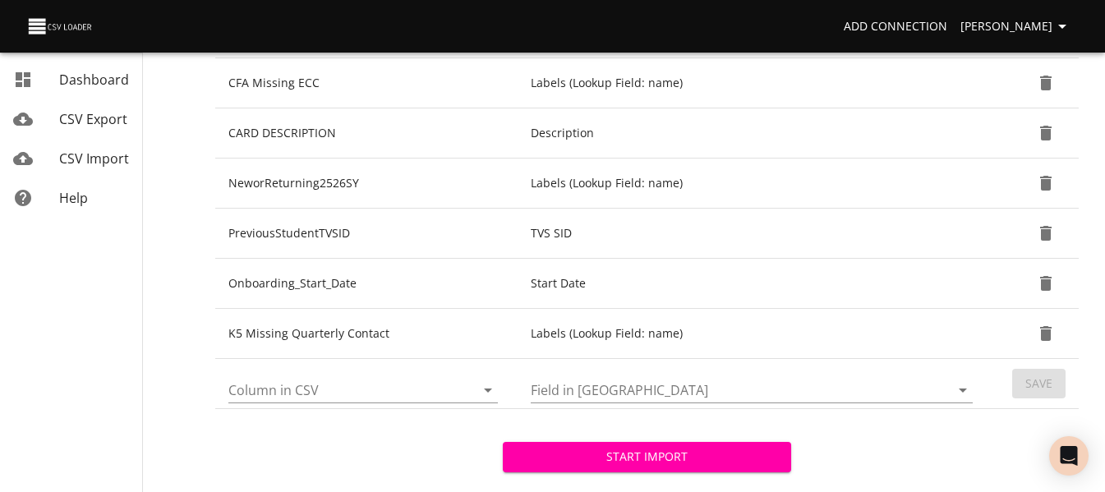
scroll to position [779, 0]
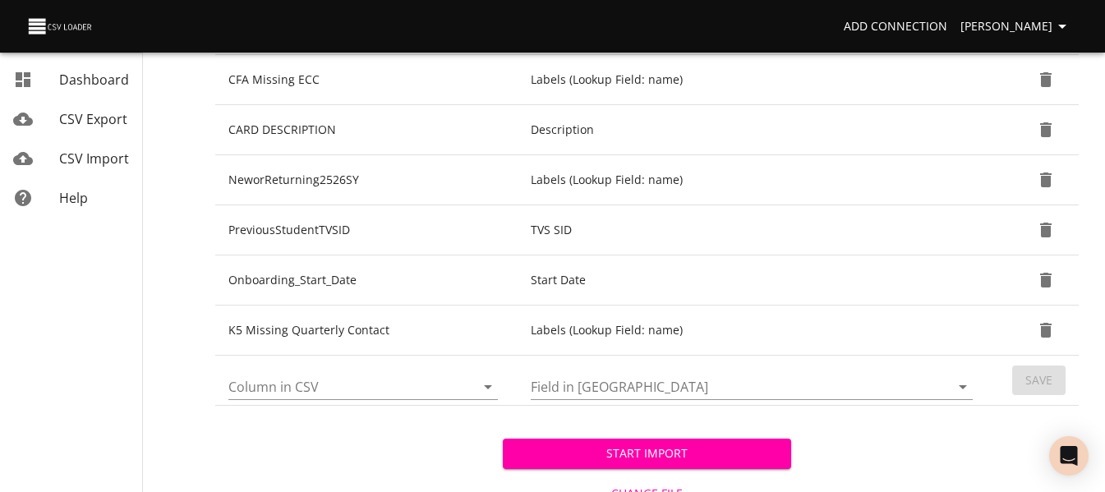
click at [493, 394] on icon "Open" at bounding box center [488, 387] width 20 height 20
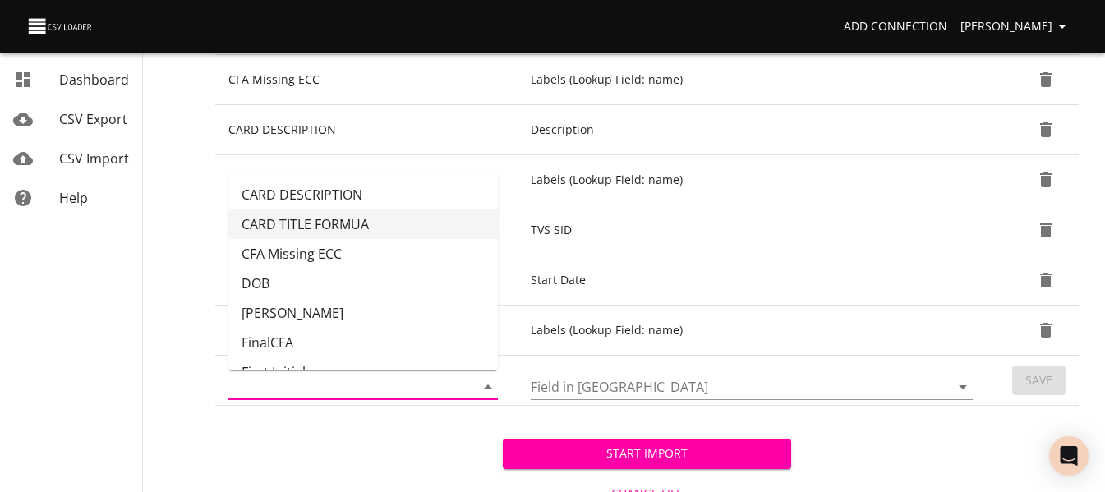
click at [410, 218] on li "CARD TITLE FORMUA" at bounding box center [362, 224] width 269 height 30
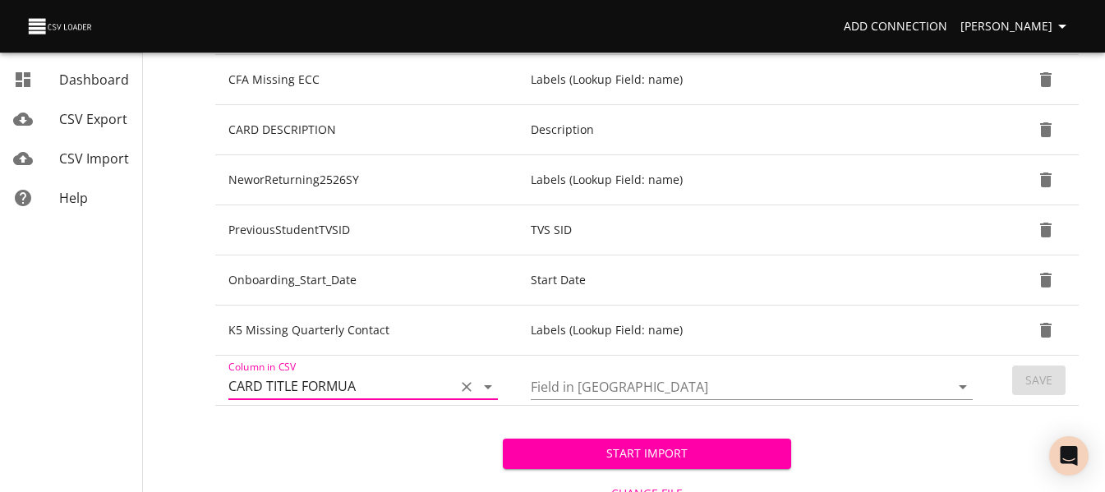
type input "CARD TITLE FORMUA"
click at [589, 395] on input "Field in Trello" at bounding box center [726, 386] width 391 height 25
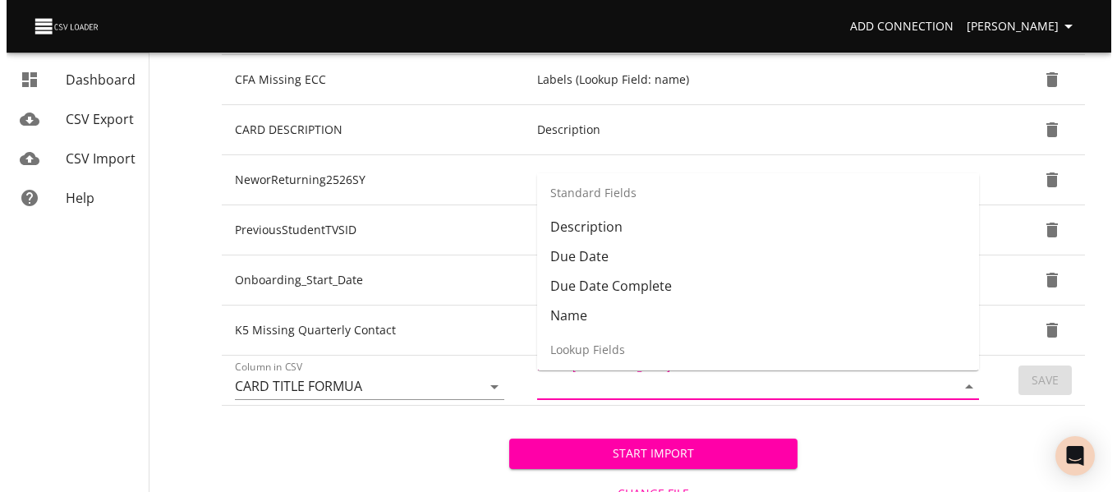
scroll to position [166, 0]
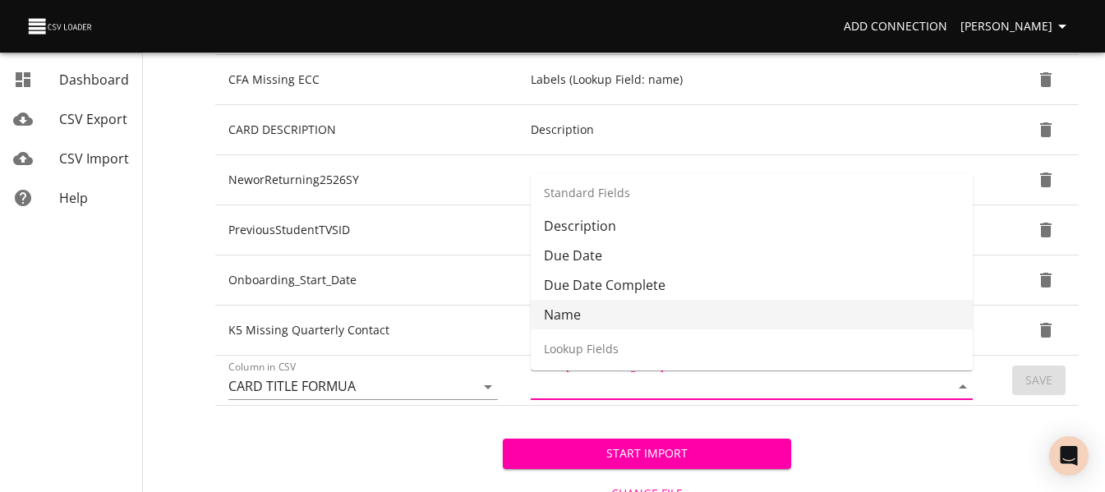
click at [606, 310] on li "Name" at bounding box center [752, 315] width 442 height 30
type input "Name"
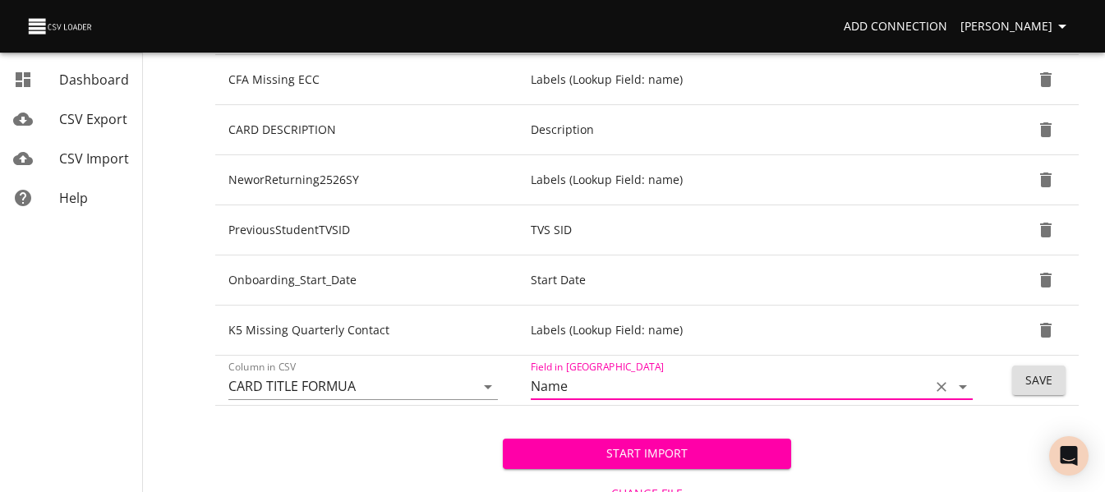
click at [1020, 380] on button "Save" at bounding box center [1038, 381] width 53 height 30
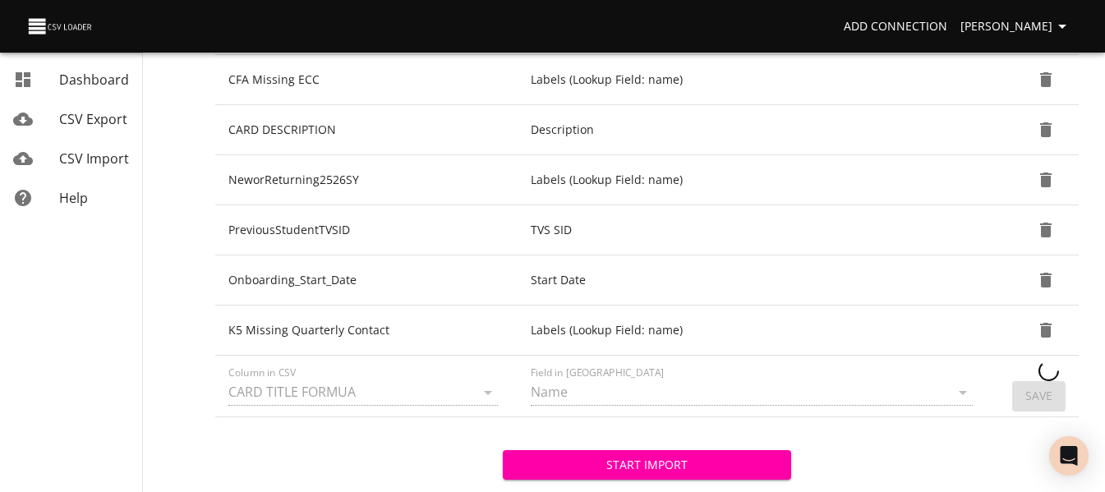
click at [767, 460] on span "Start Import" at bounding box center [646, 465] width 261 height 21
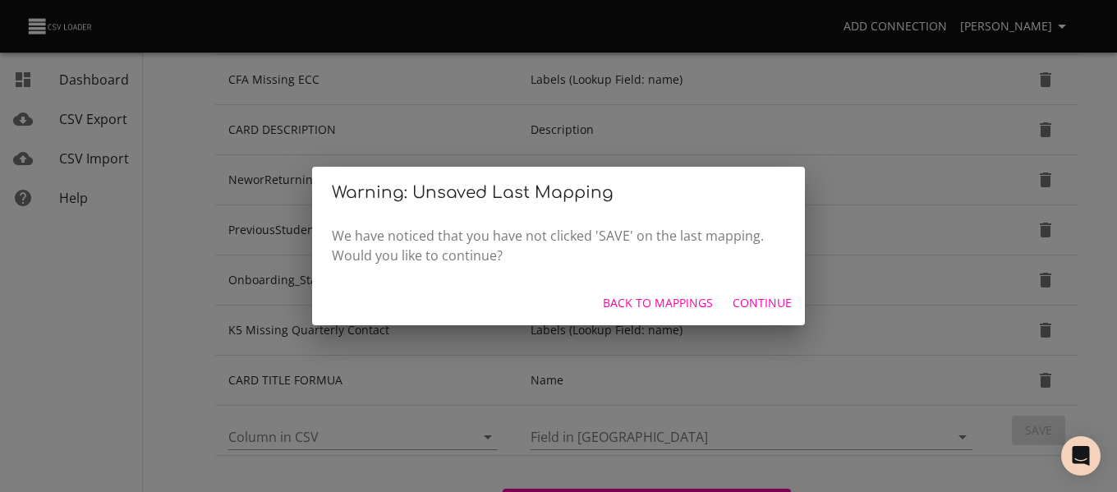
click at [667, 293] on span "Back to mappings" at bounding box center [658, 303] width 110 height 21
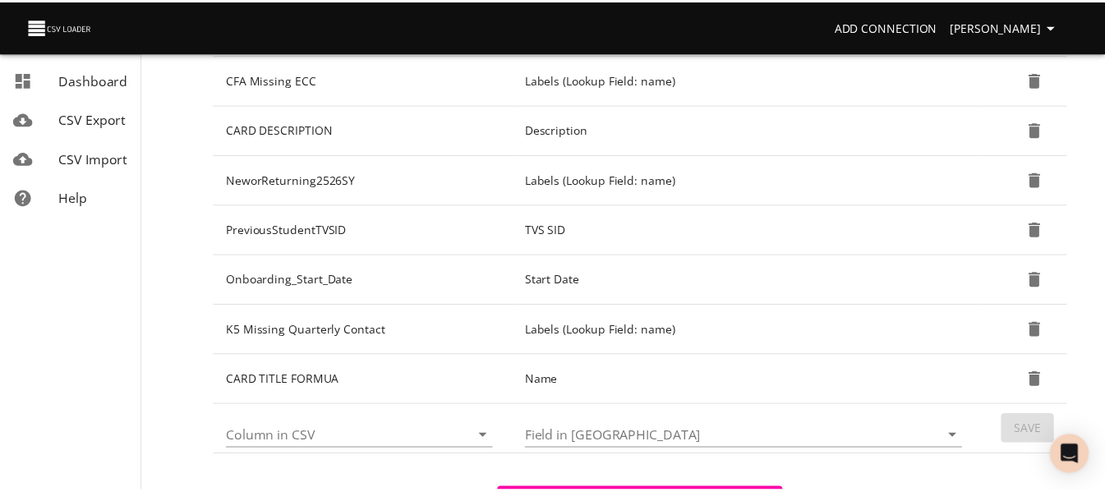
scroll to position [806, 0]
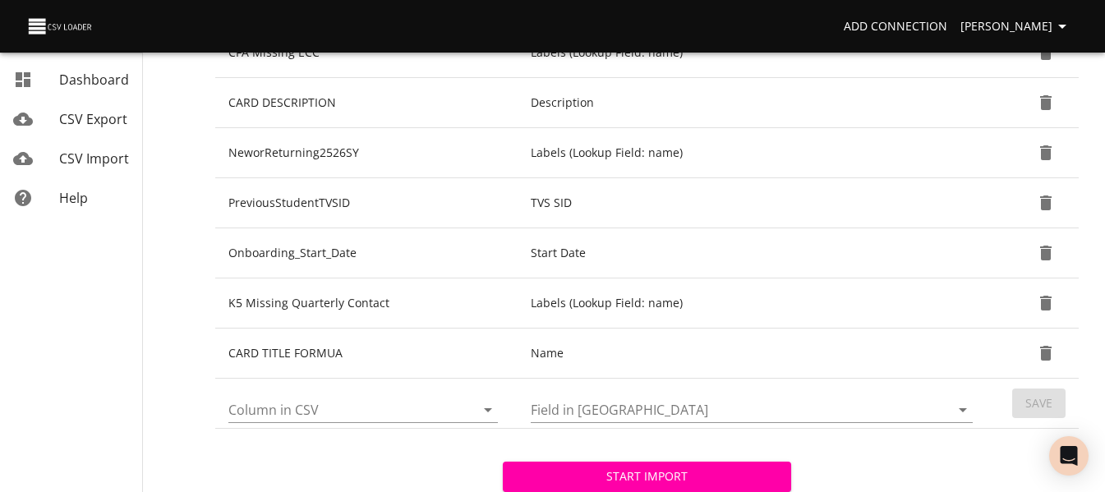
click at [729, 475] on span "Start Import" at bounding box center [646, 477] width 261 height 21
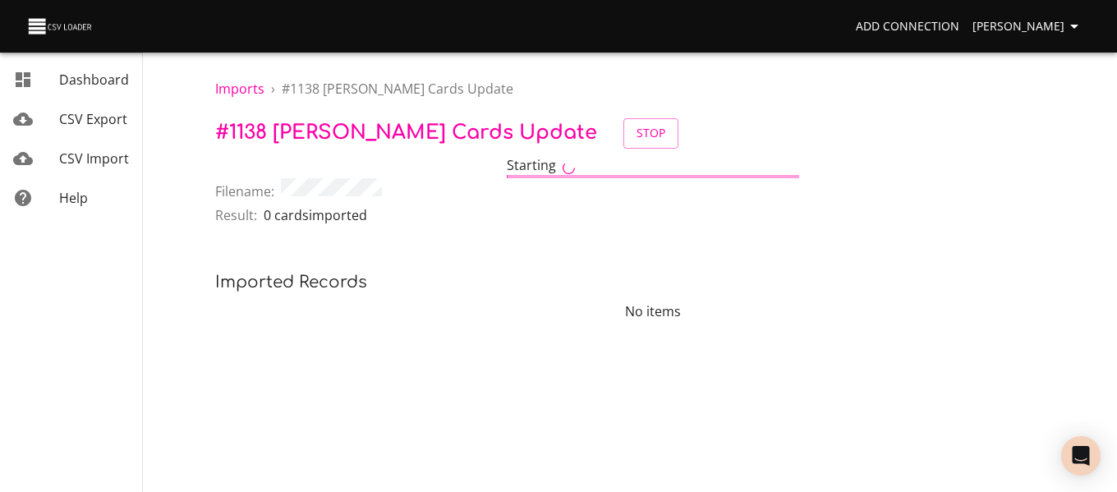
click at [86, 164] on span "CSV Import" at bounding box center [94, 159] width 70 height 18
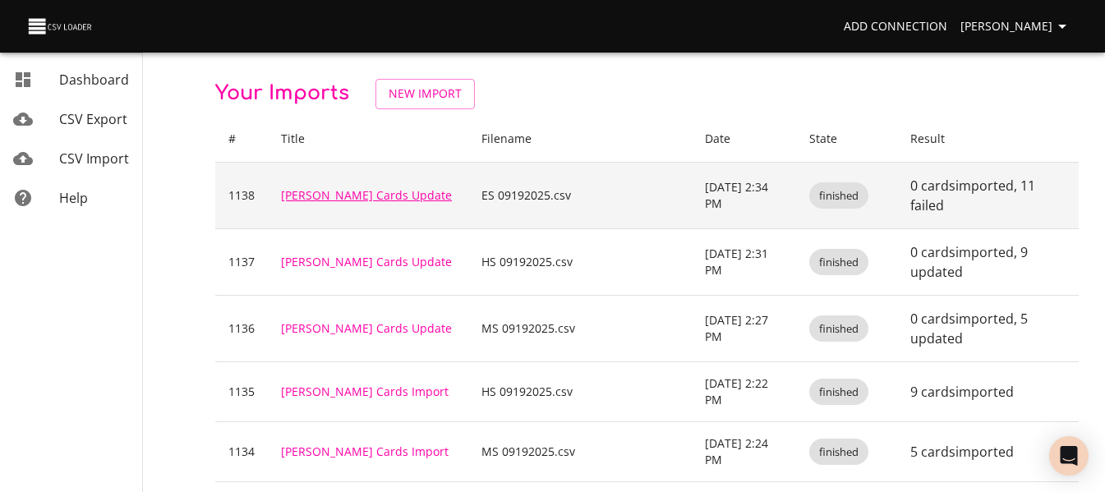
click at [326, 191] on link "[PERSON_NAME] Cards Update" at bounding box center [366, 195] width 171 height 16
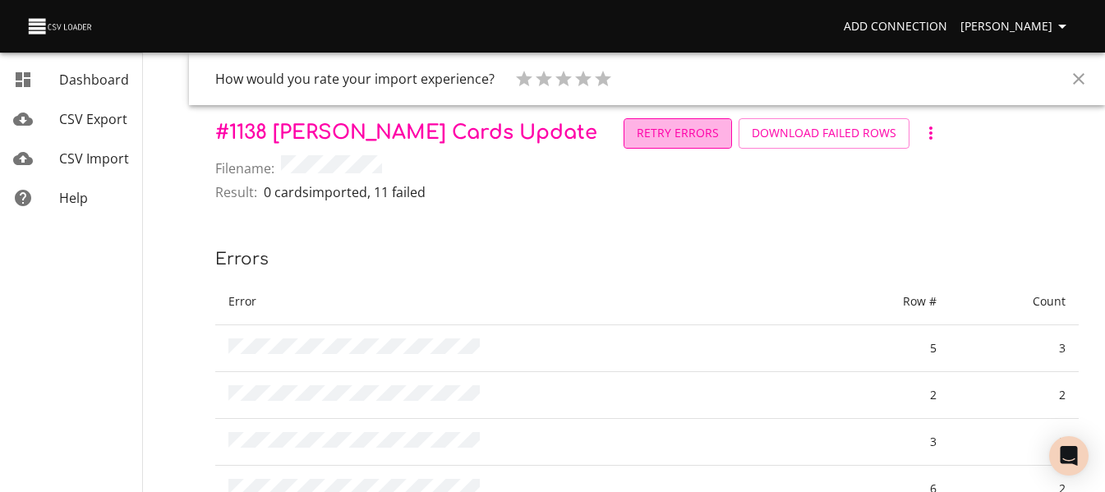
click at [623, 146] on link "Retry Errors" at bounding box center [677, 133] width 108 height 30
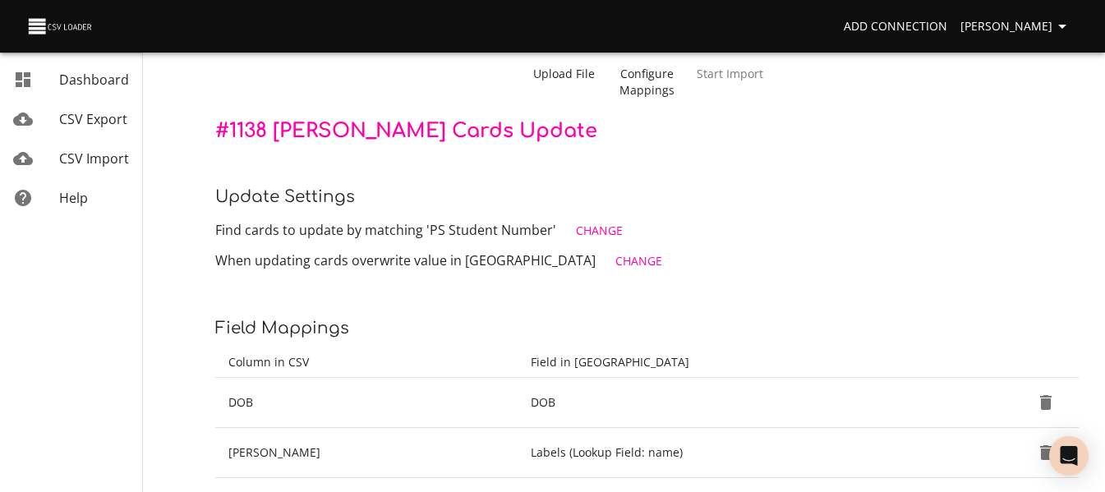
scroll to position [104, 0]
click at [600, 233] on span "Change" at bounding box center [599, 232] width 47 height 21
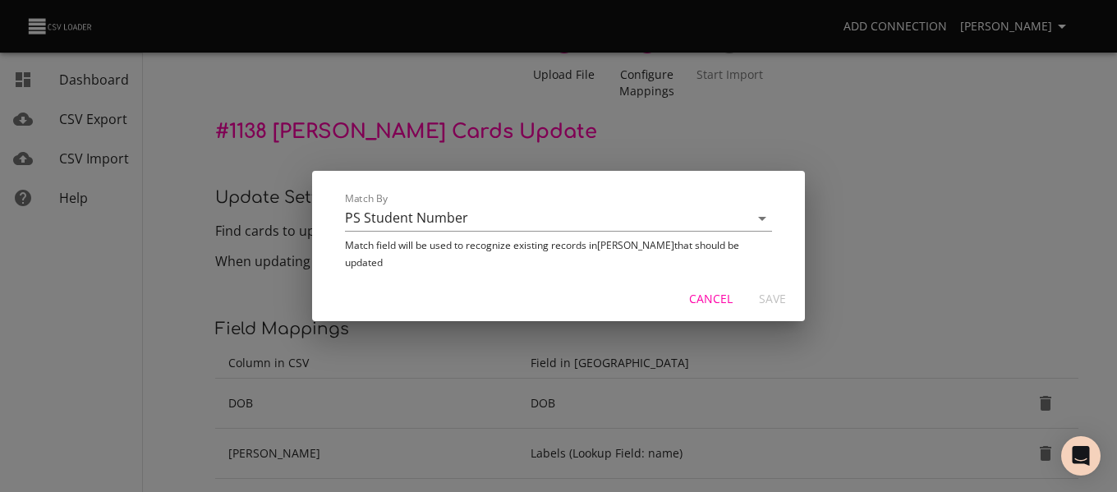
click at [845, 240] on div "Match By PS Student Number Match field will be used to recognize existing recor…" at bounding box center [558, 246] width 1117 height 492
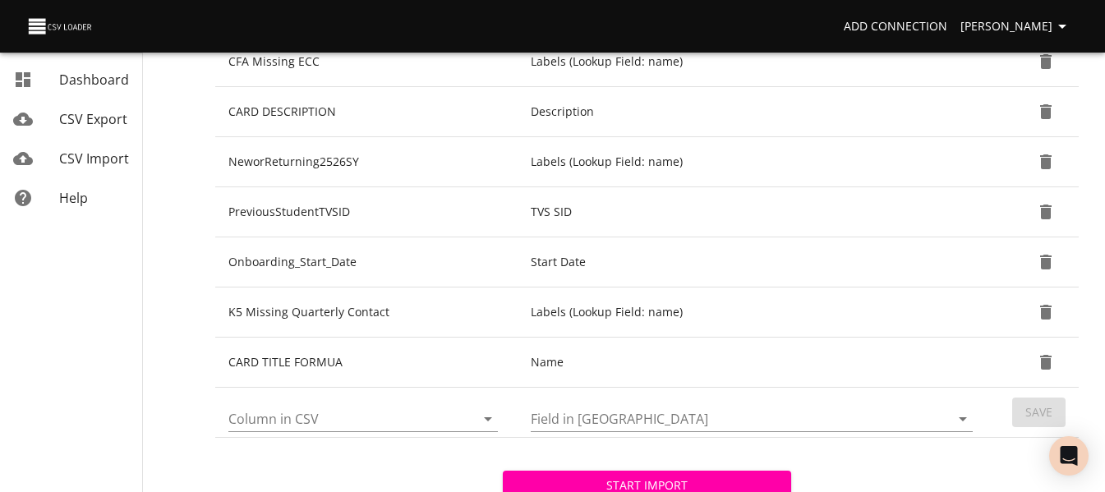
scroll to position [809, 0]
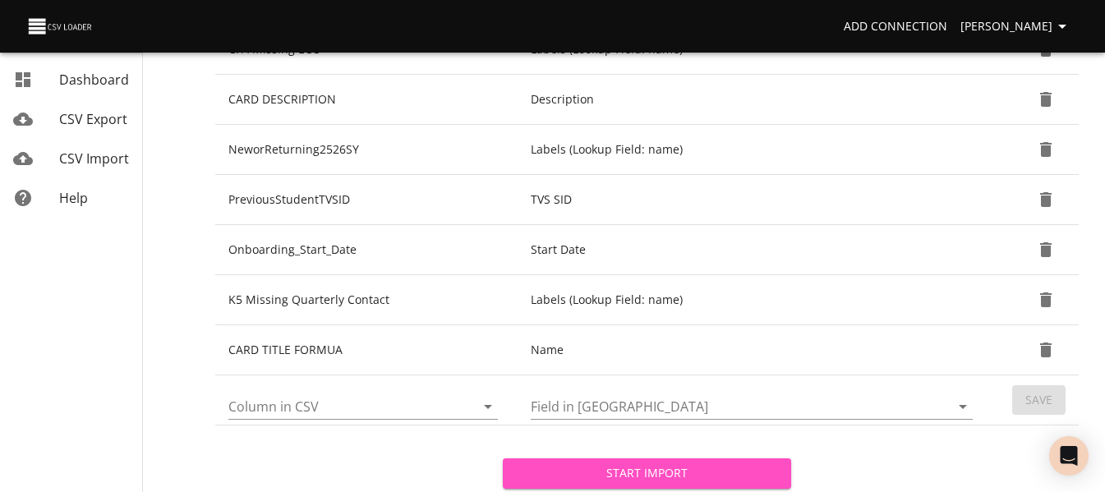
click at [675, 473] on span "Start Import" at bounding box center [646, 473] width 261 height 21
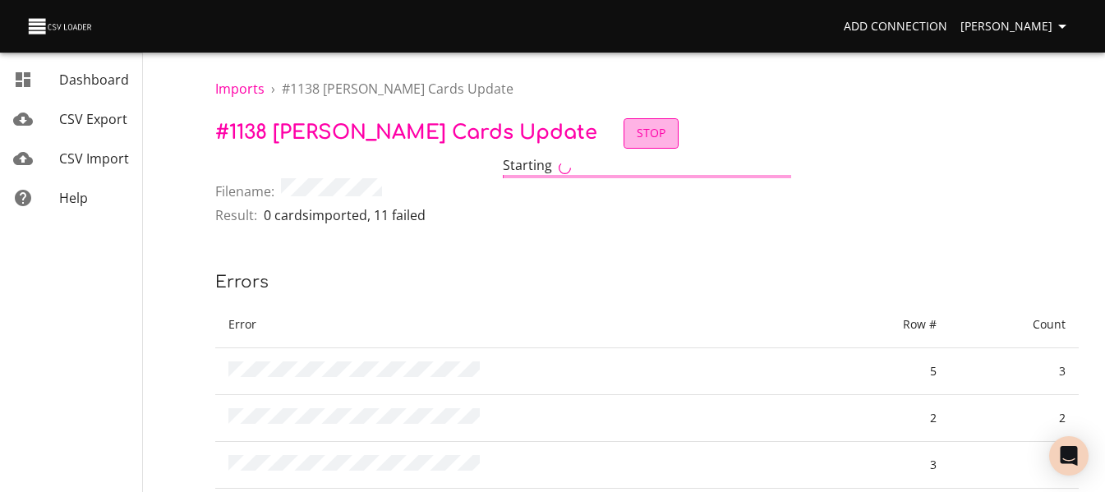
click at [637, 140] on span "Stop" at bounding box center [651, 133] width 29 height 21
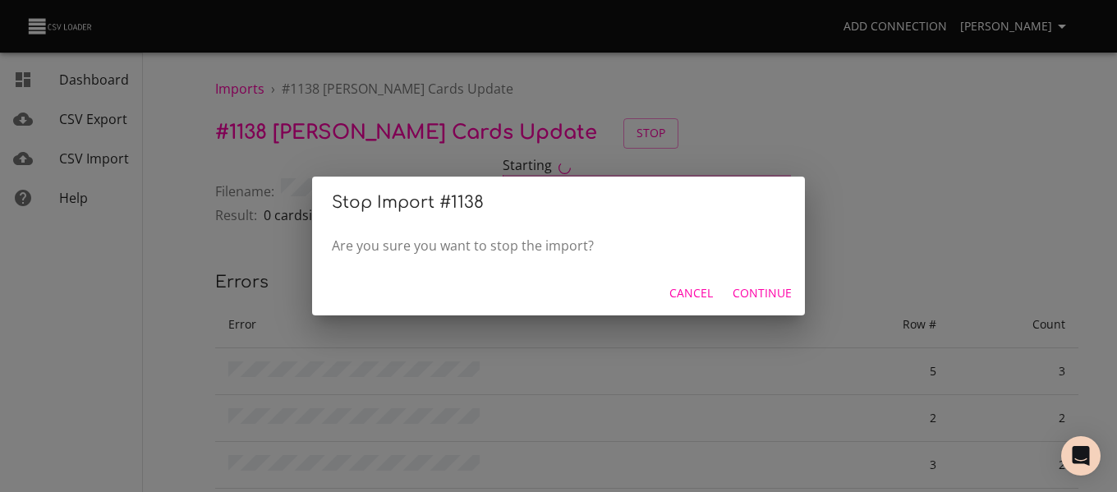
click at [763, 288] on span "Continue" at bounding box center [762, 293] width 59 height 21
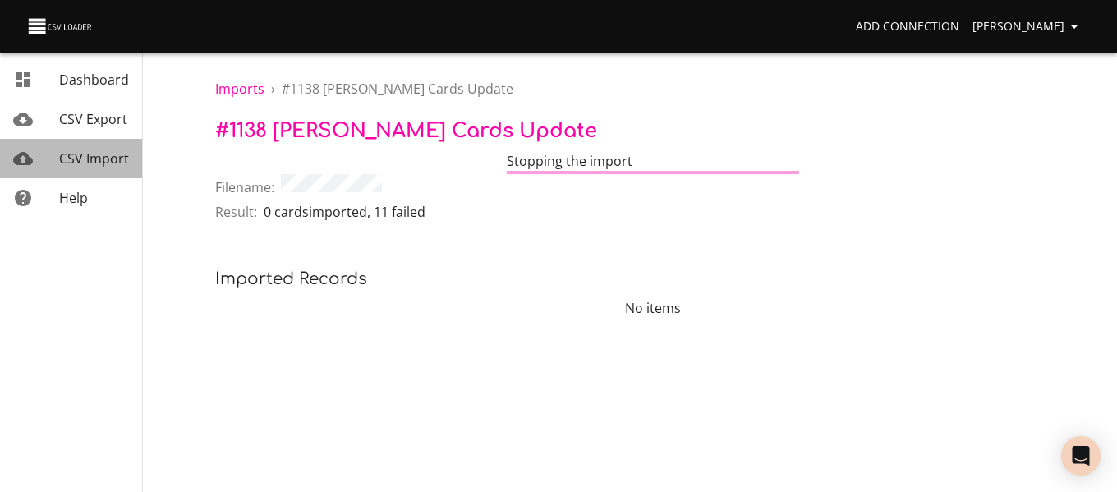
click at [104, 151] on span "CSV Import" at bounding box center [94, 159] width 70 height 18
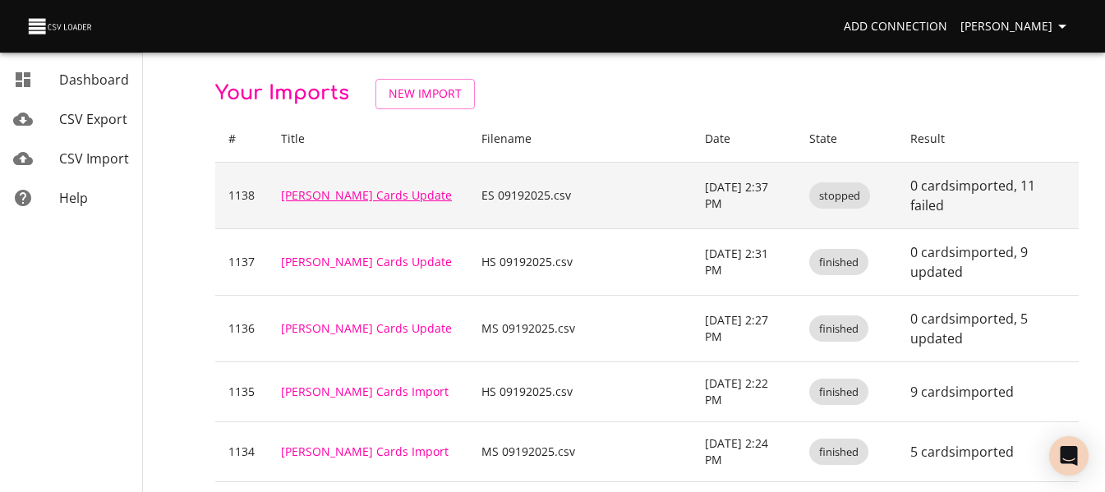
click at [351, 187] on link "Trello Cards Update" at bounding box center [366, 195] width 171 height 16
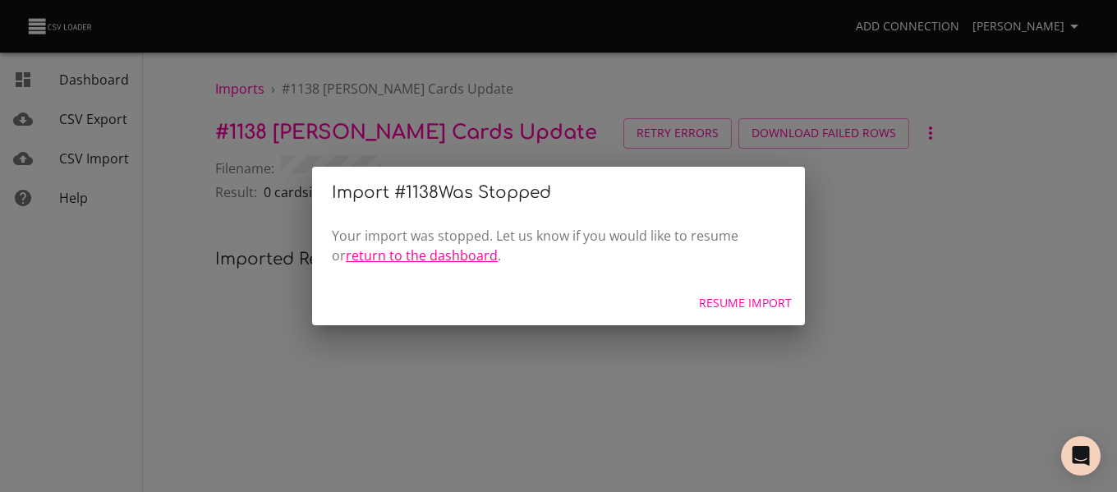
click at [450, 255] on link "return to the dashboard" at bounding box center [422, 255] width 152 height 18
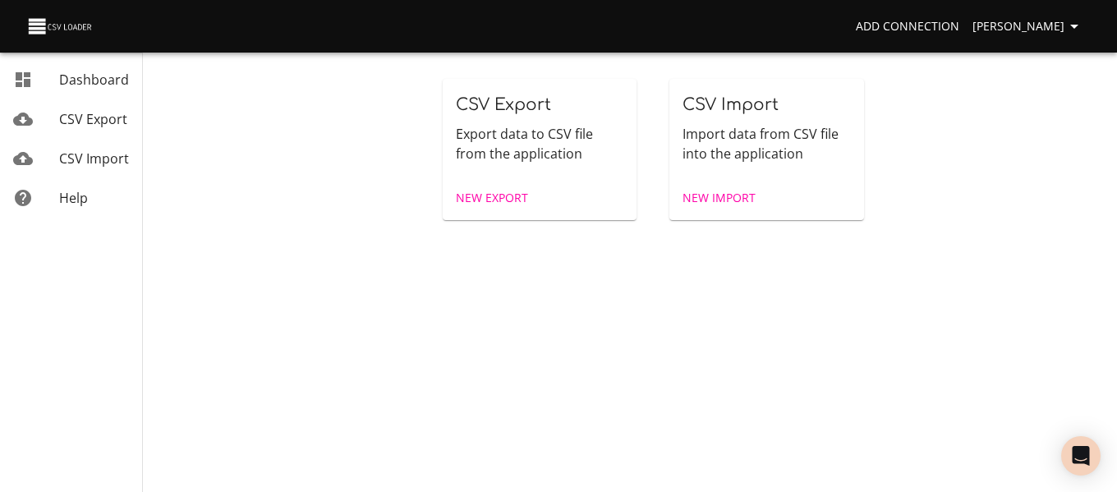
click at [714, 199] on span "New Import" at bounding box center [719, 198] width 73 height 21
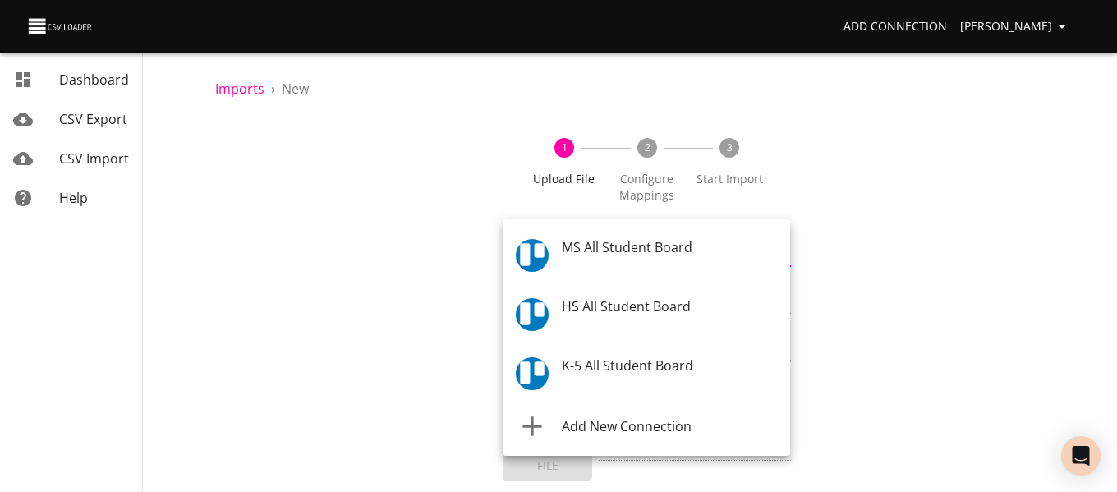
click at [645, 245] on body "Add Connection Celeste Claggett Dashboard CSV Export CSV Import Help Imports › …" at bounding box center [558, 246] width 1117 height 492
click at [623, 366] on span "K-5 All Student Board" at bounding box center [627, 367] width 131 height 18
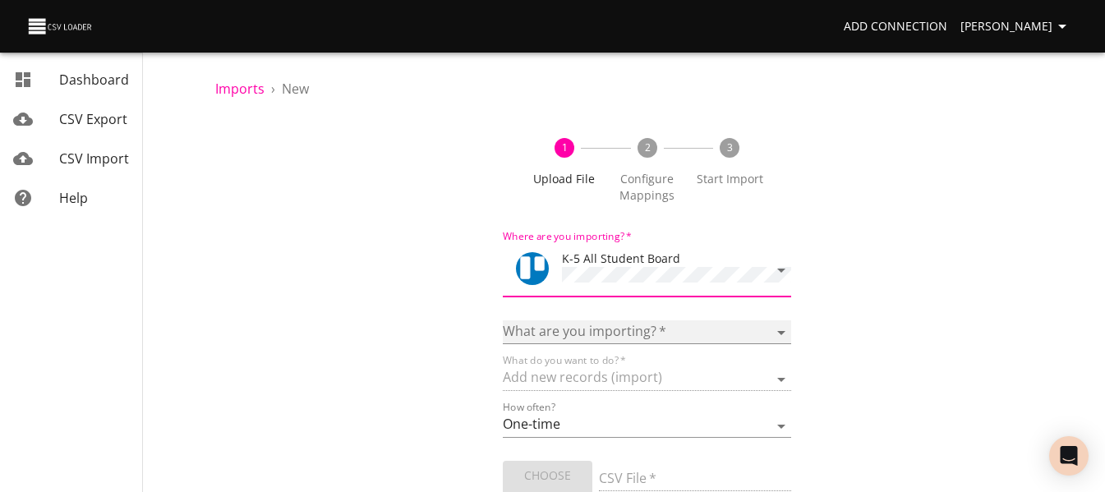
click at [618, 325] on select "Boards Cards Checkitems Checklists" at bounding box center [647, 332] width 288 height 24
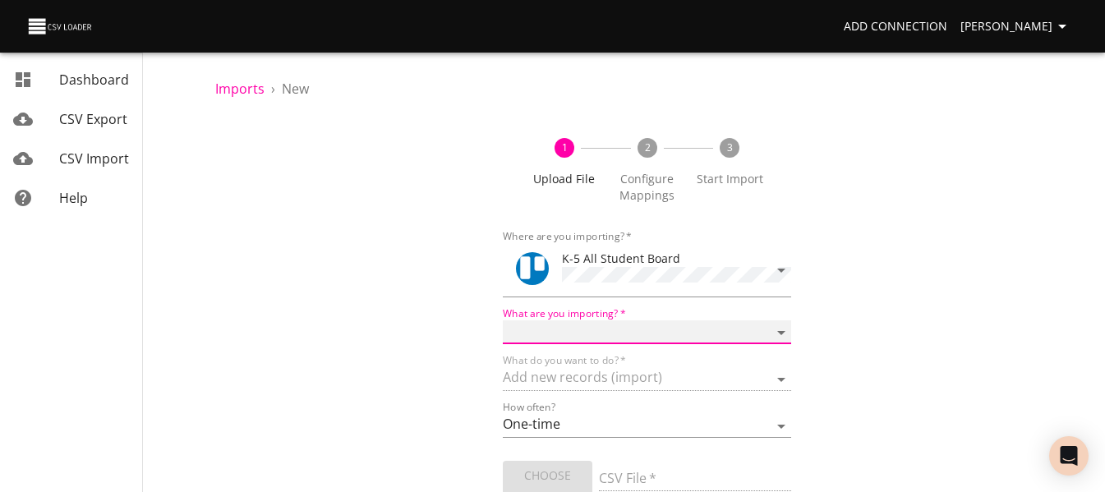
select select "cards"
click at [503, 320] on select "Boards Cards Checkitems Checklists" at bounding box center [647, 332] width 288 height 24
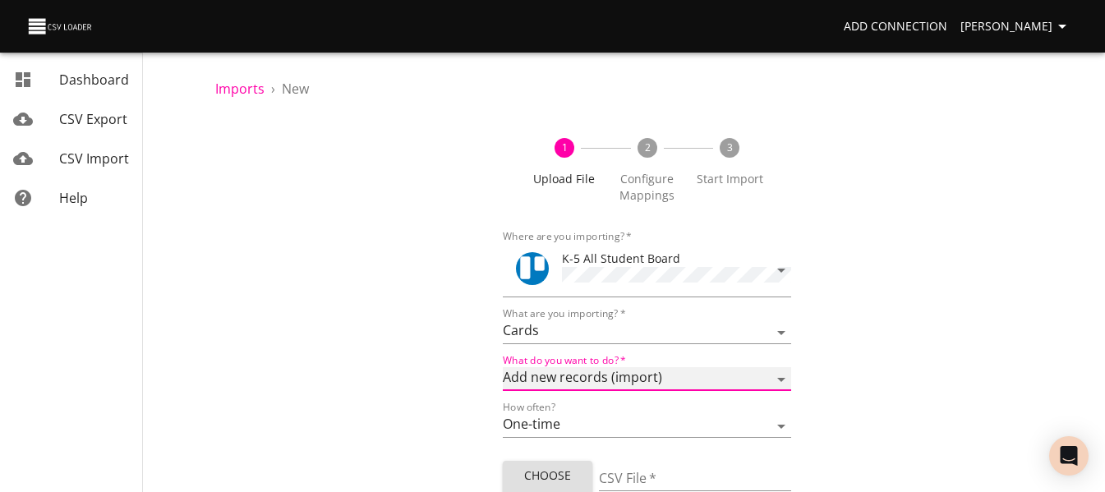
click at [591, 380] on select "Add new records (import) Update existing records (update) Add new and update ex…" at bounding box center [647, 379] width 288 height 24
select select "update"
click at [503, 367] on select "Add new records (import) Update existing records (update) Add new and update ex…" at bounding box center [647, 379] width 288 height 24
click at [552, 476] on span "Choose File" at bounding box center [547, 486] width 63 height 40
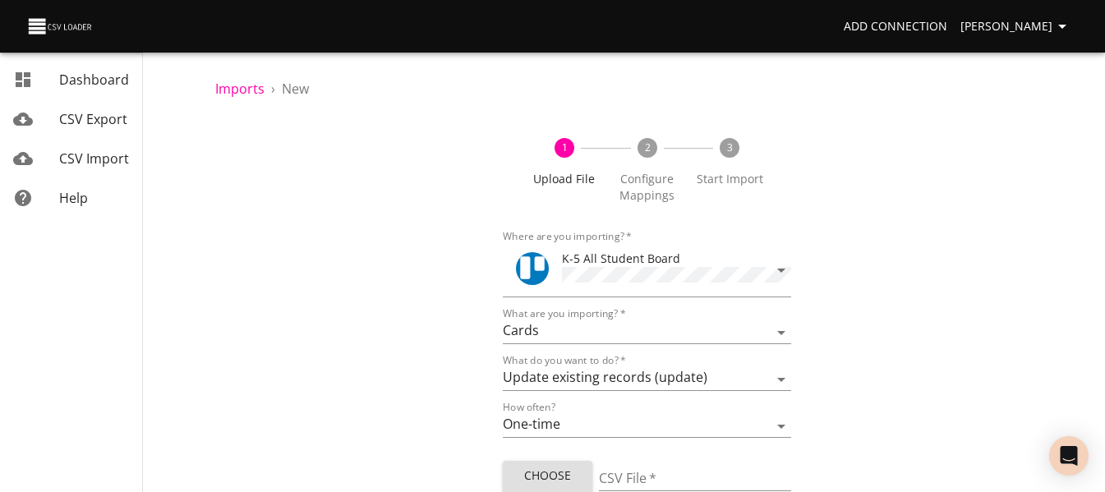
type input "ES 09192025.csv"
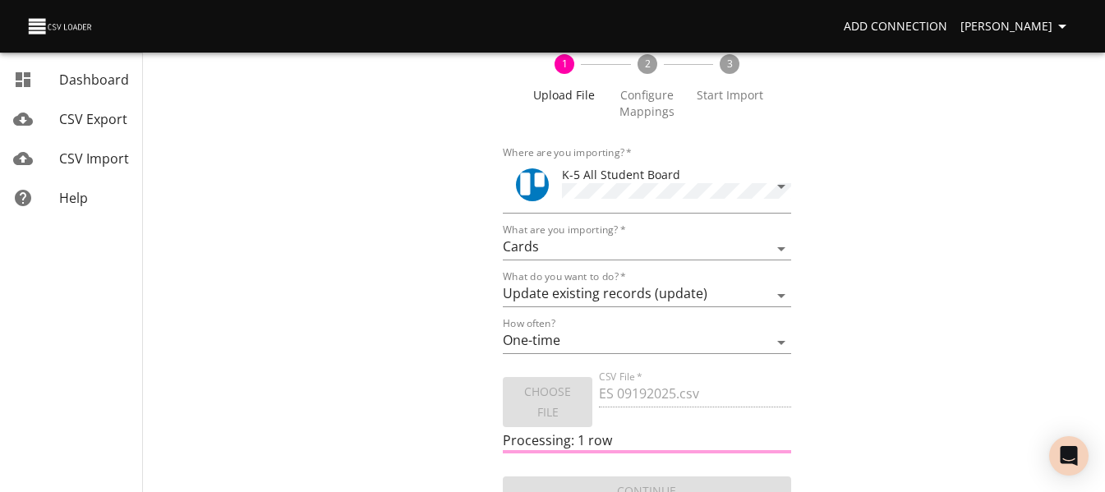
scroll to position [99, 0]
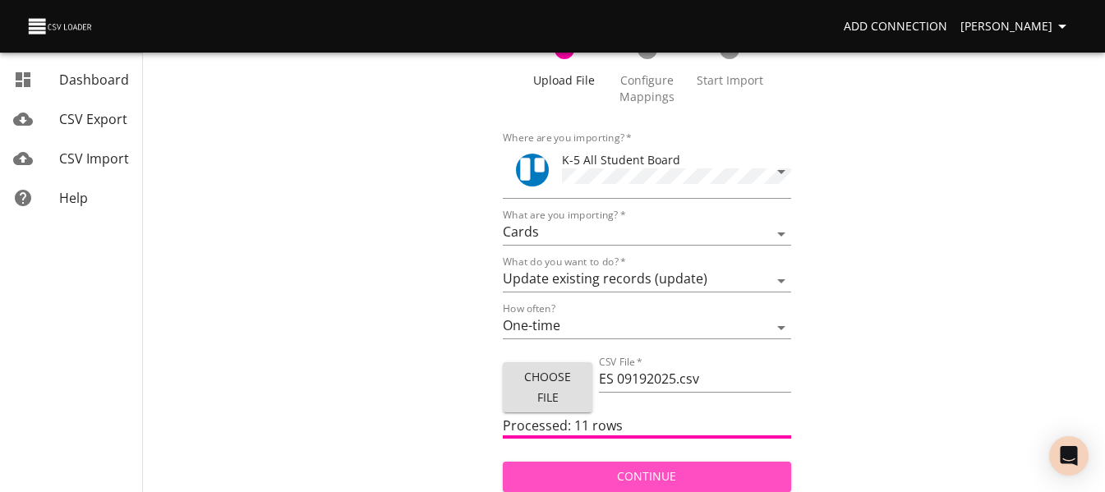
click at [572, 462] on button "Continue" at bounding box center [647, 477] width 288 height 30
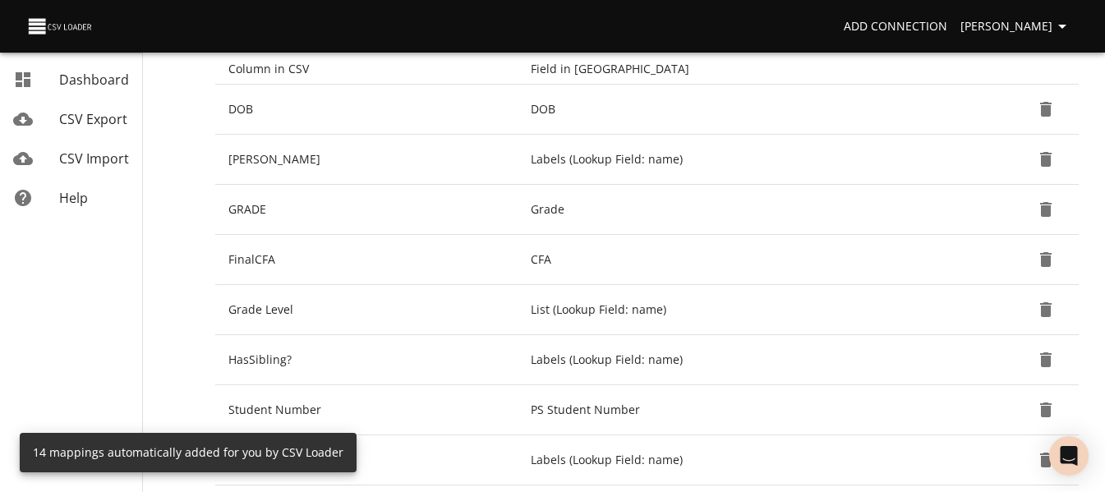
scroll to position [399, 0]
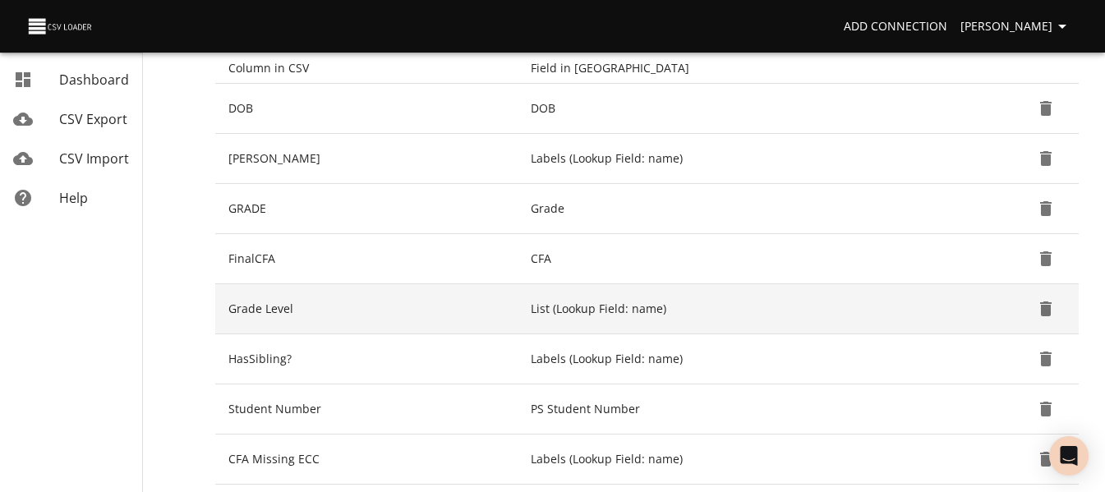
click at [1051, 311] on icon "Delete" at bounding box center [1046, 309] width 20 height 20
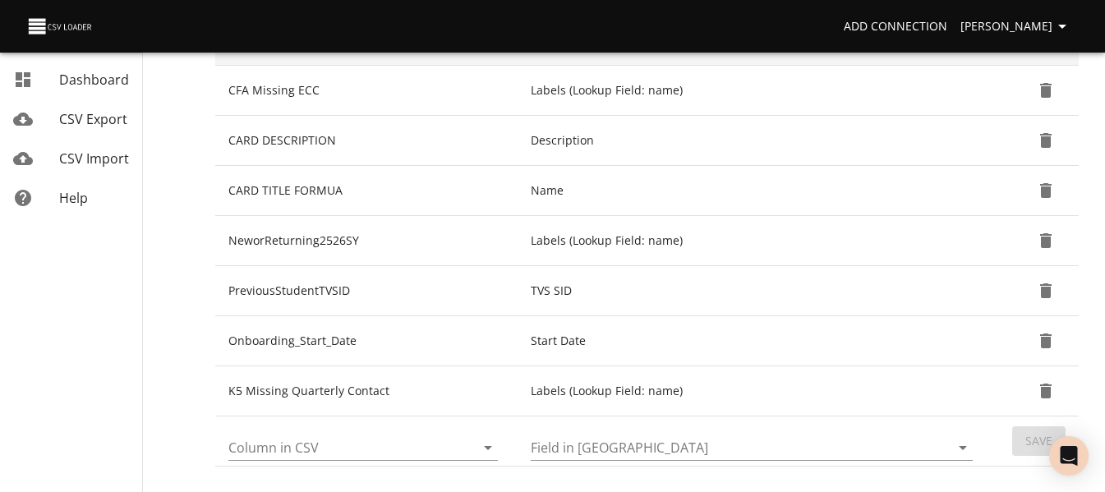
scroll to position [719, 0]
click at [485, 444] on icon "Open" at bounding box center [488, 447] width 20 height 20
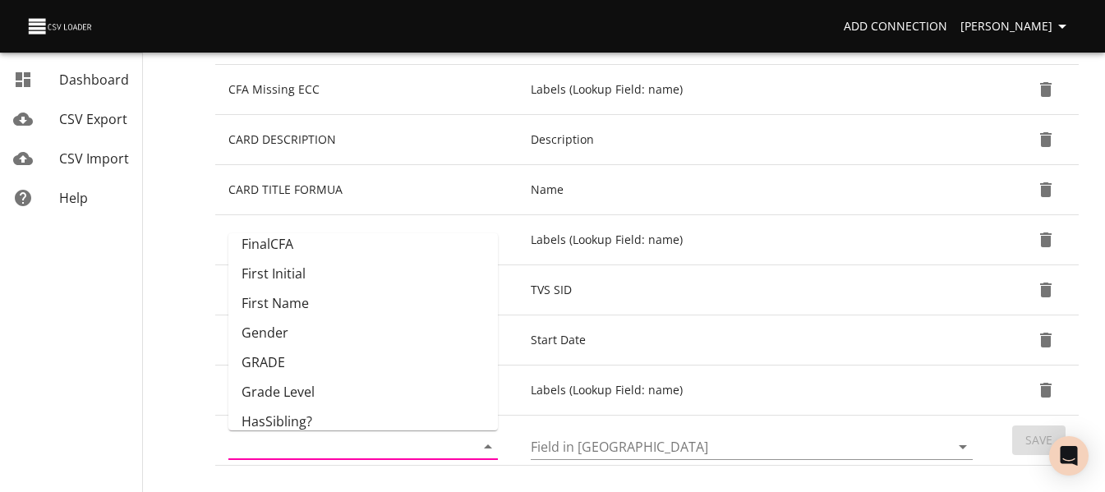
scroll to position [159, 0]
click at [439, 352] on li "GRADE" at bounding box center [362, 362] width 269 height 30
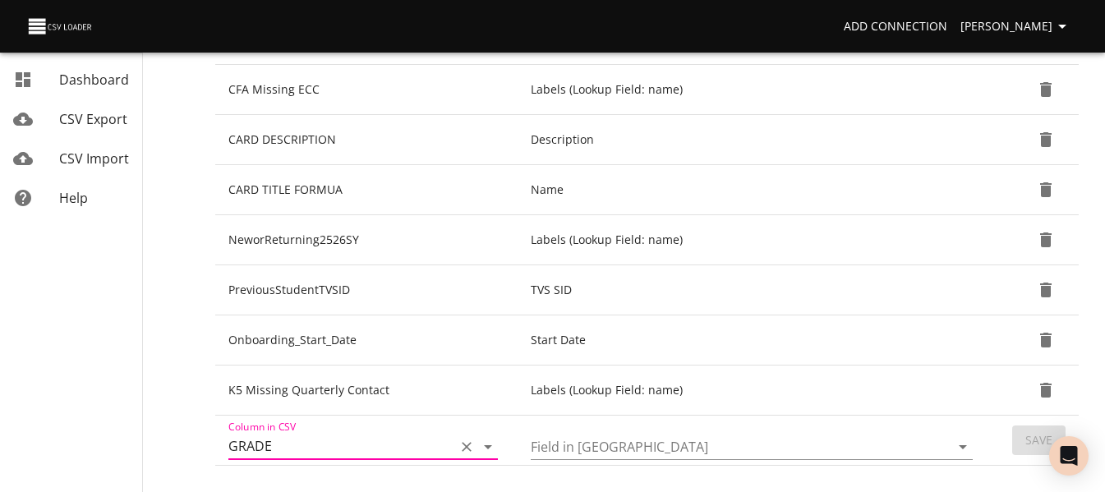
type input "GRADE"
click at [629, 447] on input "Field in Trello" at bounding box center [726, 446] width 391 height 25
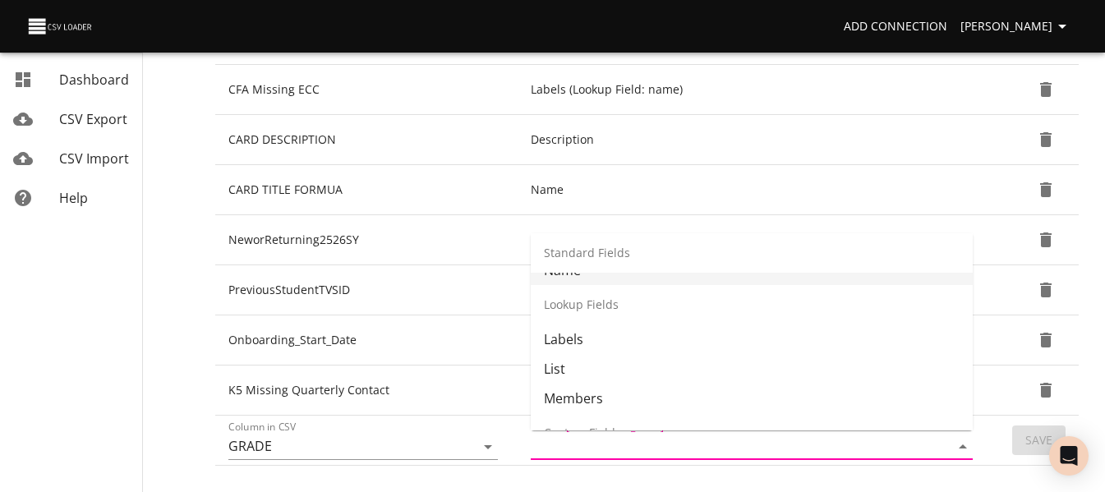
scroll to position [272, 0]
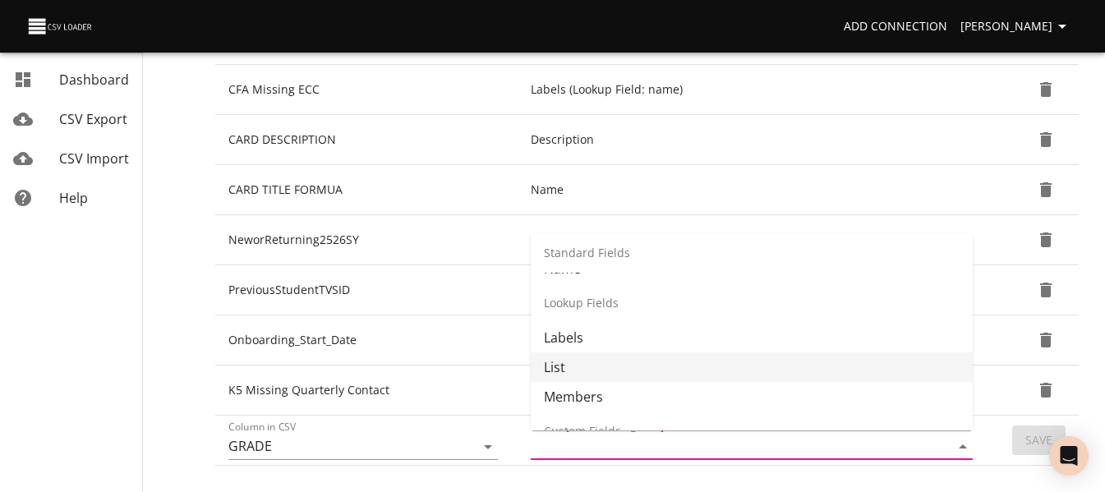
click at [646, 354] on li "List" at bounding box center [752, 367] width 442 height 30
type input "List"
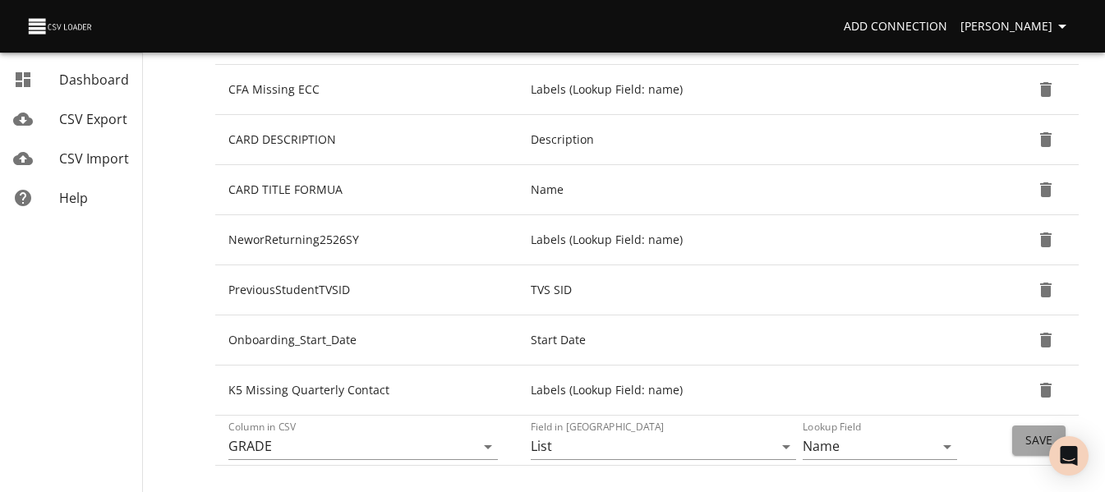
click at [1031, 431] on span "Save" at bounding box center [1038, 440] width 27 height 21
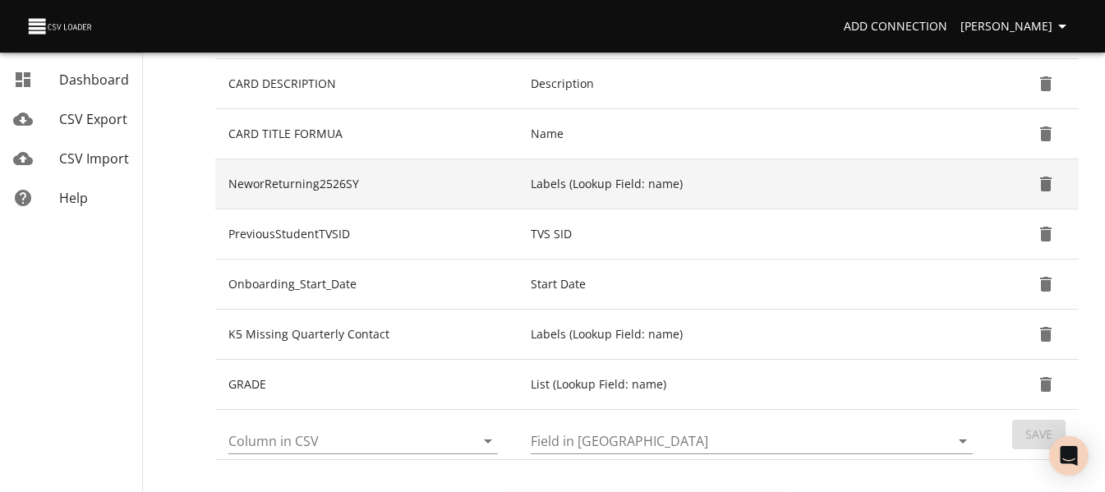
scroll to position [889, 0]
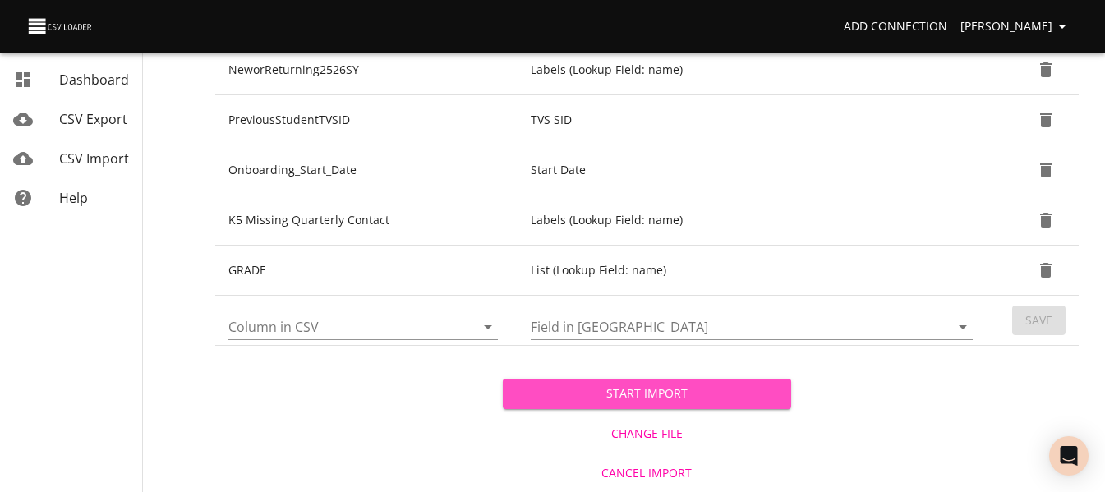
click at [696, 398] on span "Start Import" at bounding box center [646, 394] width 261 height 21
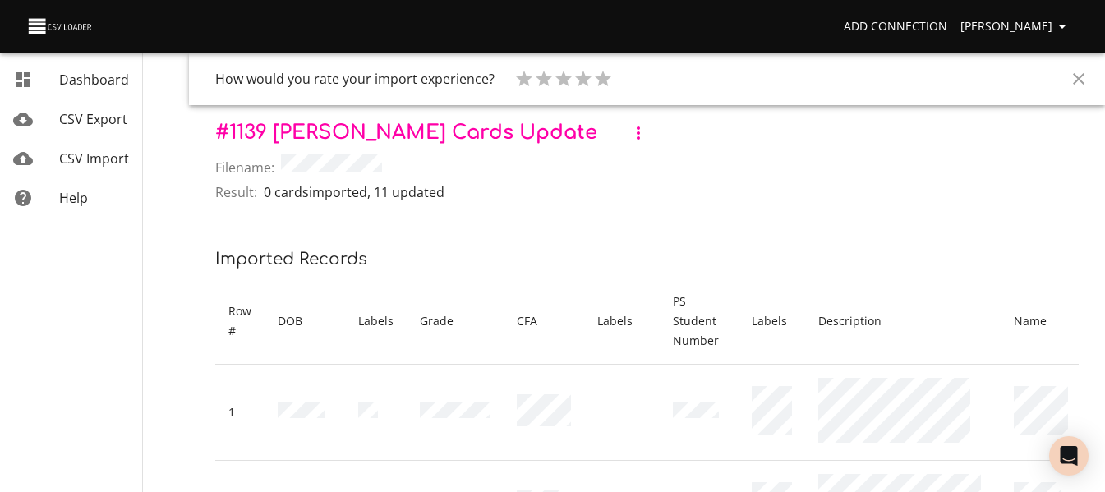
click at [85, 140] on link "CSV Import" at bounding box center [71, 158] width 142 height 39
